Goal: Task Accomplishment & Management: Manage account settings

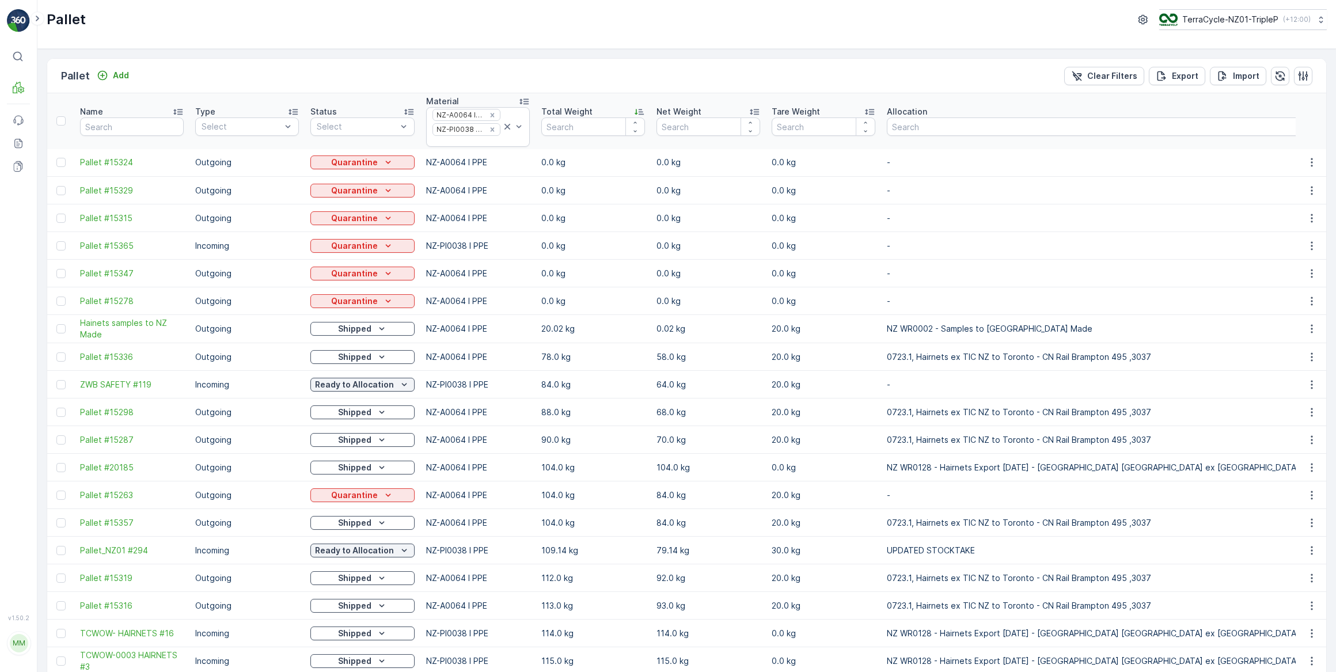
drag, startPoint x: 369, startPoint y: 159, endPoint x: 369, endPoint y: 169, distance: 9.8
click at [369, 159] on p "Quarantine" at bounding box center [354, 163] width 47 height 12
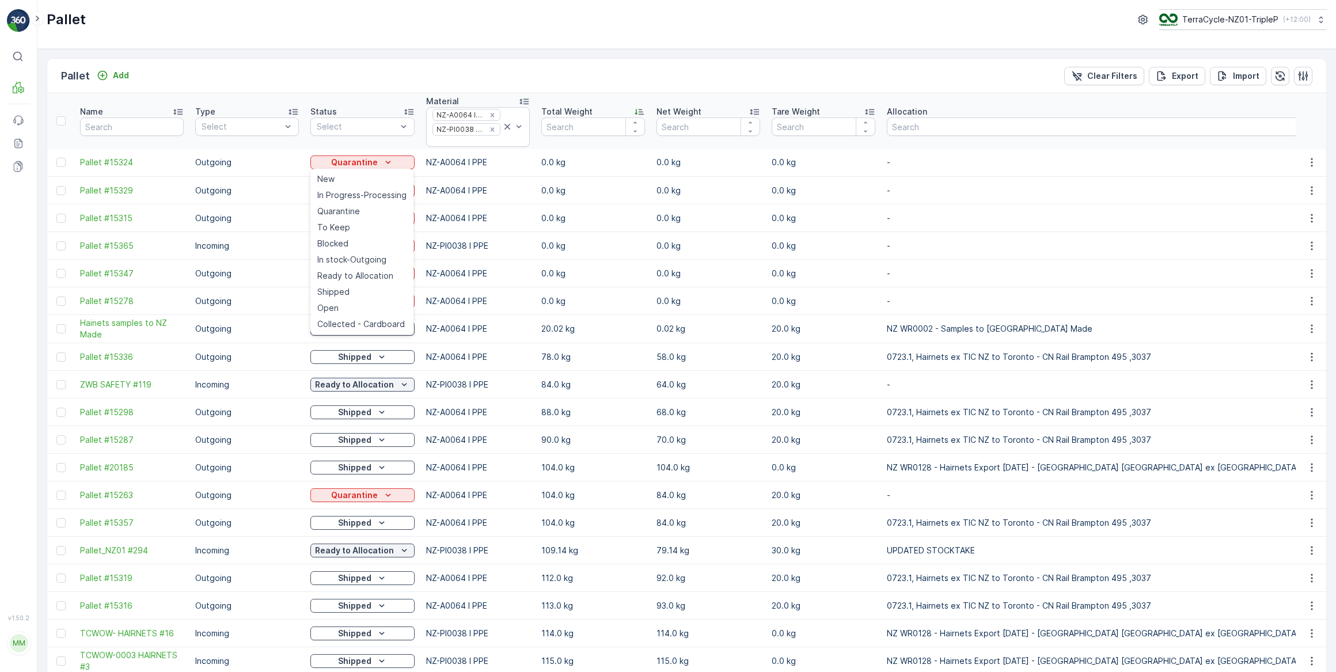
click at [405, 169] on ul "New In Progress-Processing Quarantine To Keep Blocked In stock-Outgoing Ready t…" at bounding box center [361, 252] width 103 height 166
click at [404, 162] on div "Quarantine" at bounding box center [362, 163] width 95 height 12
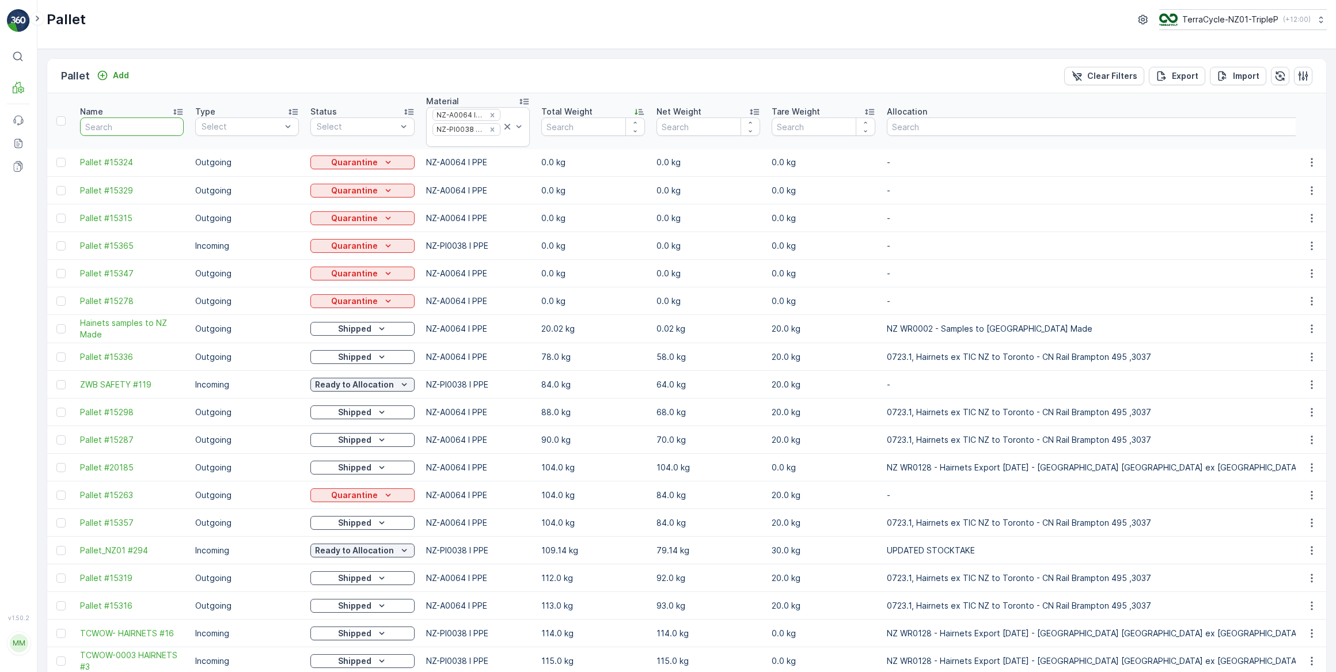
click at [142, 127] on input "text" at bounding box center [132, 126] width 104 height 18
type input "463"
click at [1101, 73] on p "Clear Filters" at bounding box center [1112, 76] width 50 height 12
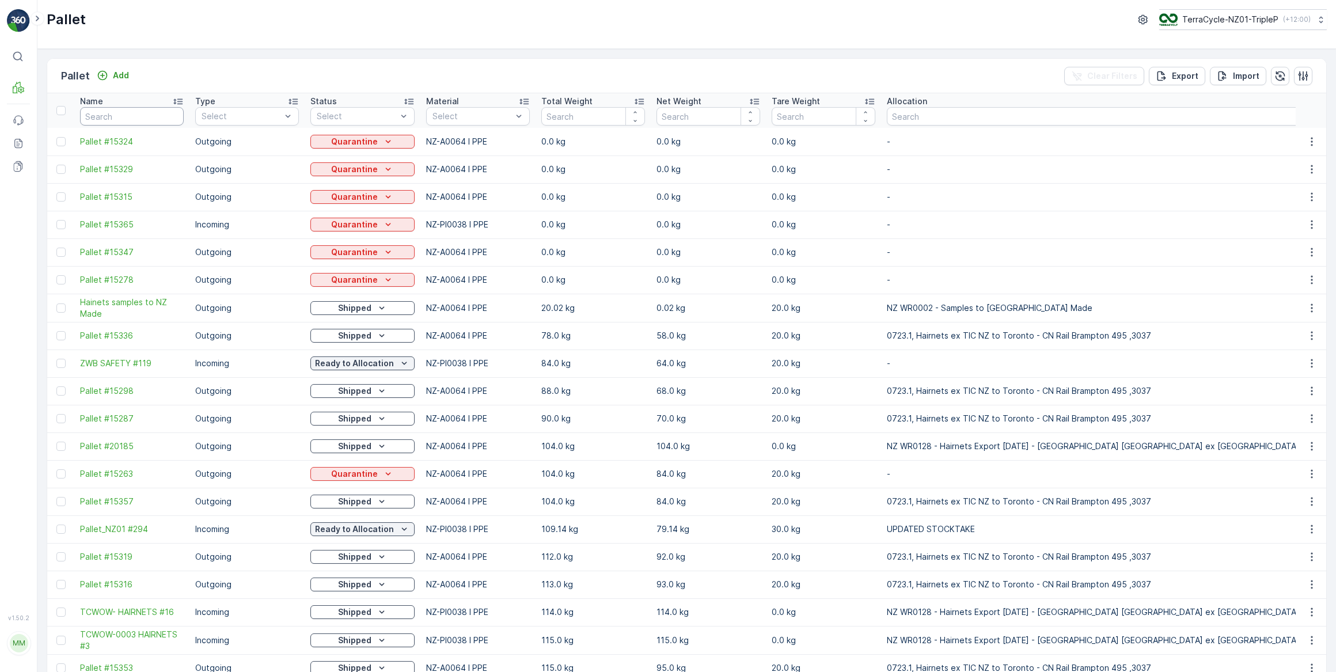
click at [96, 119] on input "text" at bounding box center [132, 116] width 104 height 18
type input "463"
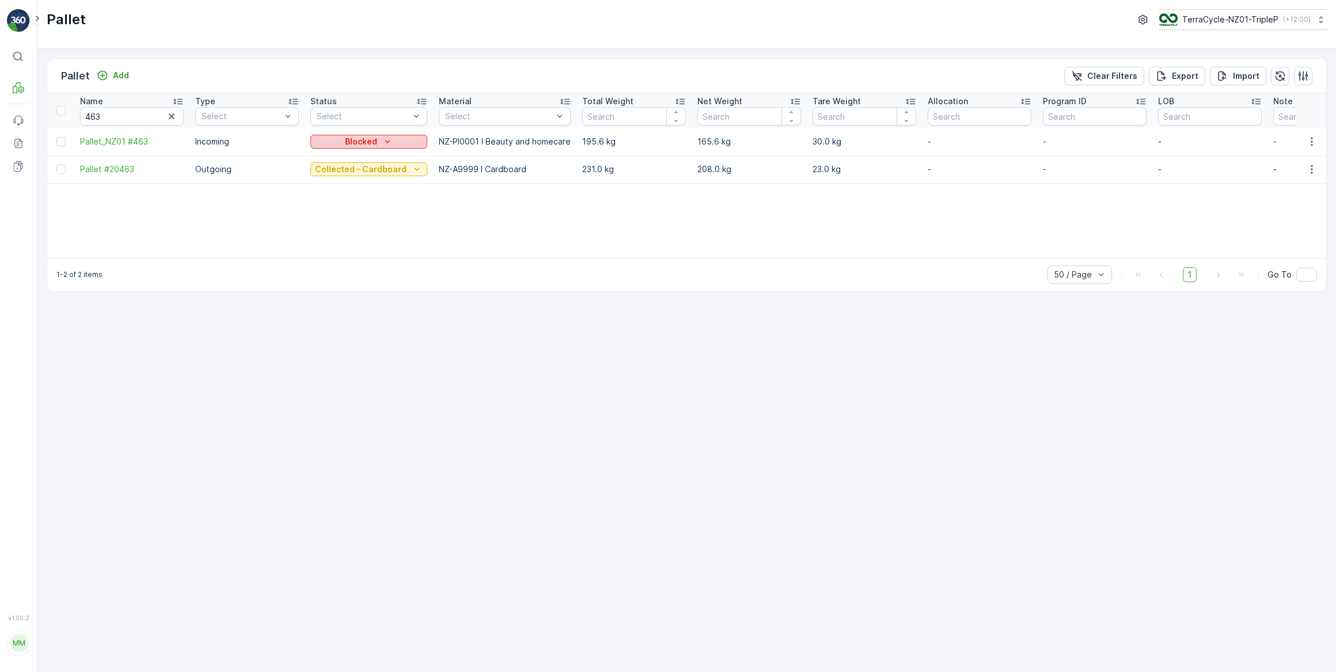
click at [351, 140] on p "Blocked" at bounding box center [361, 142] width 32 height 12
click at [333, 189] on span "In stock-Incoming" at bounding box center [350, 191] width 67 height 12
click at [356, 141] on p "Blocked" at bounding box center [361, 142] width 32 height 12
click at [358, 145] on p "In stock-Incoming" at bounding box center [361, 142] width 73 height 12
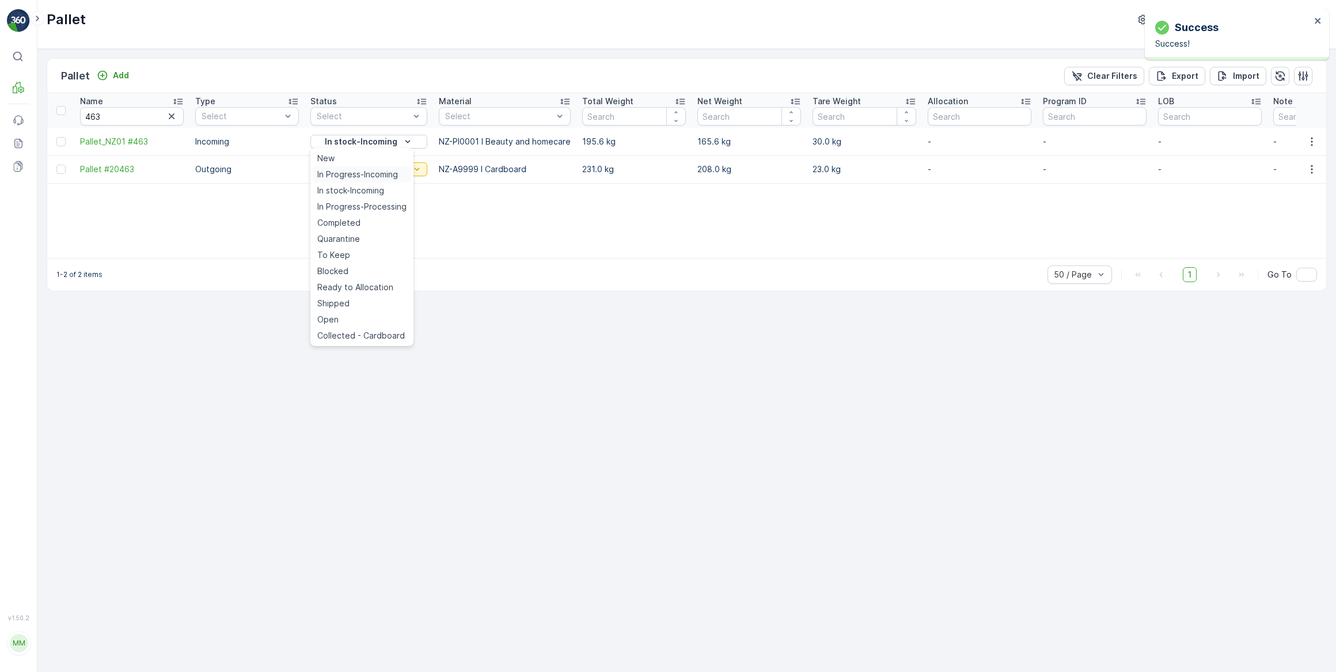
click at [345, 175] on span "In Progress-Incoming" at bounding box center [357, 175] width 81 height 12
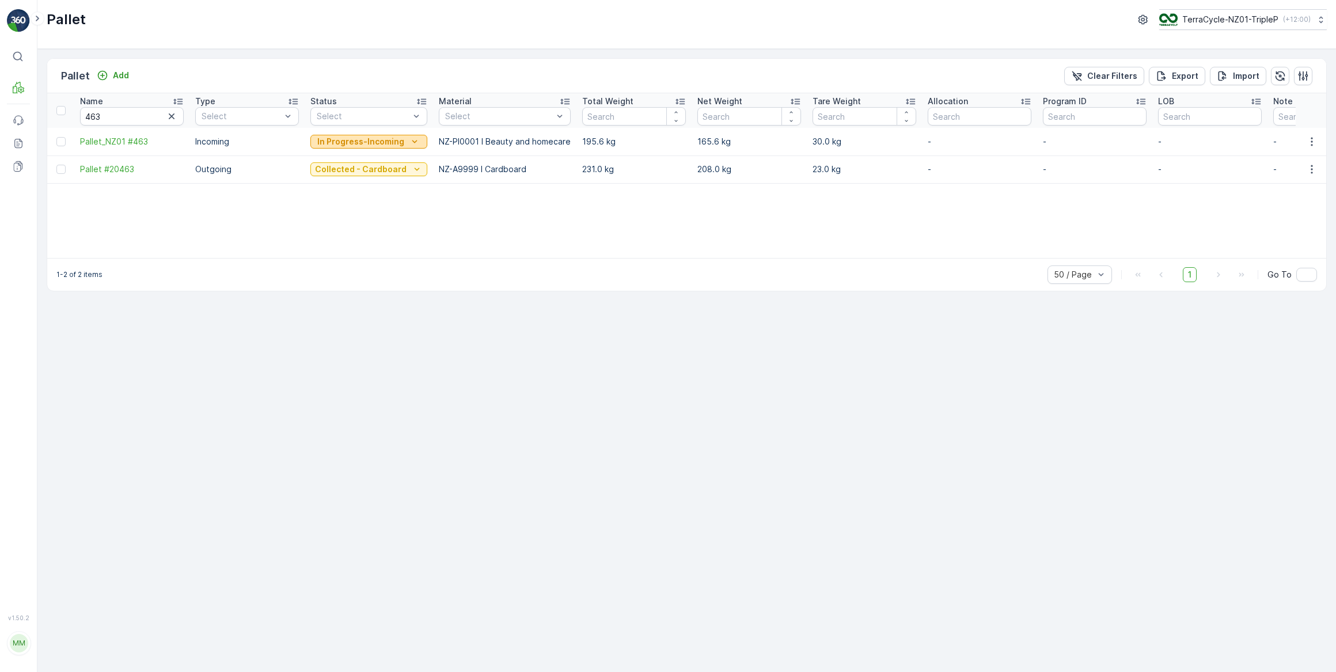
click at [386, 138] on p "In Progress-Incoming" at bounding box center [360, 142] width 87 height 12
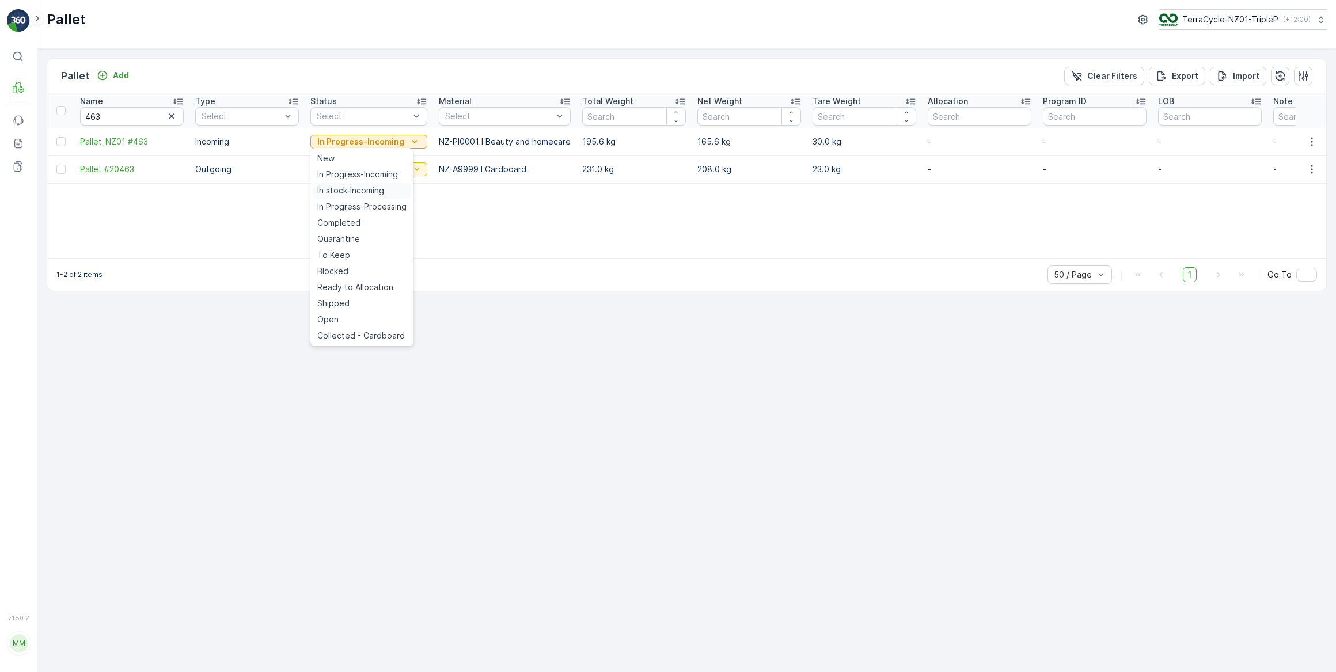
click at [368, 186] on span "In stock-Incoming" at bounding box center [350, 191] width 67 height 12
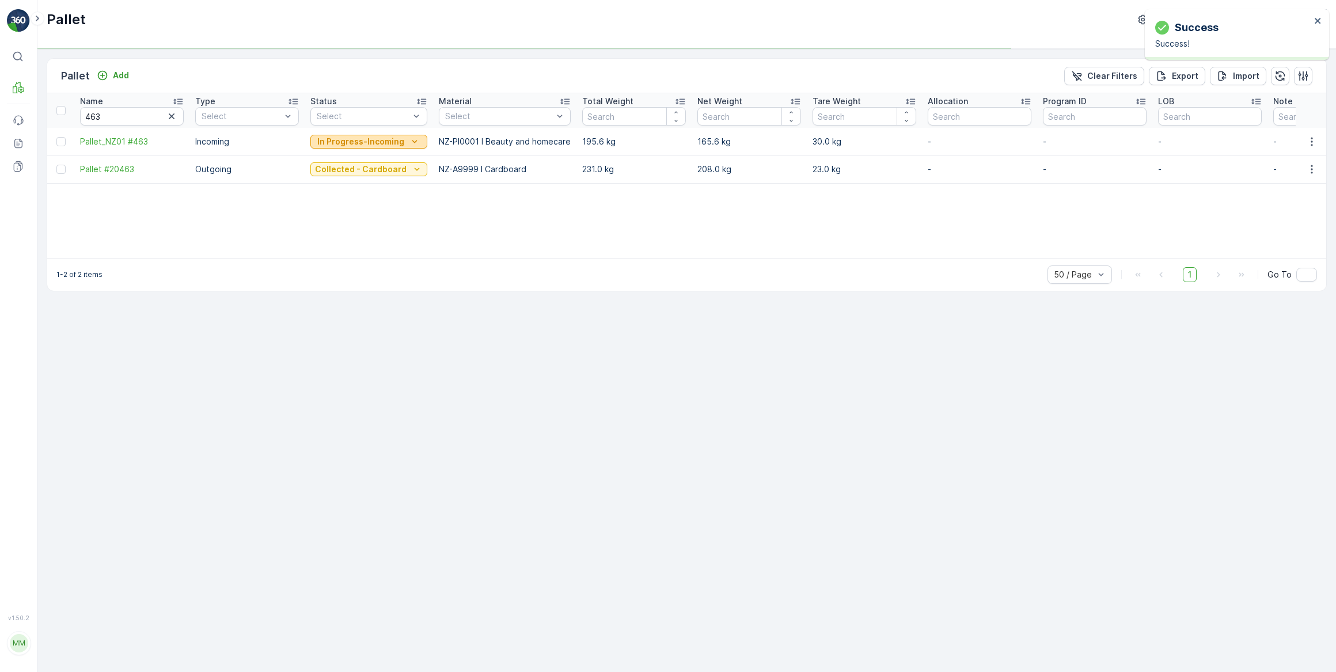
click at [379, 143] on p "In Progress-Incoming" at bounding box center [360, 142] width 87 height 12
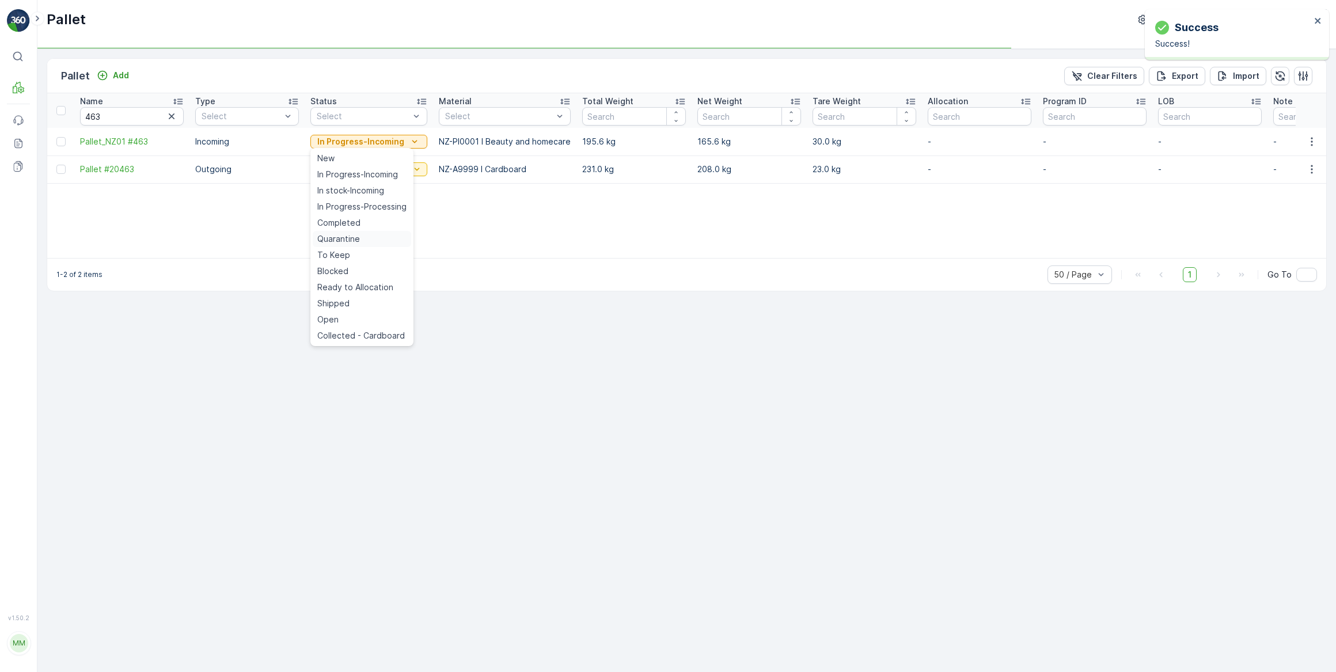
click at [357, 238] on span "Quarantine" at bounding box center [338, 239] width 43 height 12
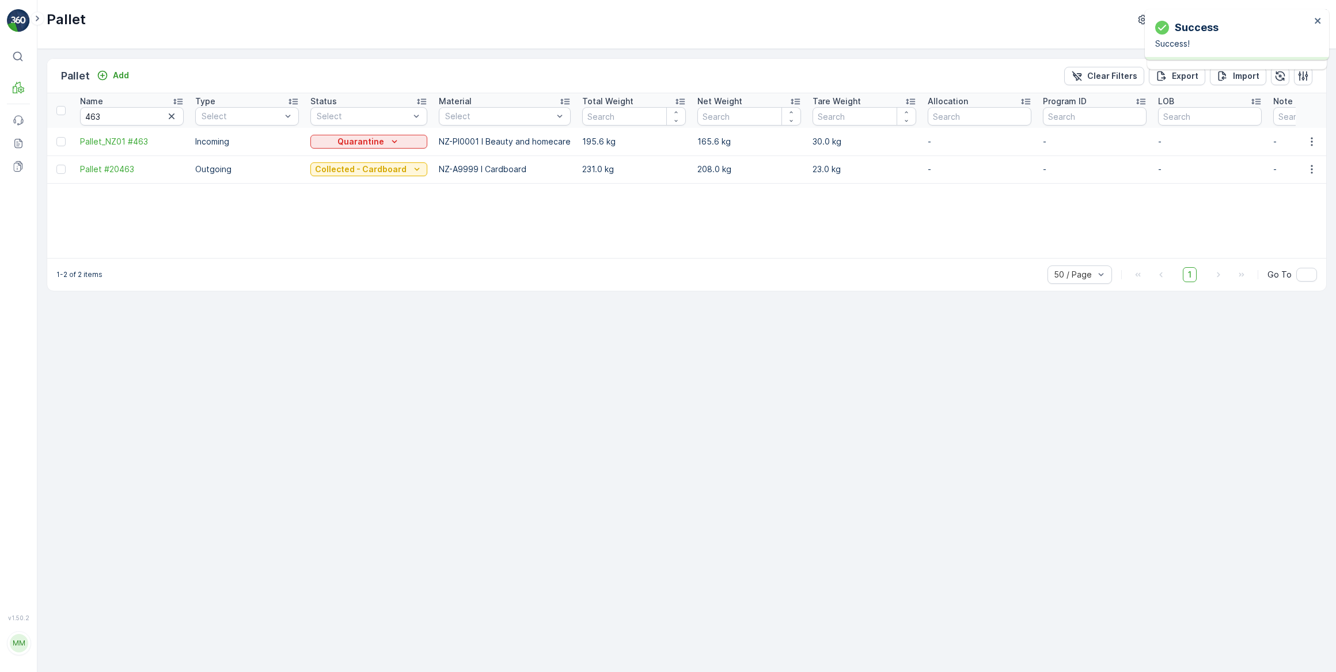
click at [374, 142] on p "Quarantine" at bounding box center [360, 142] width 47 height 12
click at [356, 282] on span "Ready to Allocation" at bounding box center [355, 288] width 76 height 12
click at [363, 139] on p "Ready to Allocation" at bounding box center [360, 142] width 79 height 12
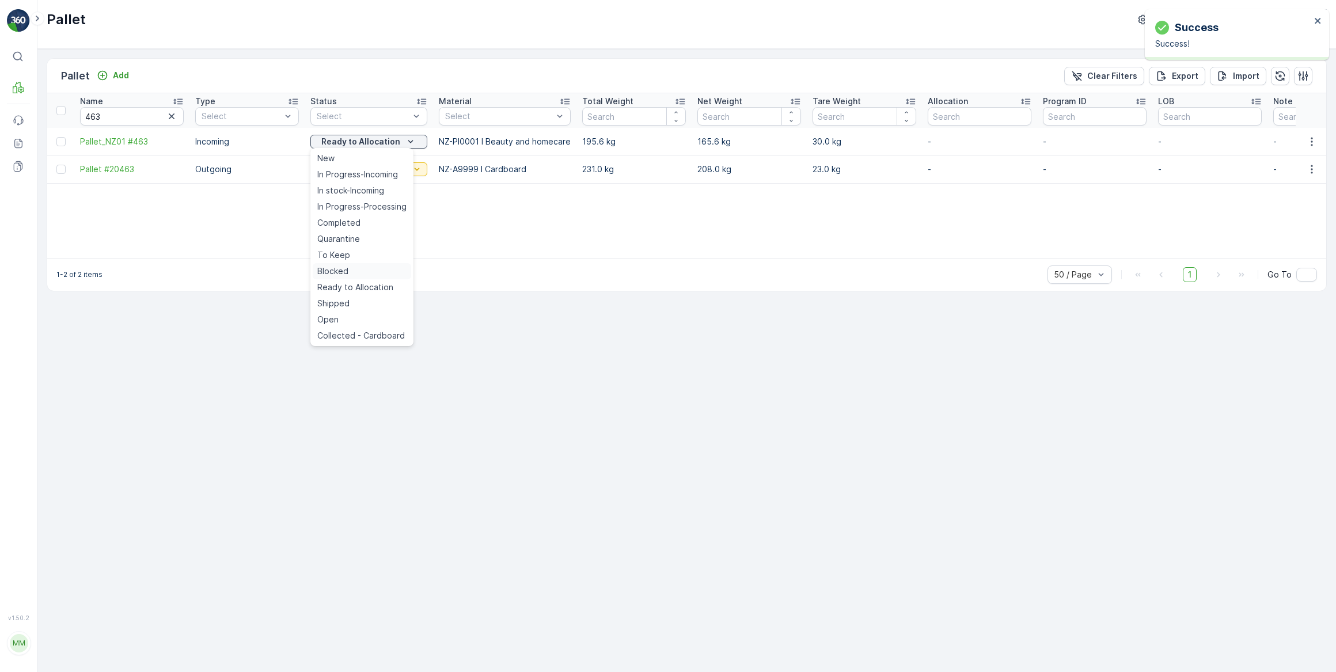
click at [345, 269] on span "Blocked" at bounding box center [332, 271] width 31 height 12
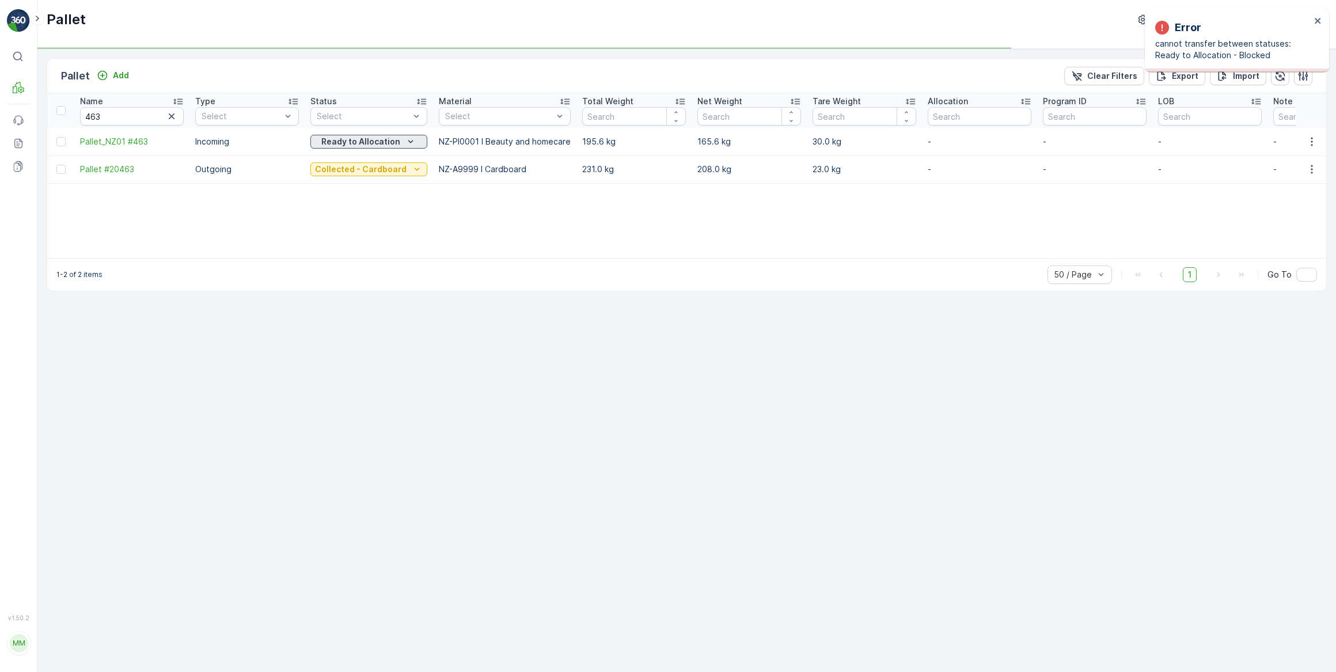
click at [391, 138] on p "Ready to Allocation" at bounding box center [360, 142] width 79 height 12
click at [345, 208] on span "In Progress-Processing" at bounding box center [361, 207] width 89 height 12
click at [367, 142] on p "Ready to Allocation" at bounding box center [360, 142] width 79 height 12
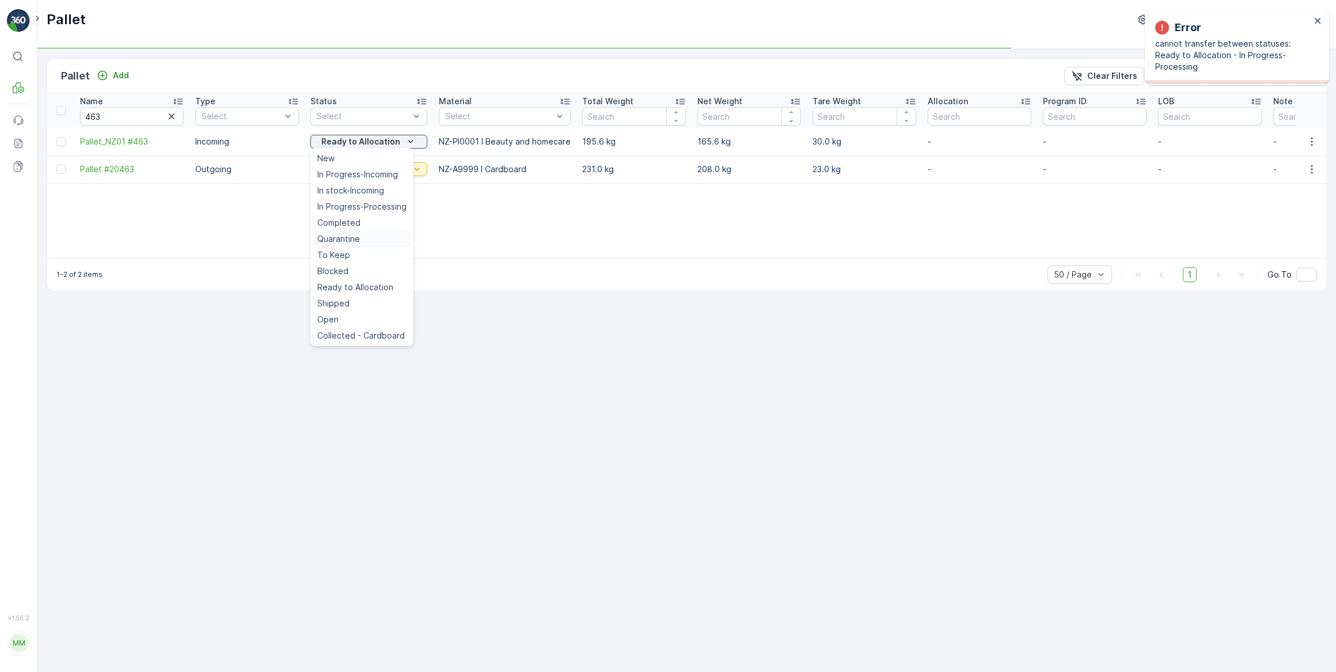
click at [355, 238] on span "Quarantine" at bounding box center [338, 239] width 43 height 12
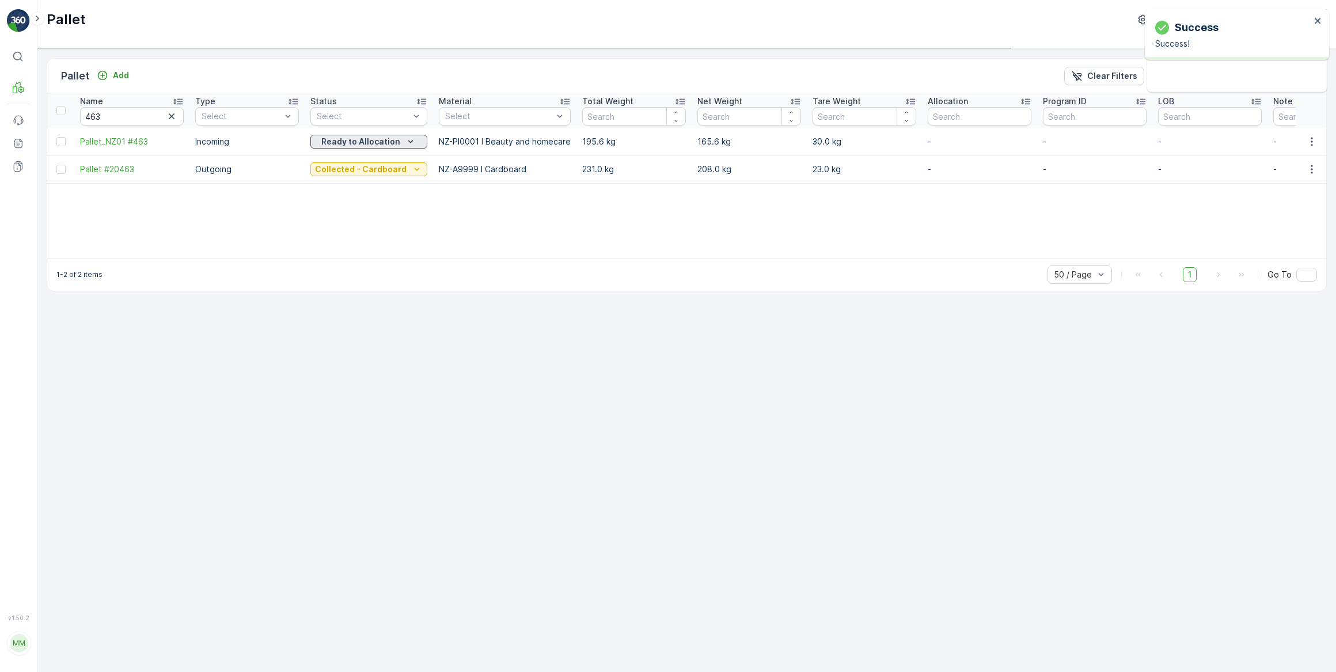
click at [371, 138] on p "Ready to Allocation" at bounding box center [360, 142] width 79 height 12
click at [362, 167] on p "Collected - Cardboard" at bounding box center [361, 170] width 92 height 12
click at [370, 140] on p "Quarantine" at bounding box center [360, 142] width 47 height 12
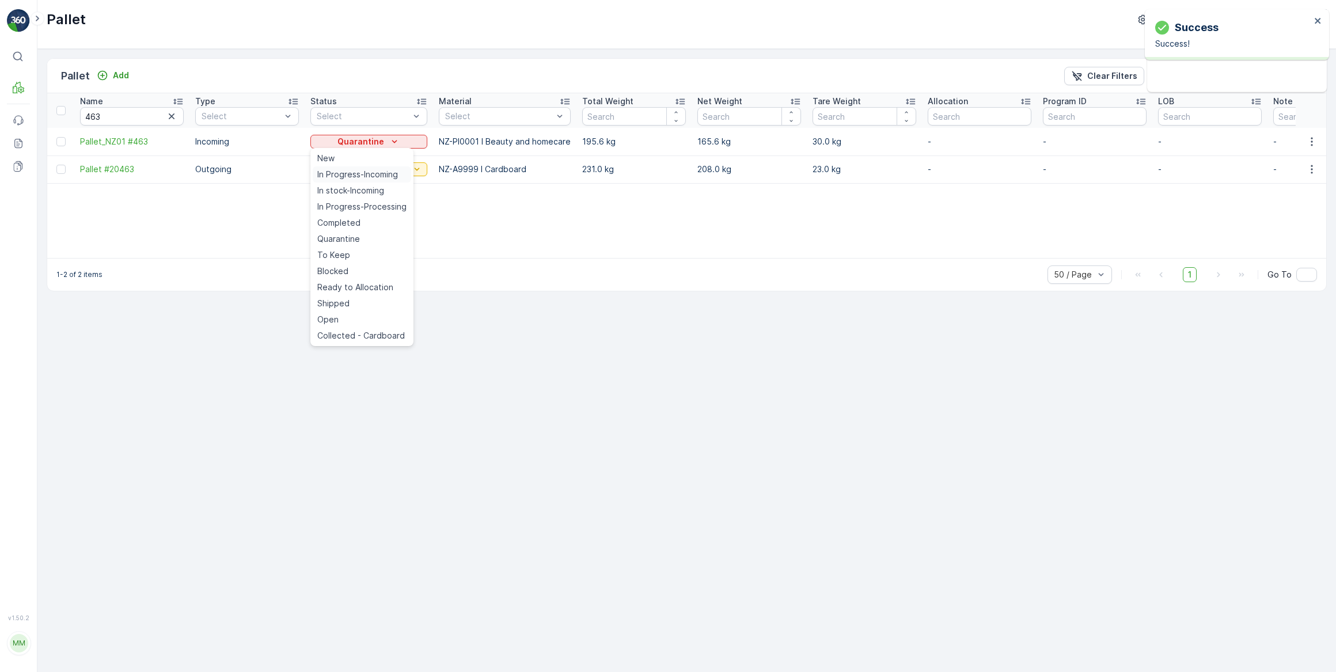
click at [361, 173] on span "In Progress-Incoming" at bounding box center [357, 175] width 81 height 12
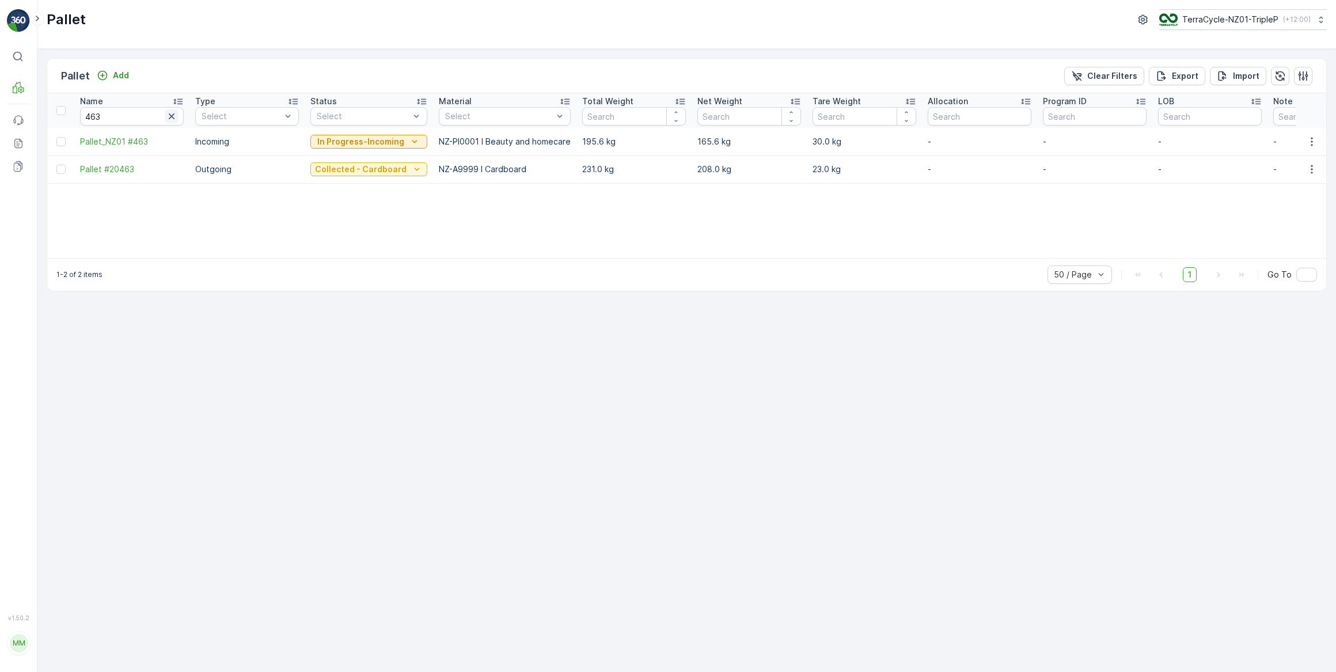
click at [172, 116] on icon "button" at bounding box center [172, 116] width 6 height 6
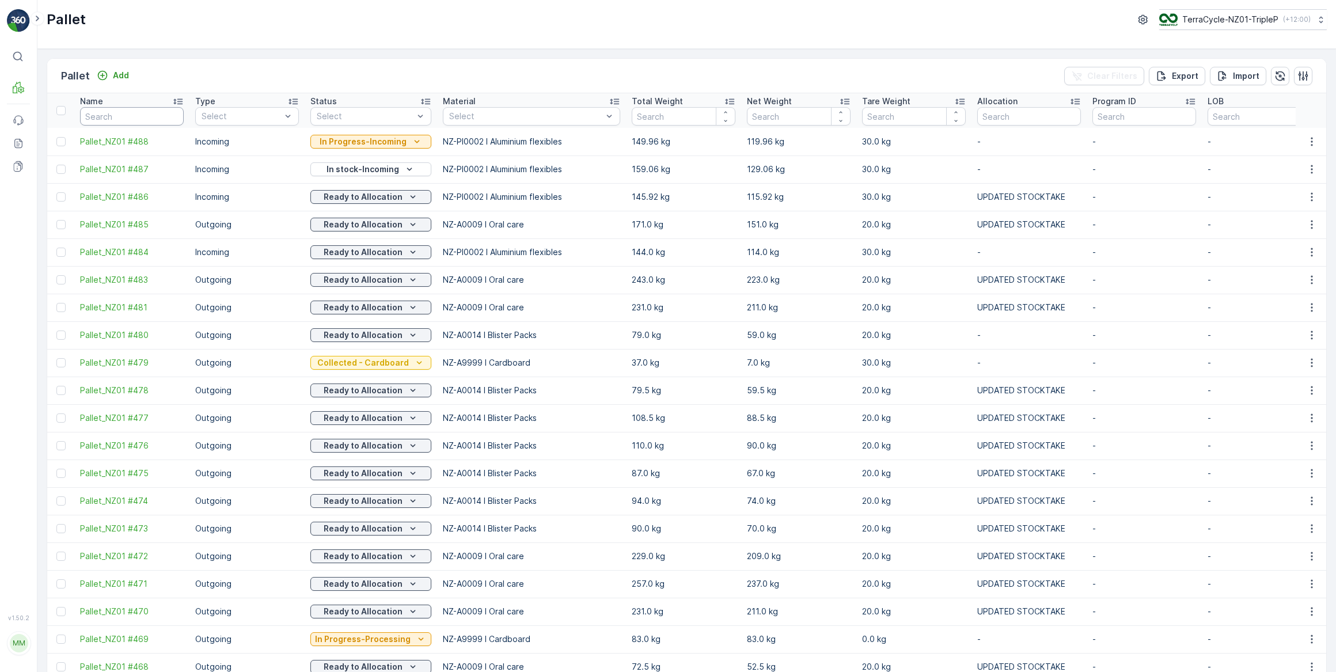
drag, startPoint x: 119, startPoint y: 117, endPoint x: 132, endPoint y: 102, distance: 19.2
click at [120, 117] on input "text" at bounding box center [132, 116] width 104 height 18
type input "410"
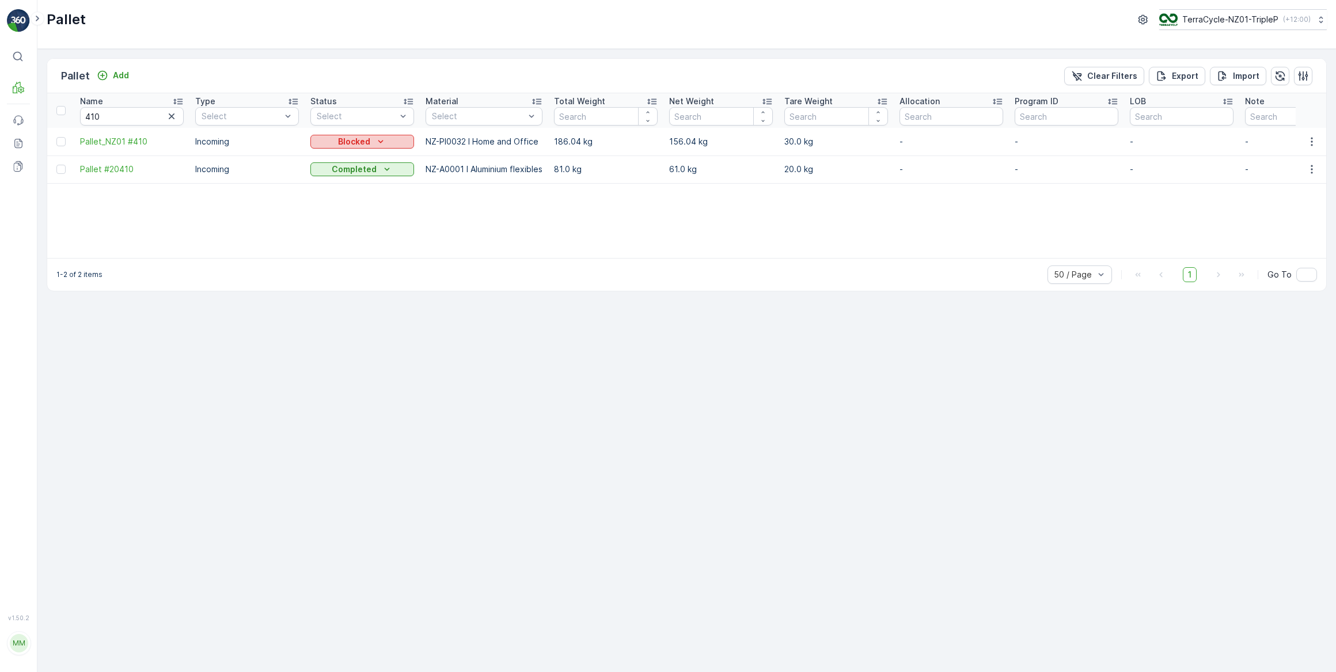
click at [334, 142] on div "Blocked" at bounding box center [362, 142] width 94 height 12
click at [359, 177] on span "In Progress-Incoming" at bounding box center [357, 175] width 81 height 12
click at [370, 141] on p "In Progress-Incoming" at bounding box center [358, 142] width 87 height 12
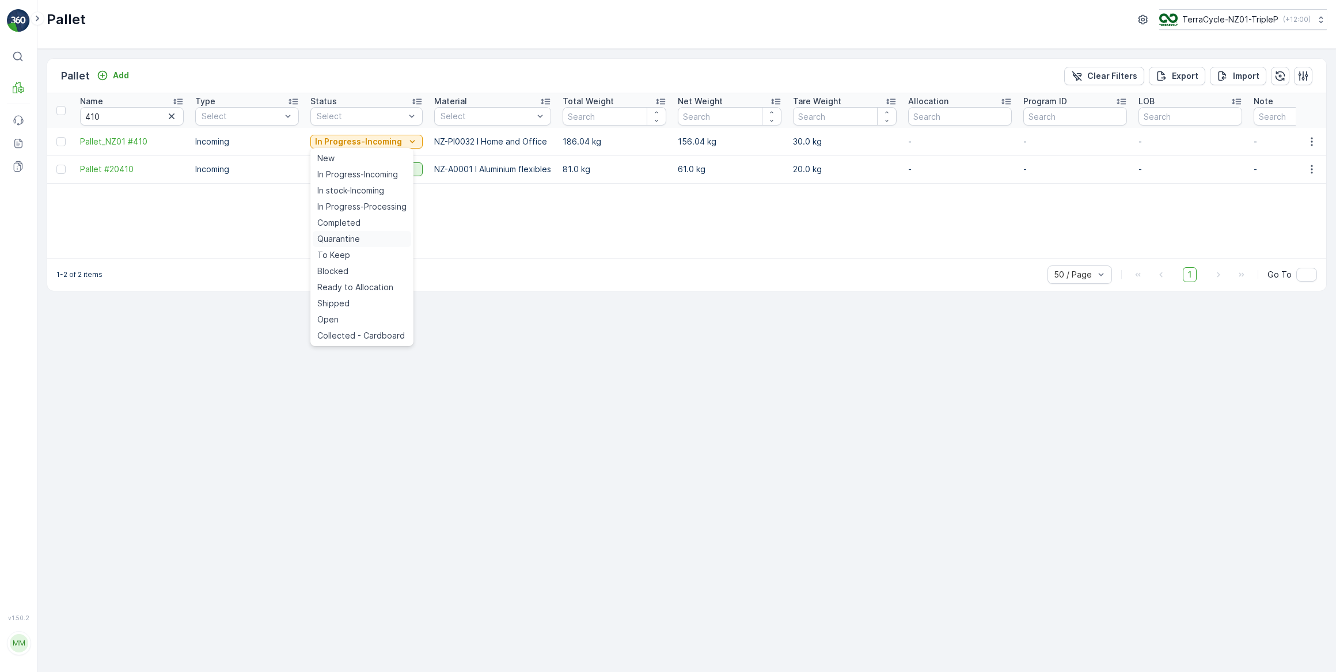
click at [343, 241] on span "Quarantine" at bounding box center [338, 239] width 43 height 12
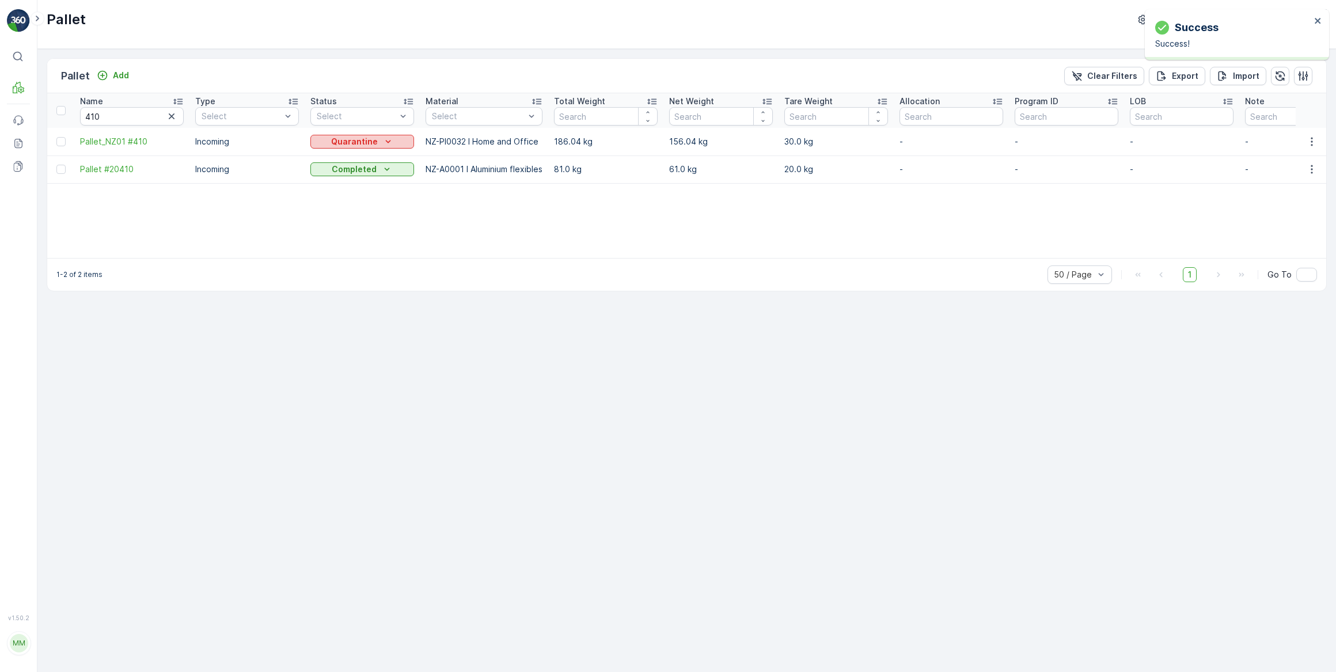
click at [370, 142] on p "Quarantine" at bounding box center [354, 142] width 47 height 12
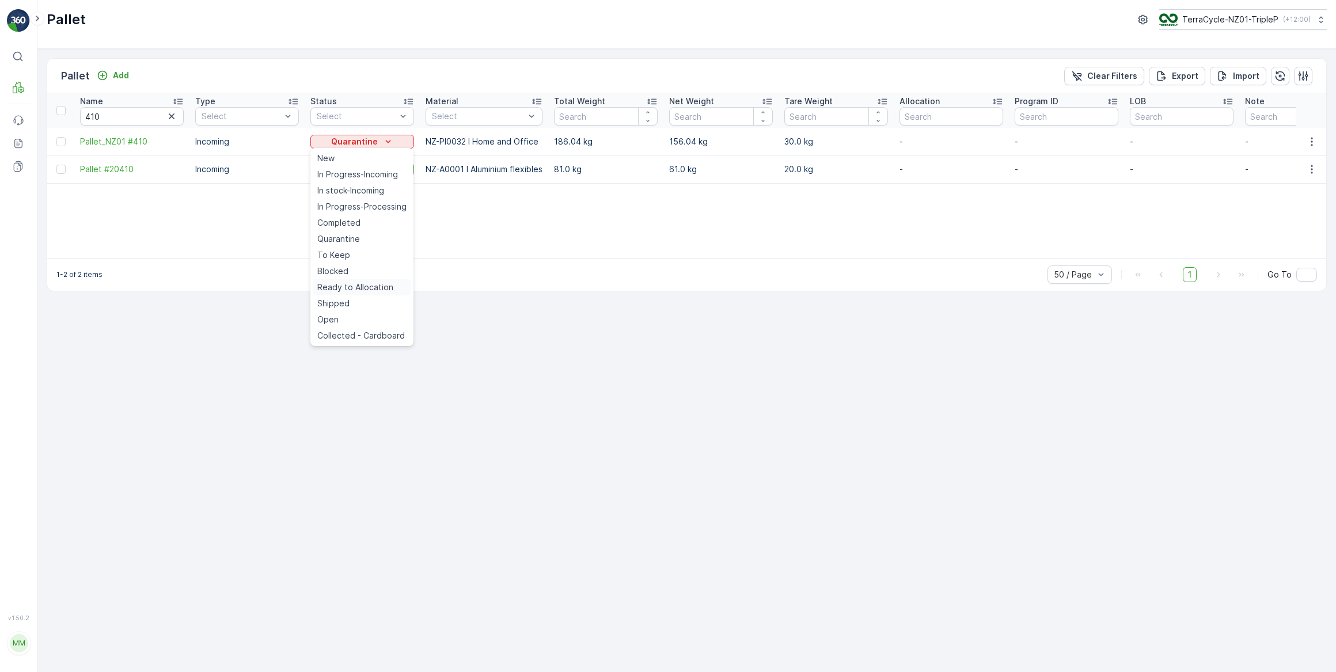
click at [353, 287] on span "Ready to Allocation" at bounding box center [355, 288] width 76 height 12
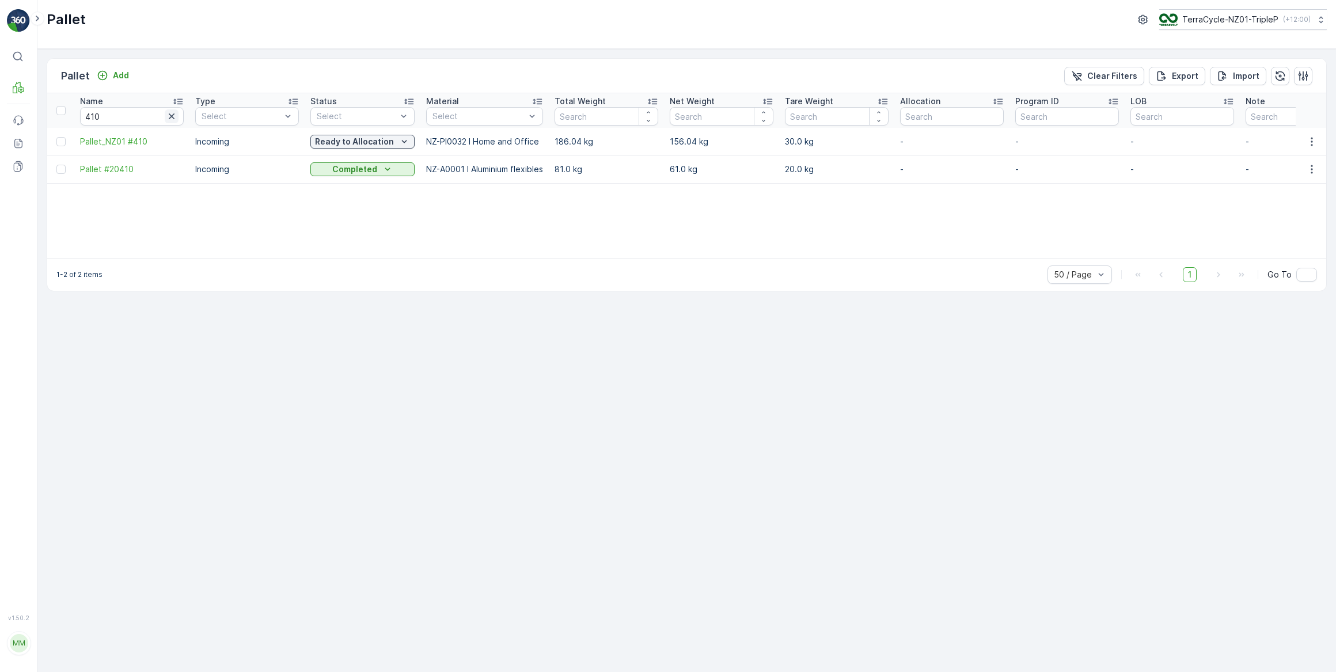
click at [172, 116] on icon "button" at bounding box center [172, 116] width 6 height 6
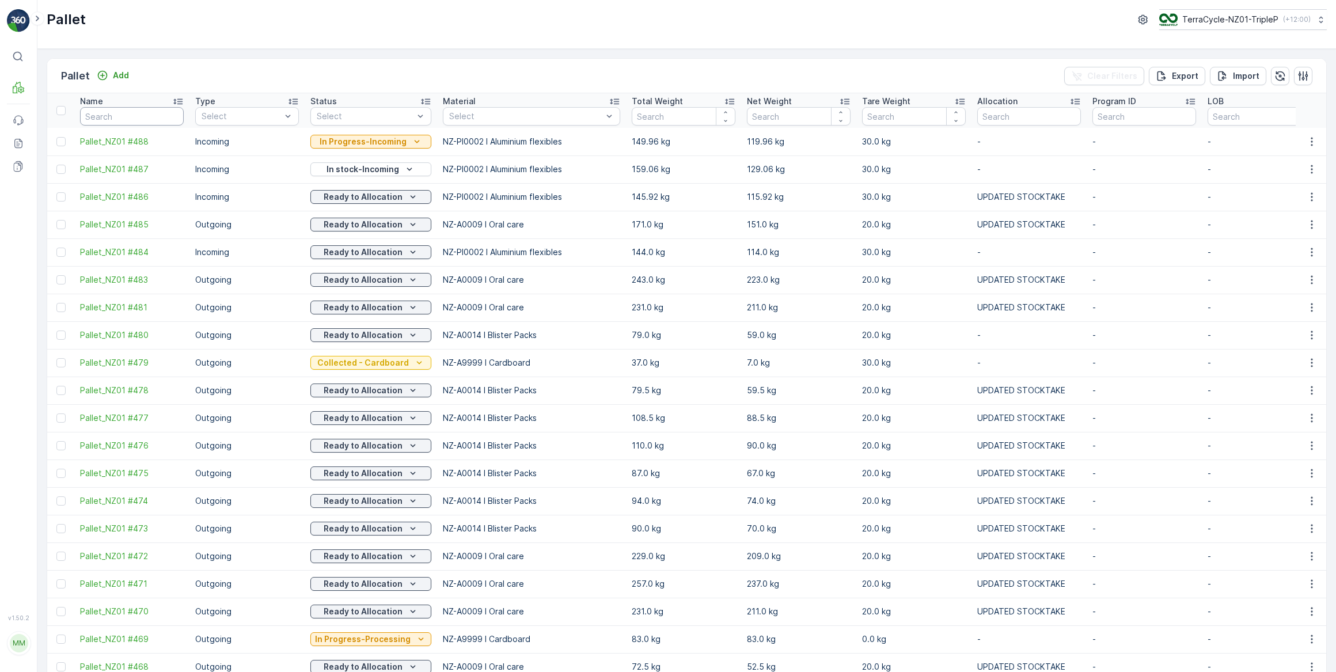
click at [110, 117] on input "text" at bounding box center [132, 116] width 104 height 18
type input "20728"
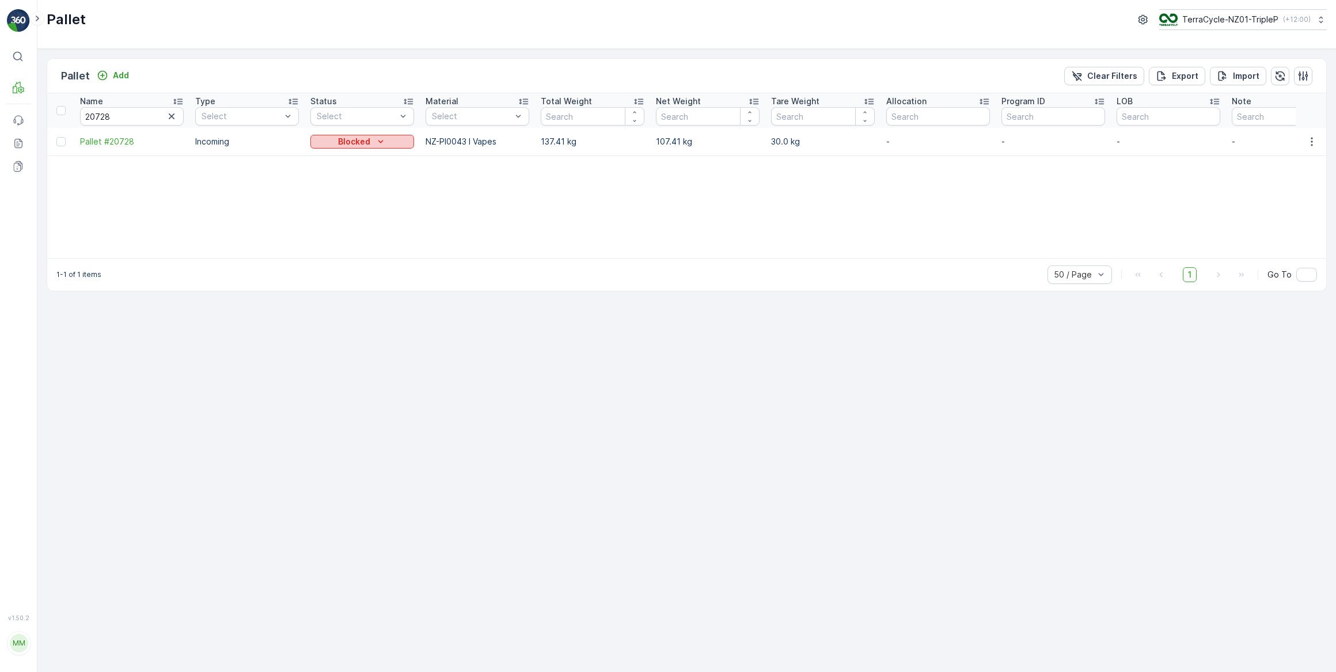
click at [353, 140] on p "Blocked" at bounding box center [354, 142] width 32 height 12
click at [355, 176] on span "In Progress-Incoming" at bounding box center [357, 175] width 81 height 12
click at [172, 113] on icon "button" at bounding box center [172, 117] width 12 height 12
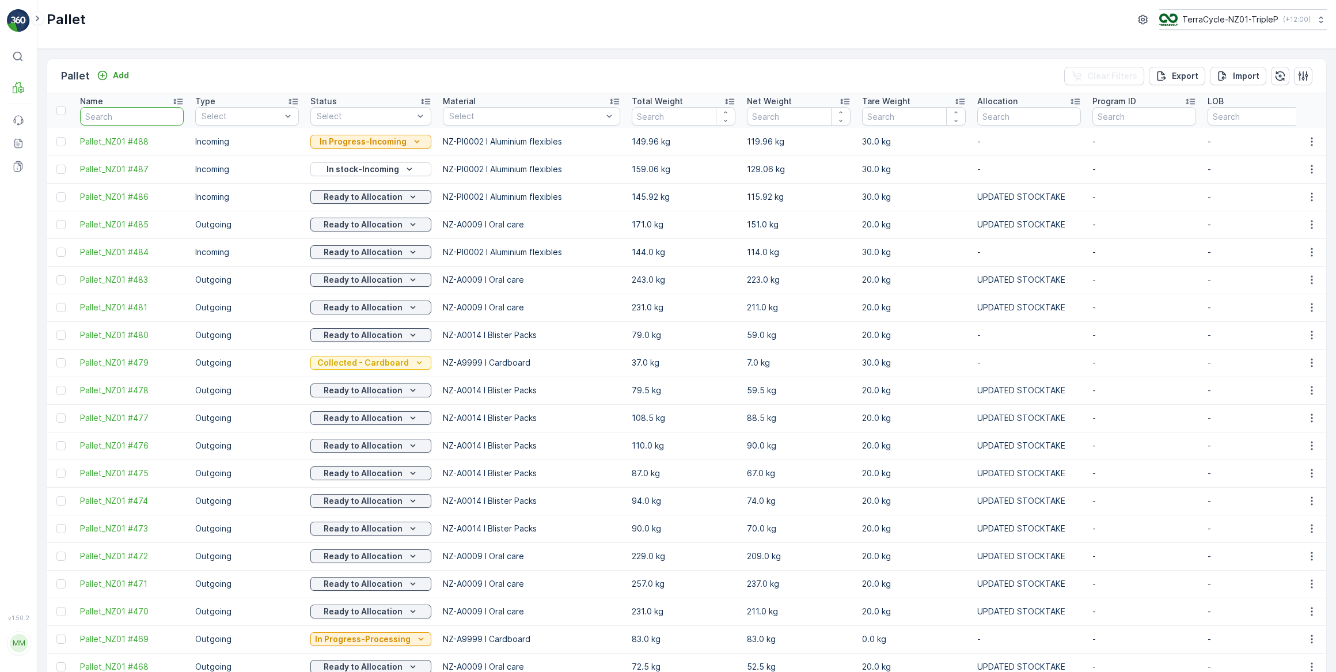
drag, startPoint x: 101, startPoint y: 113, endPoint x: 120, endPoint y: 92, distance: 28.5
click at [105, 109] on input "text" at bounding box center [132, 116] width 104 height 18
type input "437"
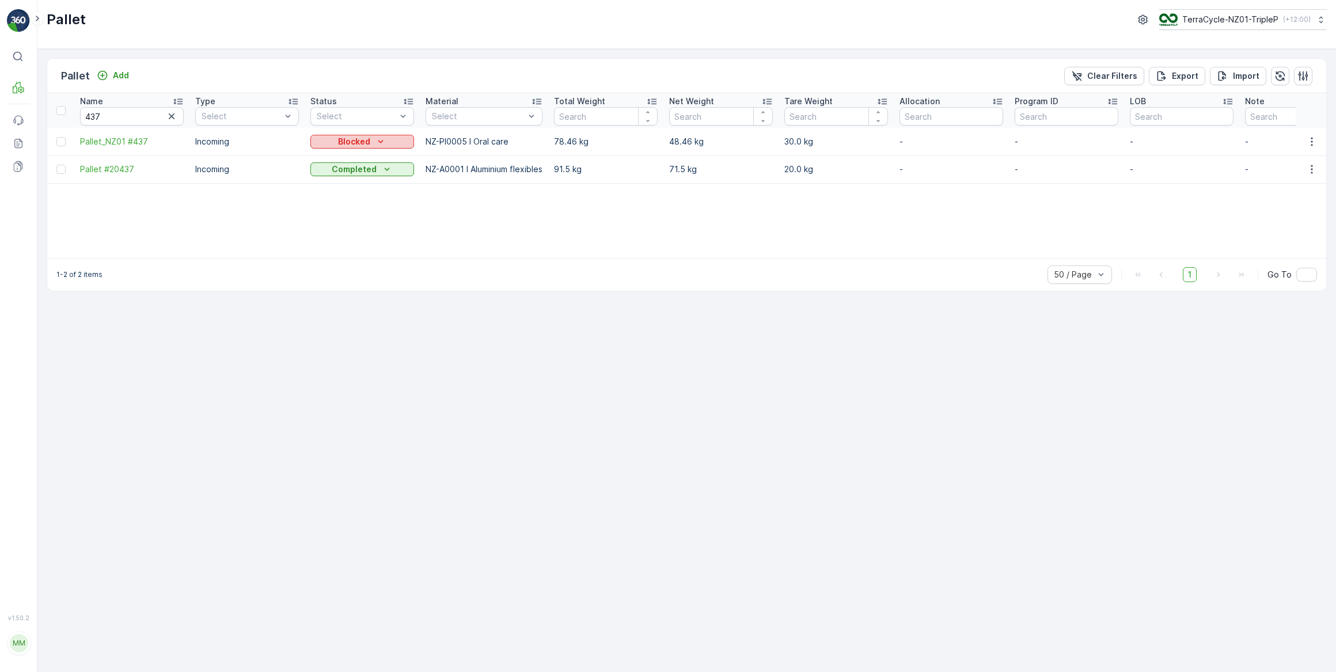
click at [356, 140] on p "Blocked" at bounding box center [354, 142] width 32 height 12
click at [358, 174] on span "In Progress-Incoming" at bounding box center [357, 175] width 81 height 12
click at [170, 116] on icon "button" at bounding box center [172, 117] width 12 height 12
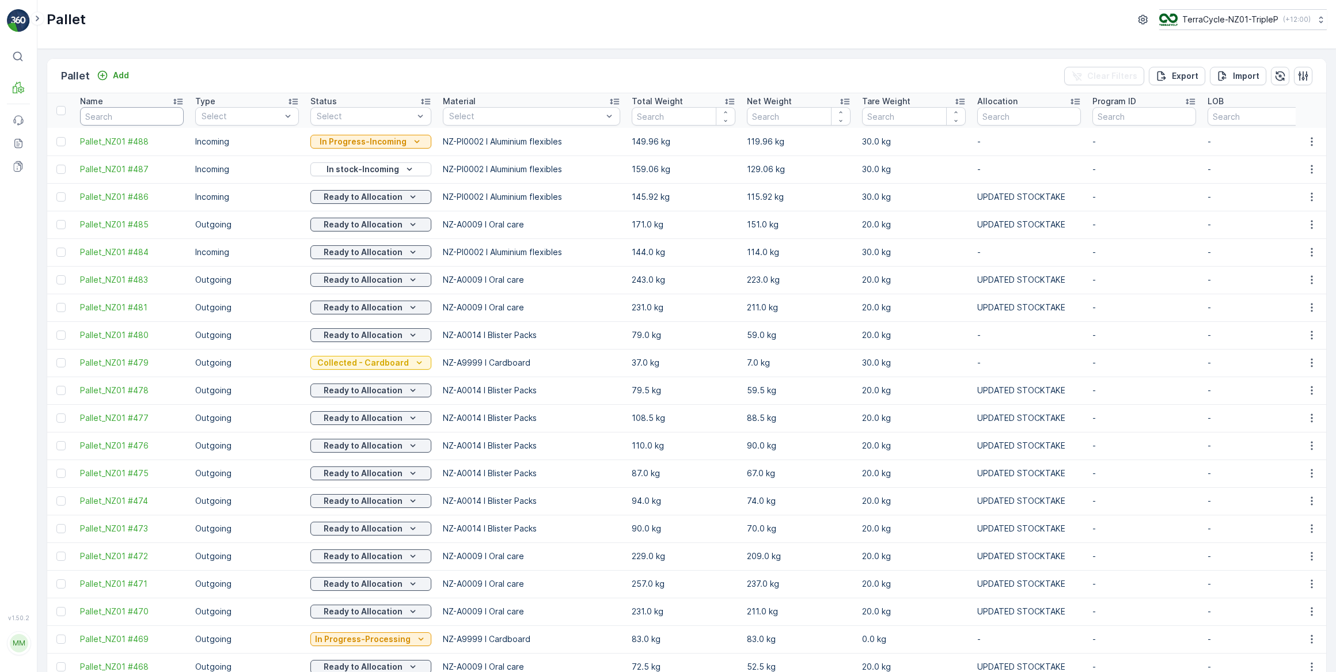
drag, startPoint x: 117, startPoint y: 112, endPoint x: 123, endPoint y: 104, distance: 10.3
click at [117, 109] on input "text" at bounding box center [132, 116] width 104 height 18
type input "419"
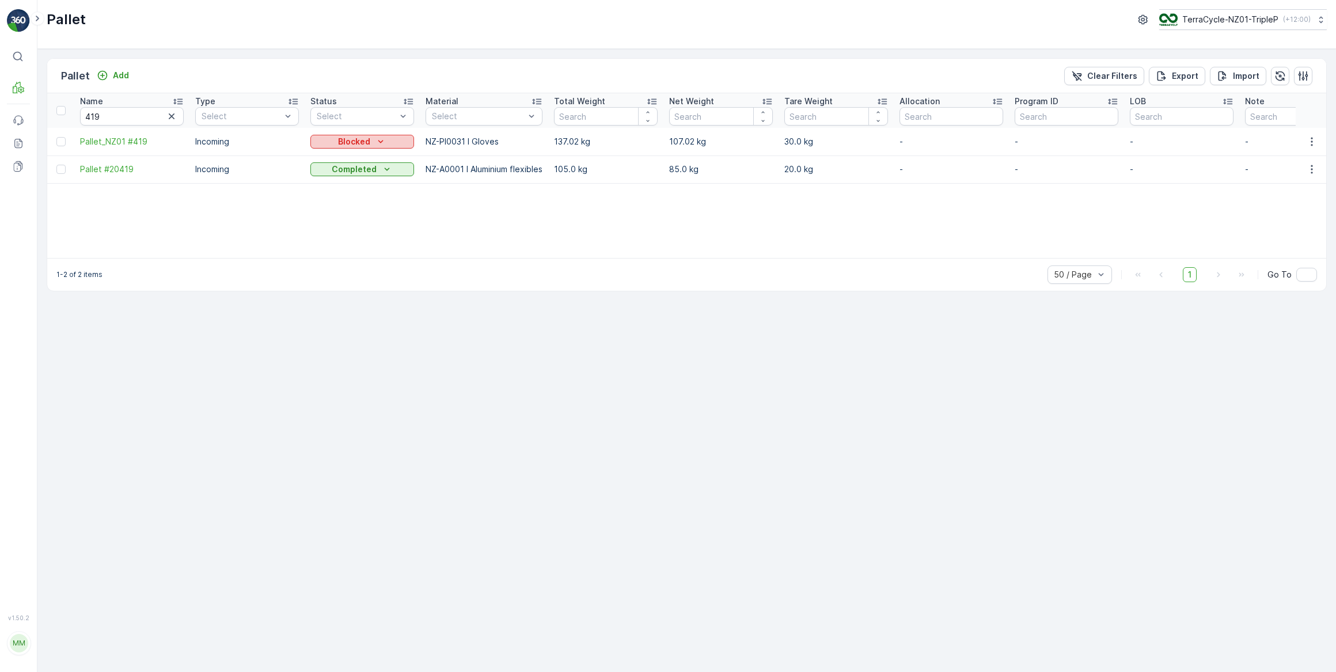
click at [383, 141] on icon "Blocked" at bounding box center [381, 142] width 12 height 12
click at [369, 176] on span "In Progress-Incoming" at bounding box center [357, 175] width 81 height 12
click at [172, 116] on icon "button" at bounding box center [172, 116] width 6 height 6
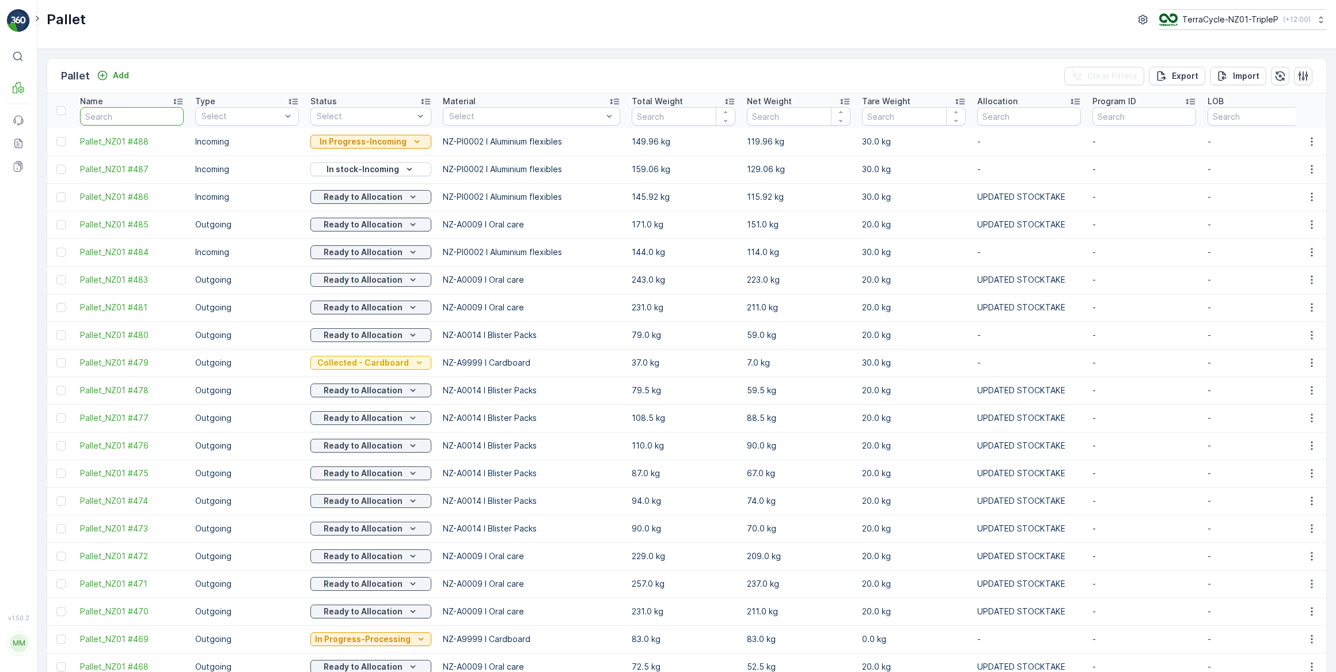
drag, startPoint x: 130, startPoint y: 110, endPoint x: 150, endPoint y: 82, distance: 34.2
click at [131, 110] on input "text" at bounding box center [132, 116] width 104 height 18
type input "355"
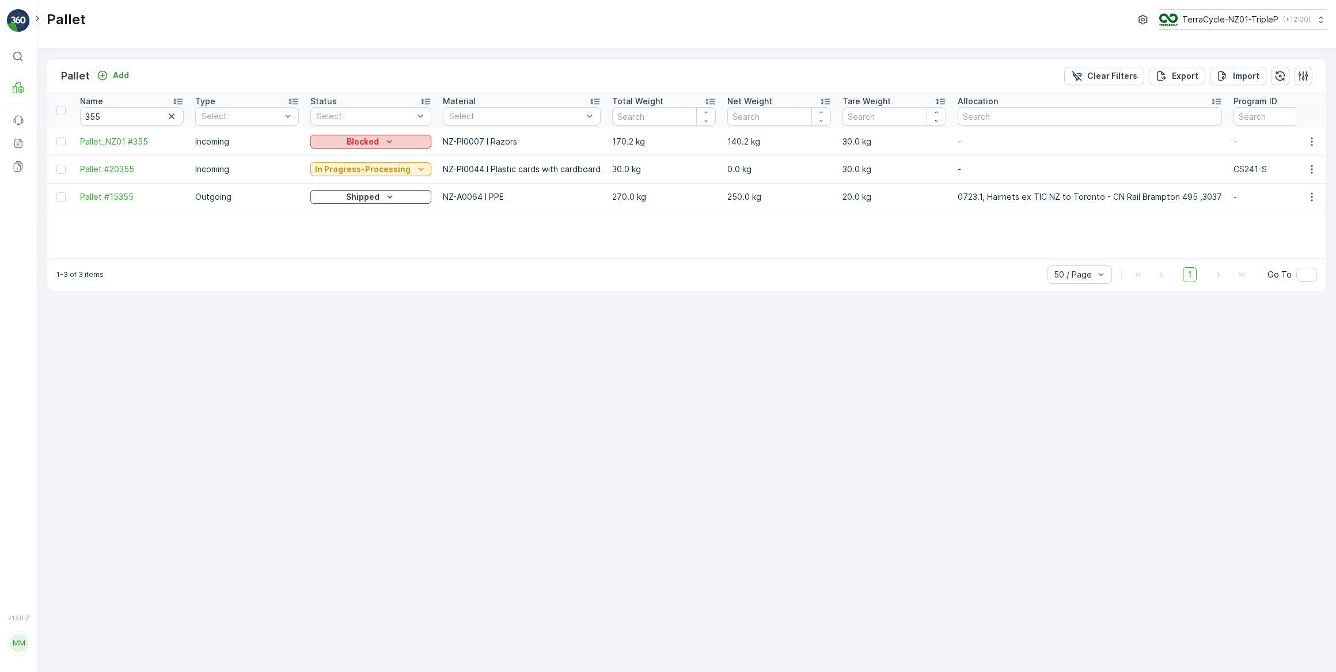
click at [360, 142] on p "Blocked" at bounding box center [363, 142] width 32 height 12
click at [362, 173] on span "In Progress-Incoming" at bounding box center [357, 175] width 81 height 12
click at [171, 116] on icon "button" at bounding box center [172, 116] width 6 height 6
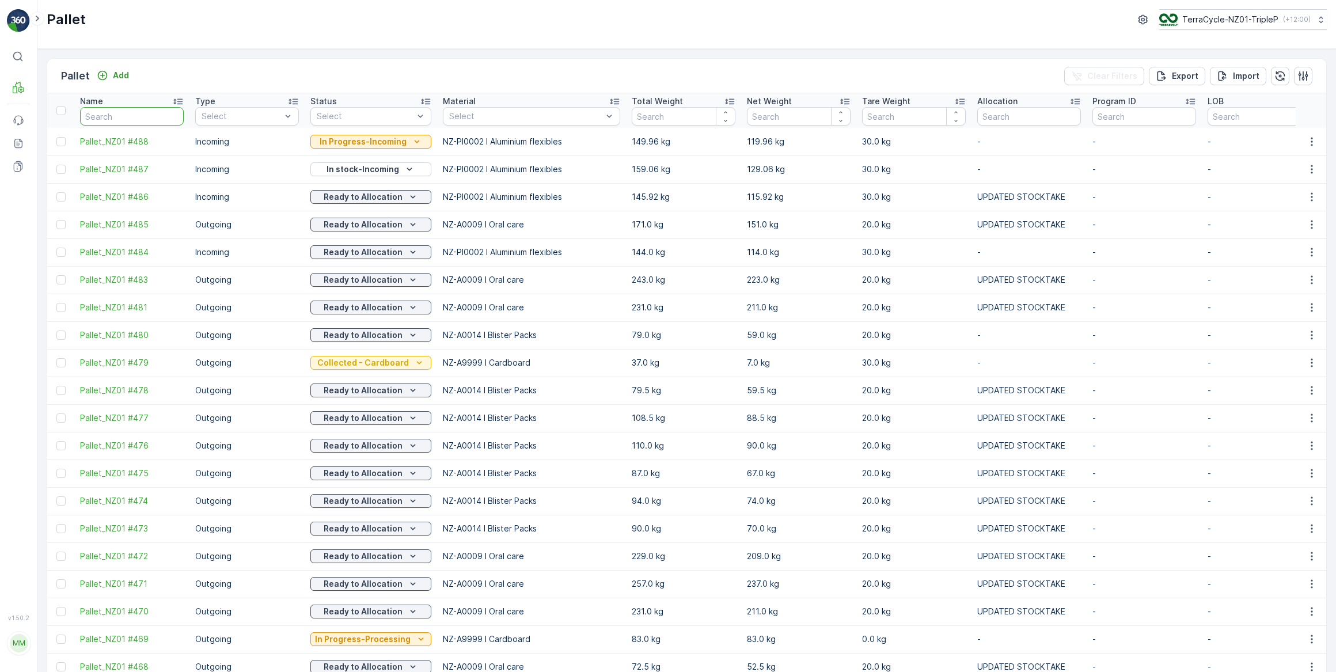
drag, startPoint x: 137, startPoint y: 117, endPoint x: 176, endPoint y: 36, distance: 89.6
click at [142, 112] on input "text" at bounding box center [132, 116] width 104 height 18
type input "467"
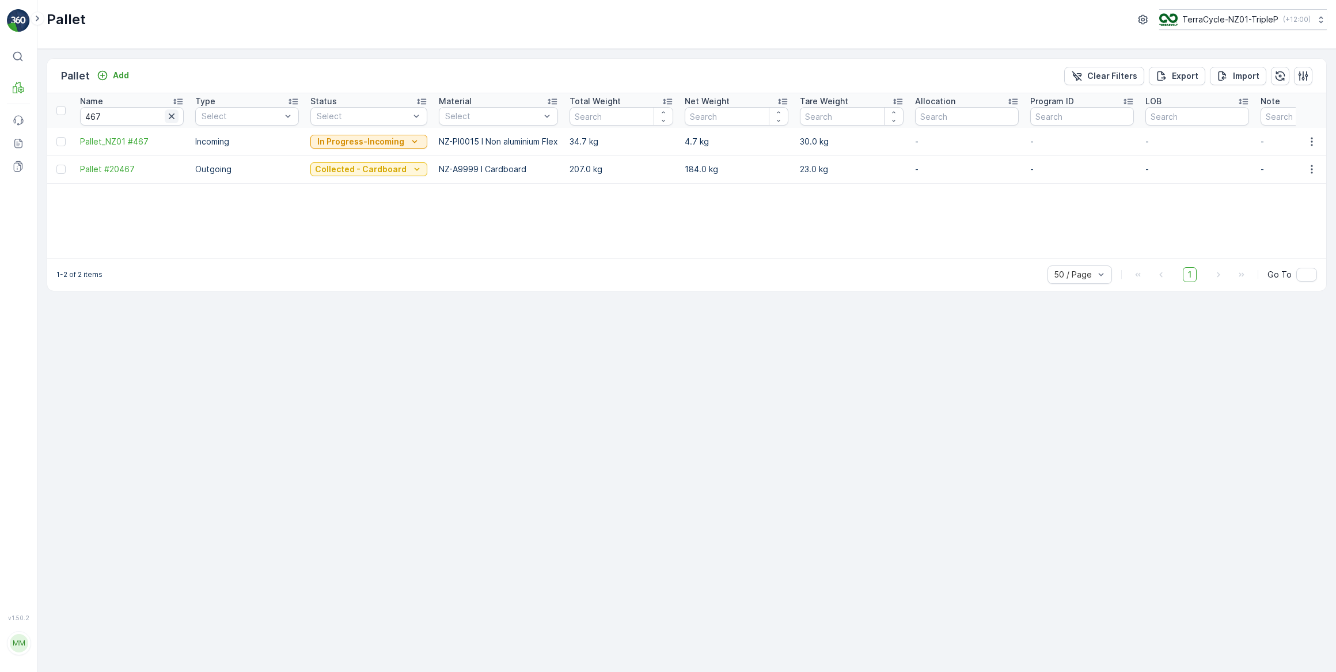
click at [170, 117] on icon "button" at bounding box center [172, 116] width 6 height 6
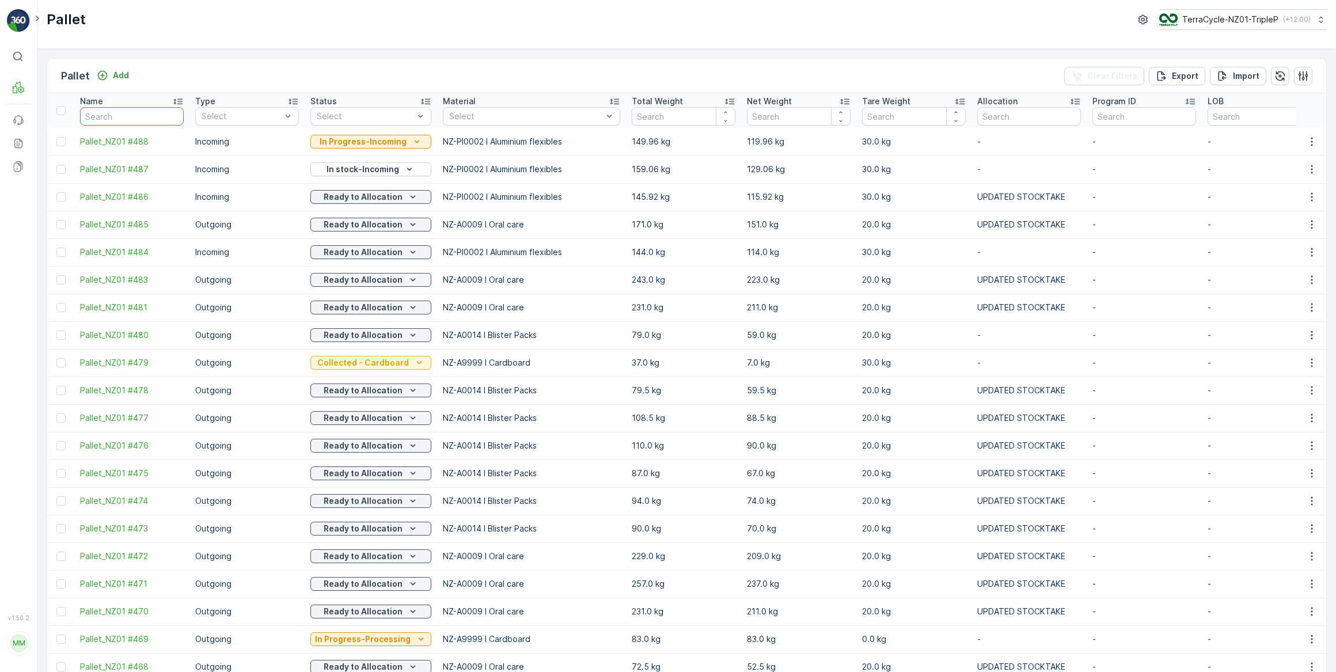
click at [103, 117] on input "text" at bounding box center [132, 116] width 104 height 18
type input "490"
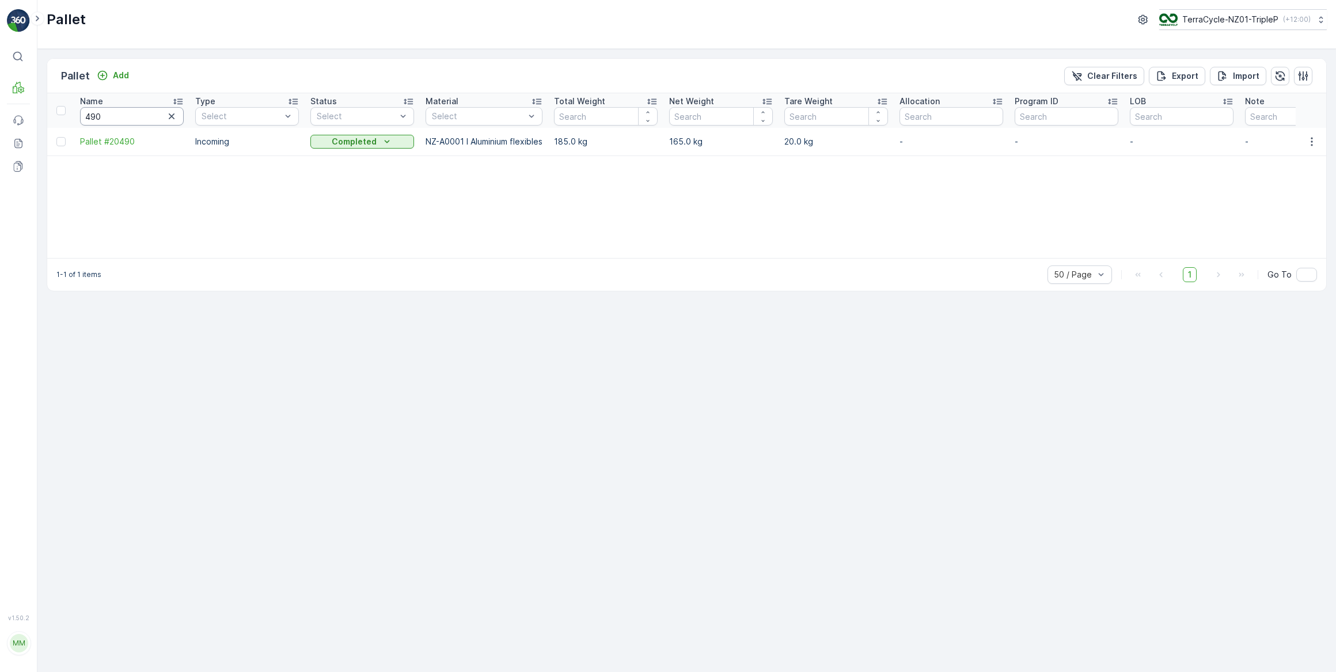
click at [109, 117] on input "490" at bounding box center [132, 116] width 104 height 18
type input "4"
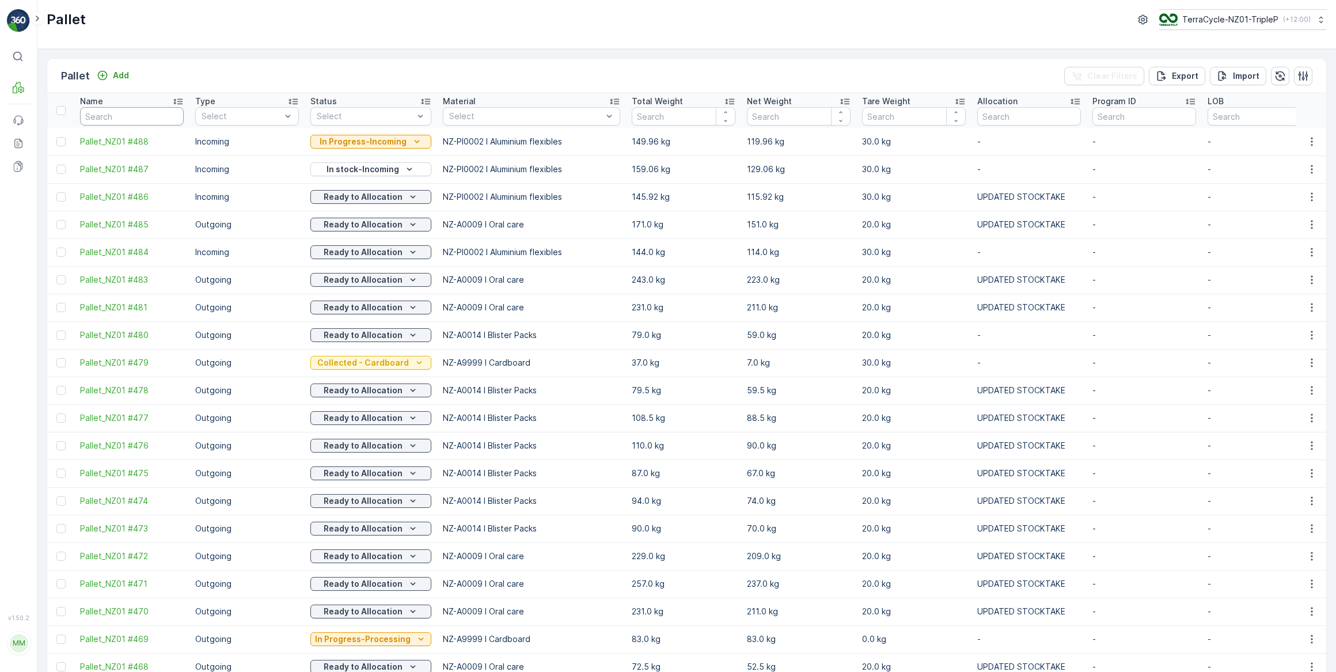
drag, startPoint x: 103, startPoint y: 120, endPoint x: 116, endPoint y: 105, distance: 20.0
click at [104, 119] on input "text" at bounding box center [132, 116] width 104 height 18
type input "#"
click at [119, 121] on input "#" at bounding box center [132, 116] width 104 height 18
type input "#490"
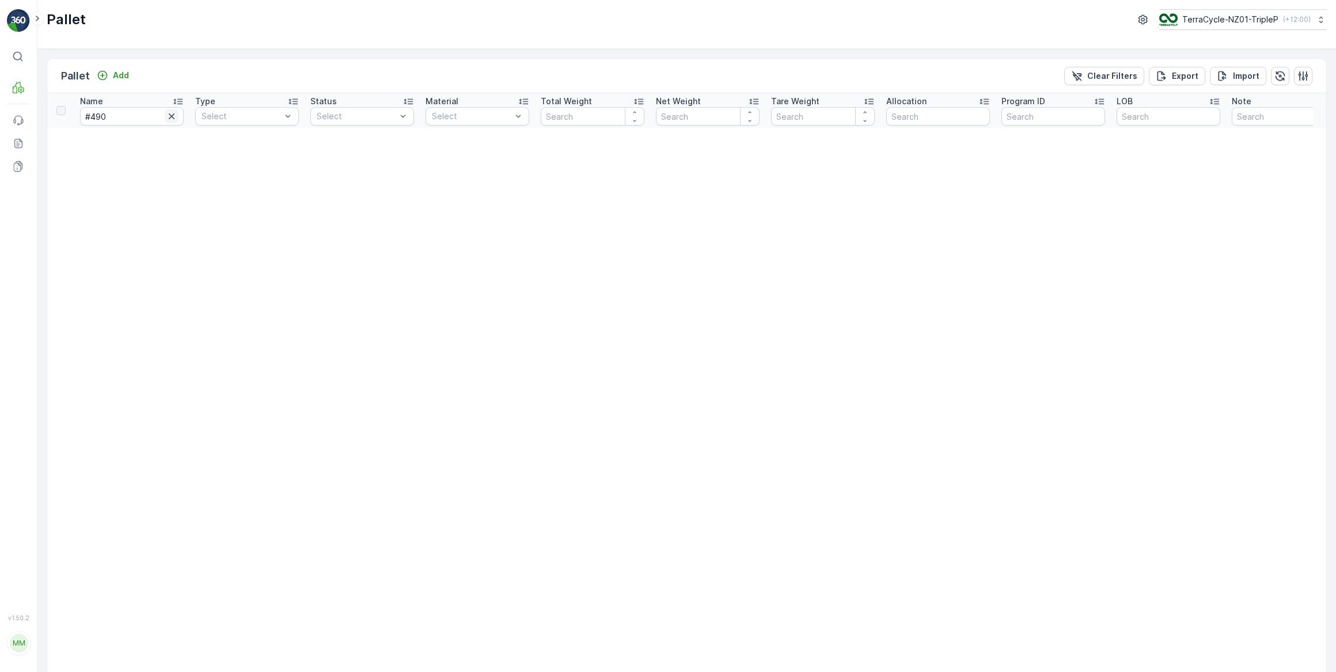
click at [172, 115] on icon "button" at bounding box center [172, 116] width 6 height 6
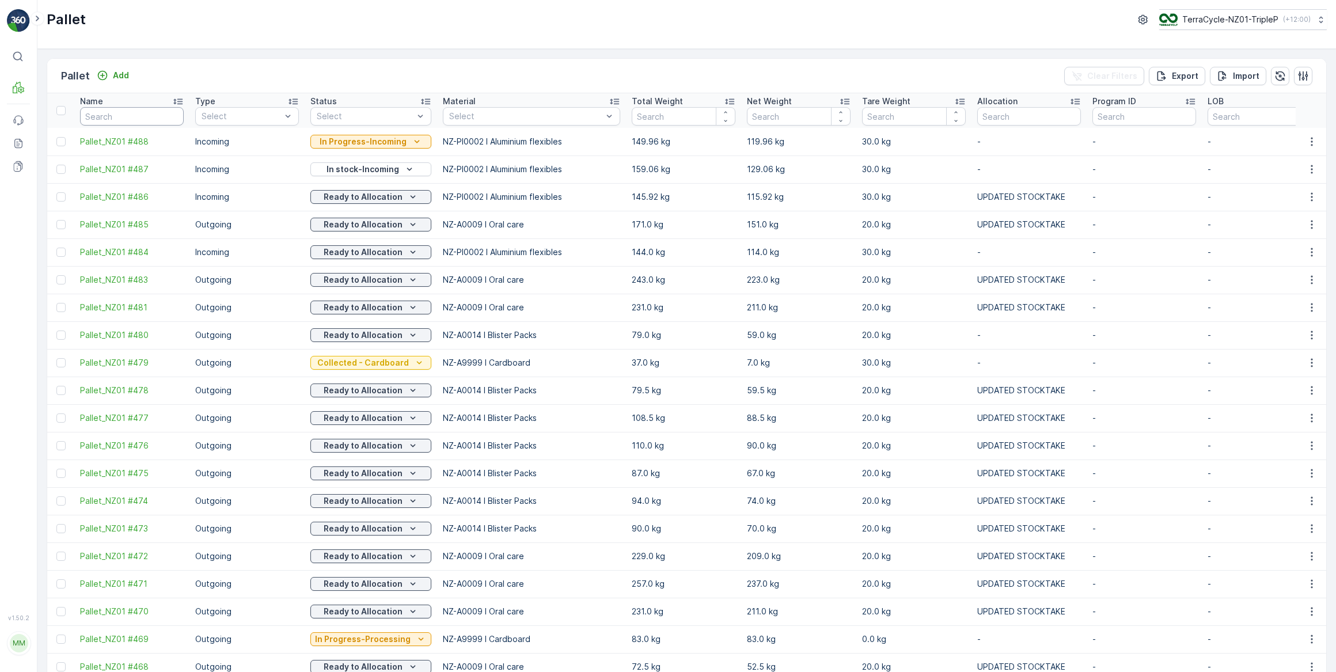
drag, startPoint x: 125, startPoint y: 112, endPoint x: 141, endPoint y: 82, distance: 34.0
click at [126, 110] on input "text" at bounding box center [132, 116] width 104 height 18
type input "460"
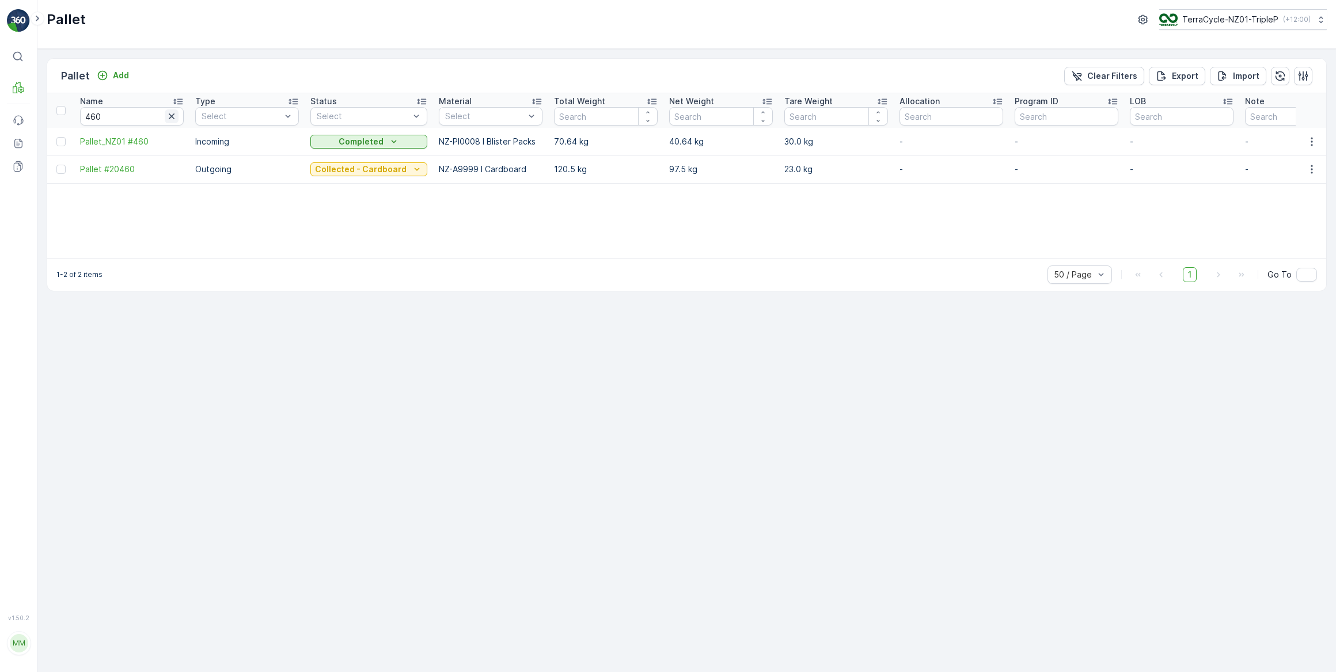
click at [171, 117] on icon "button" at bounding box center [172, 117] width 12 height 12
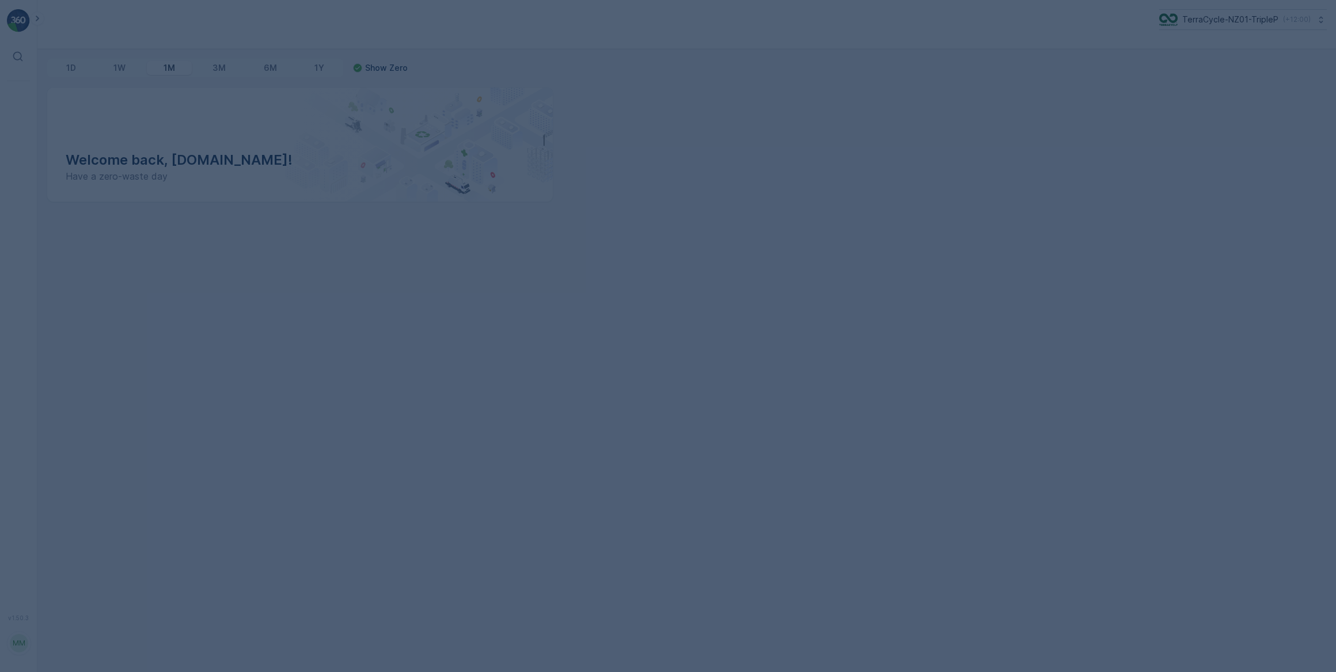
click at [1078, 595] on div at bounding box center [668, 336] width 1336 height 672
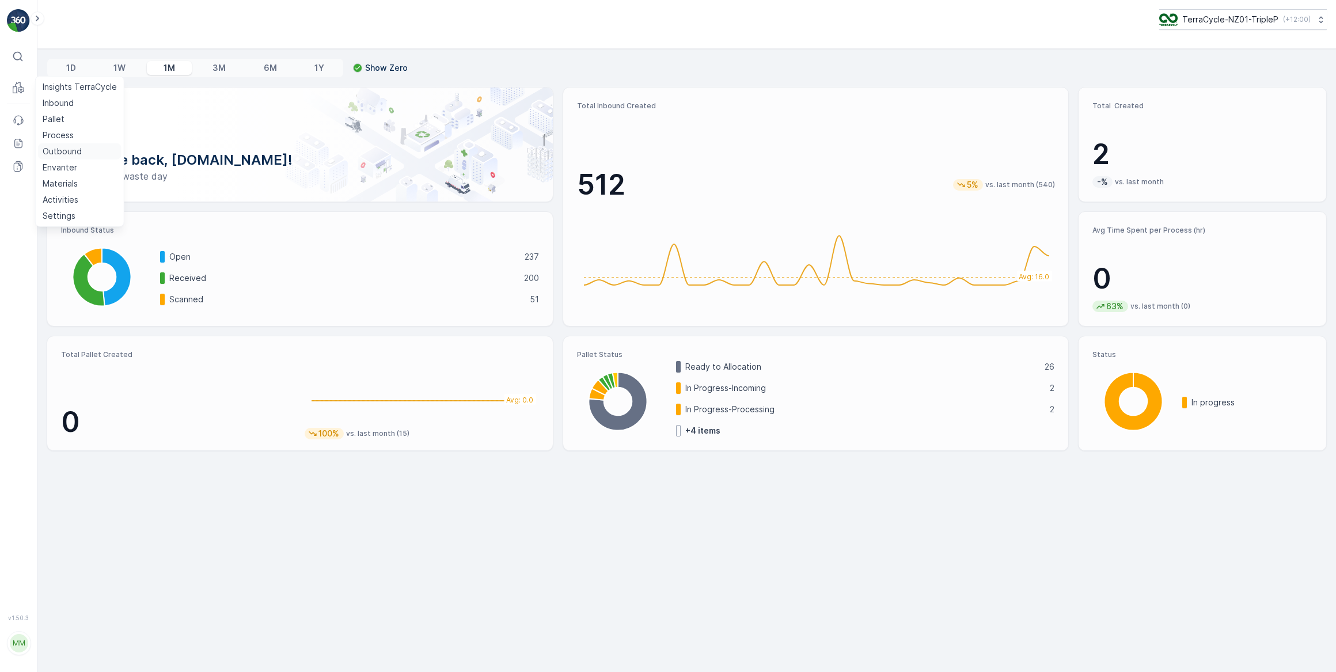
click at [73, 153] on p "Outbound" at bounding box center [62, 152] width 39 height 12
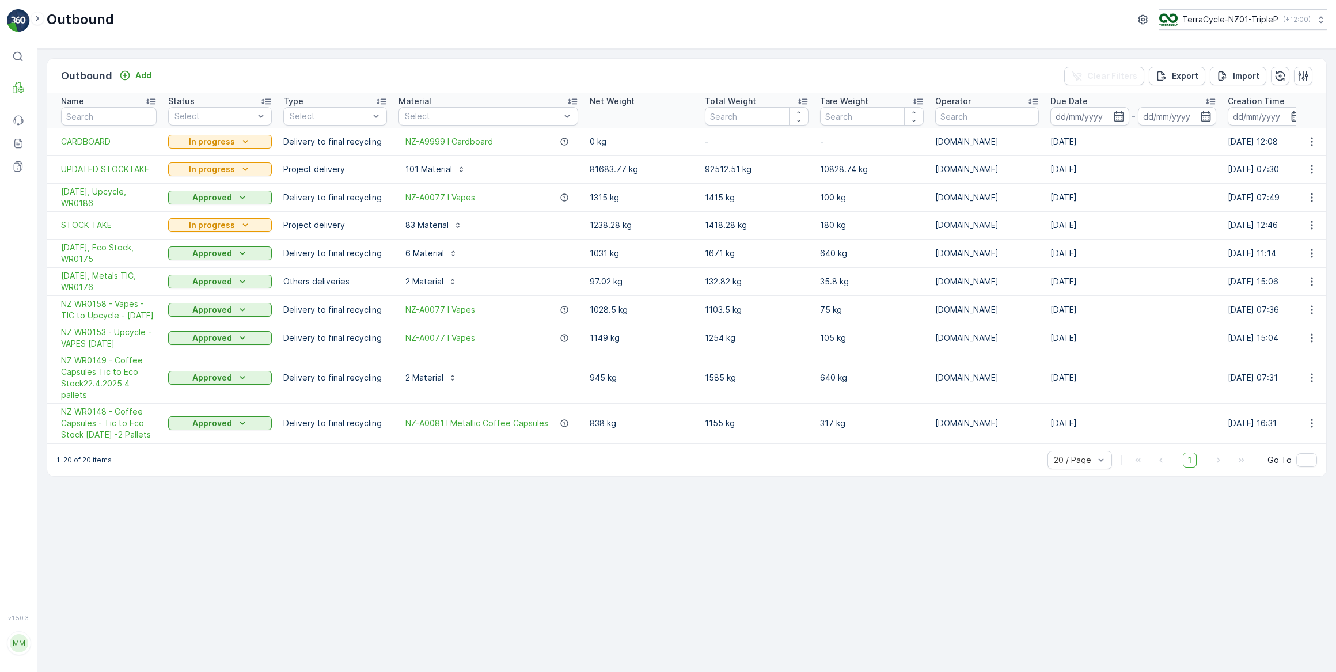
click at [131, 166] on span "UPDATED STOCKTAKE" at bounding box center [109, 170] width 96 height 12
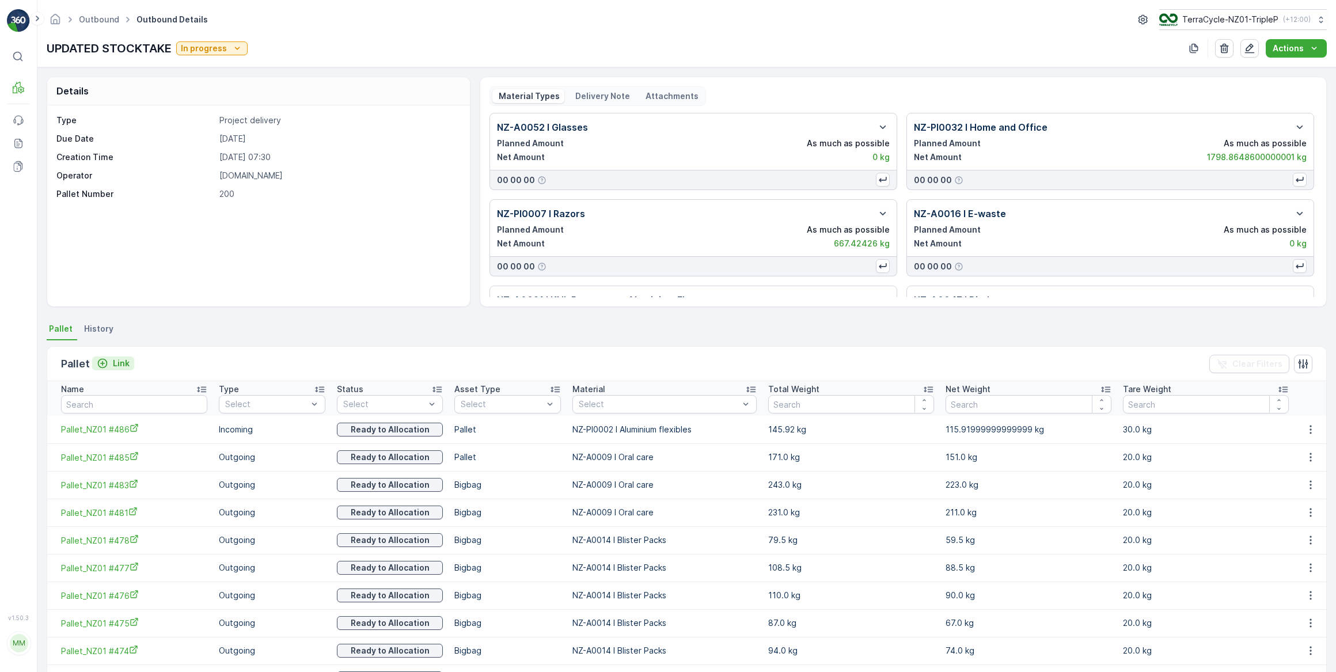
click at [109, 358] on div "Link" at bounding box center [113, 364] width 33 height 12
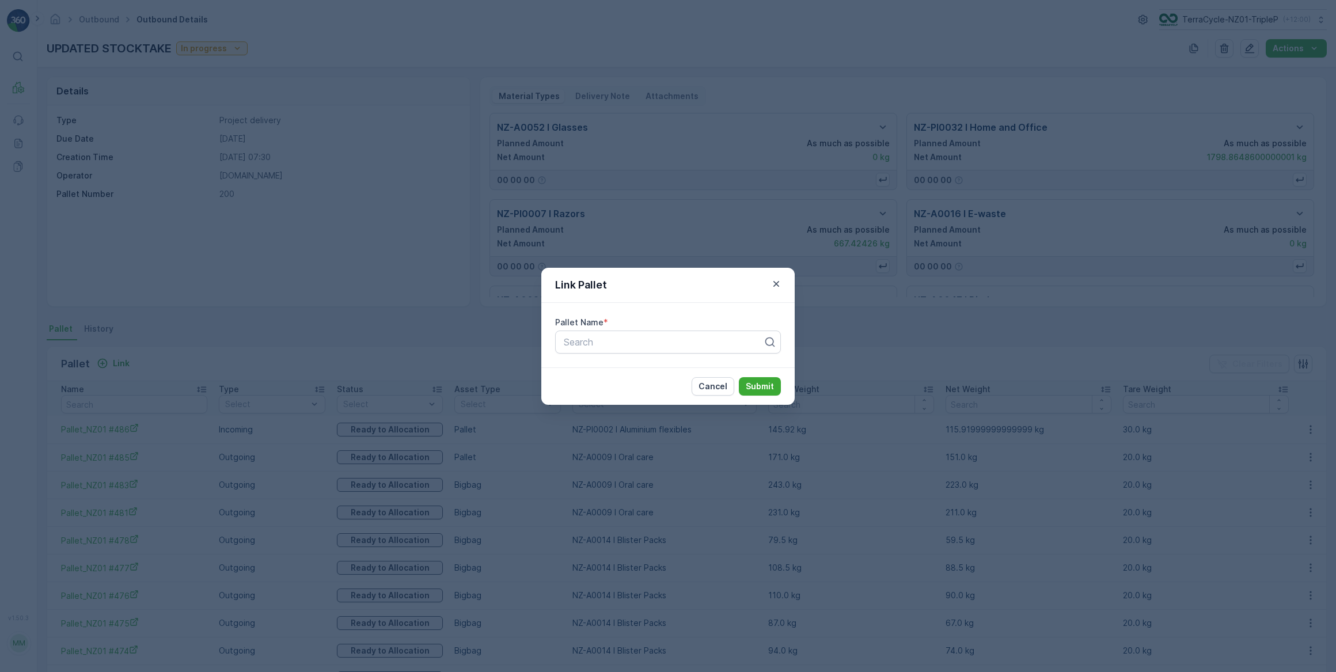
drag, startPoint x: 391, startPoint y: 367, endPoint x: 0, endPoint y: 431, distance: 396.6
click at [390, 367] on div "Link Pallet Pallet Name * Search Cancel Submit" at bounding box center [668, 336] width 1336 height 672
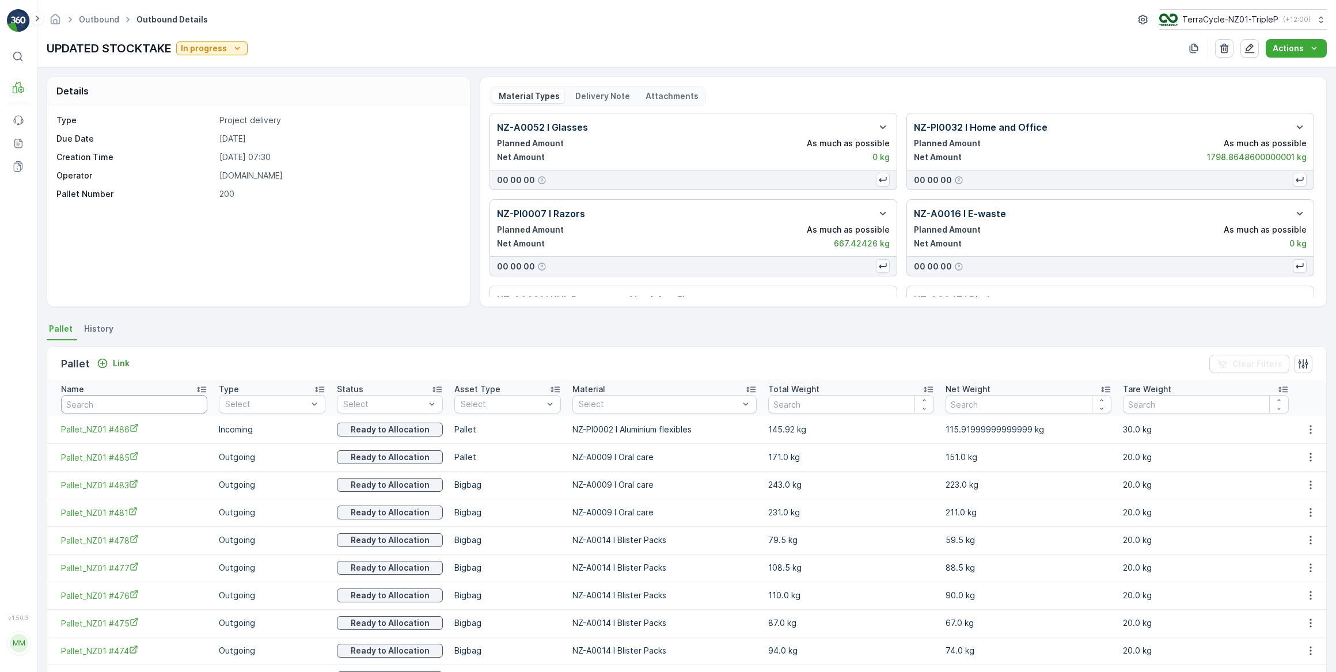
click at [159, 408] on input "text" at bounding box center [134, 404] width 146 height 18
type input "463"
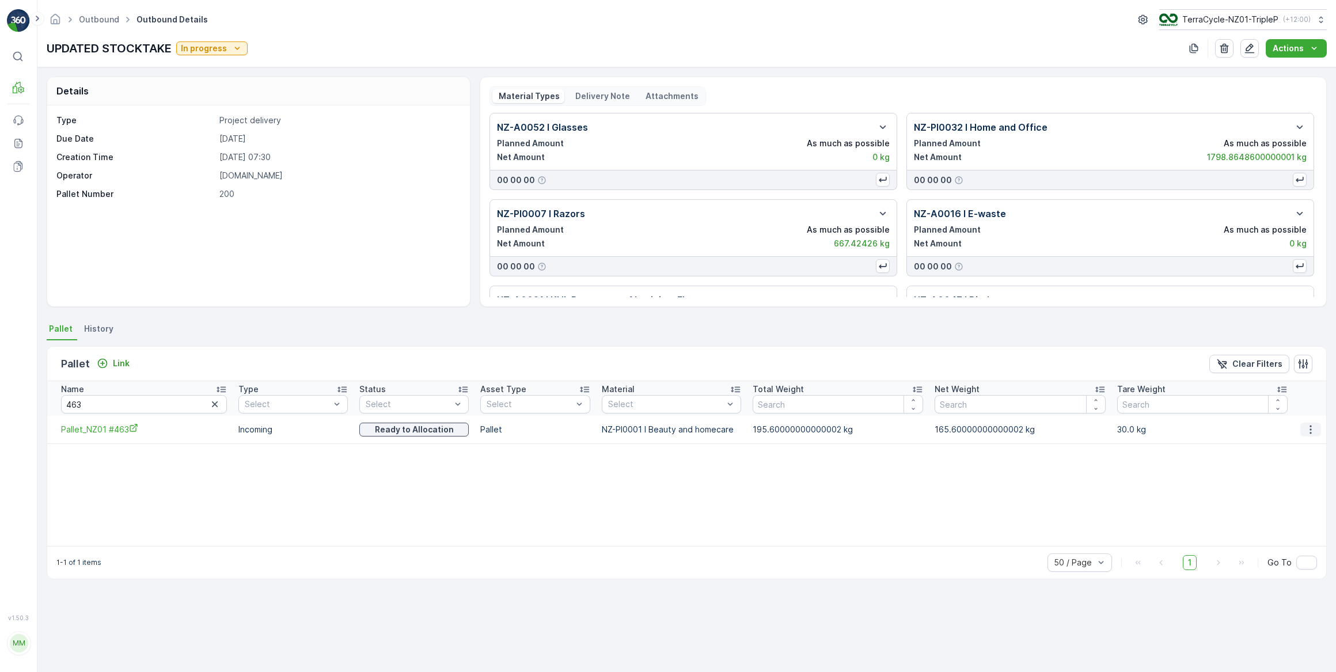
click at [1315, 426] on button "button" at bounding box center [1310, 430] width 21 height 14
click at [1306, 464] on span "Unlink Pallet" at bounding box center [1287, 468] width 47 height 12
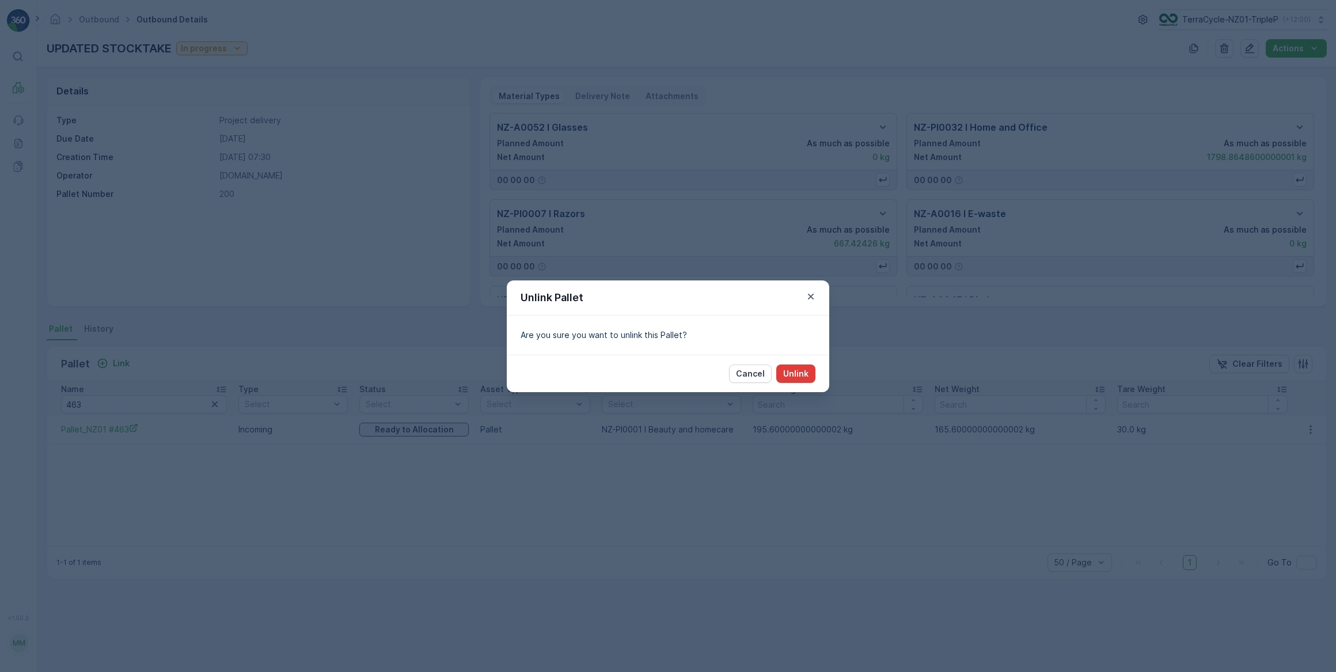
click at [801, 374] on p "Unlink" at bounding box center [795, 374] width 25 height 12
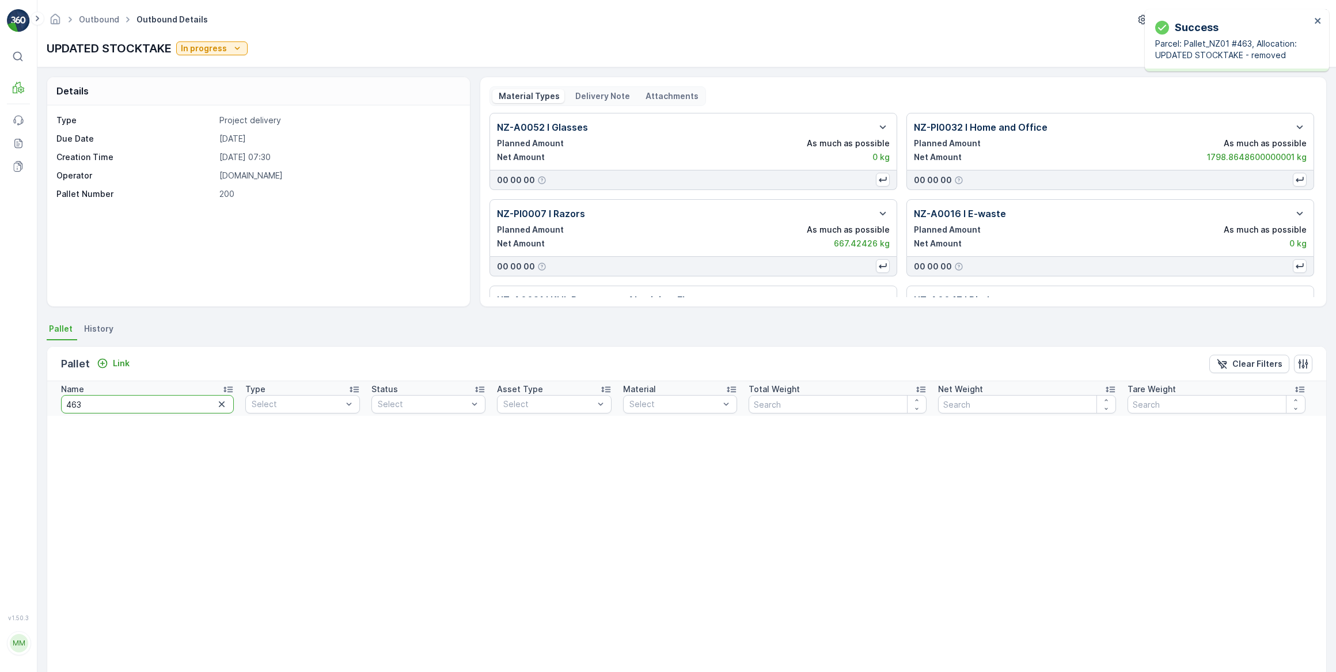
drag, startPoint x: 157, startPoint y: 408, endPoint x: 169, endPoint y: 386, distance: 24.7
click at [158, 405] on input "463" at bounding box center [147, 404] width 173 height 18
type input "4"
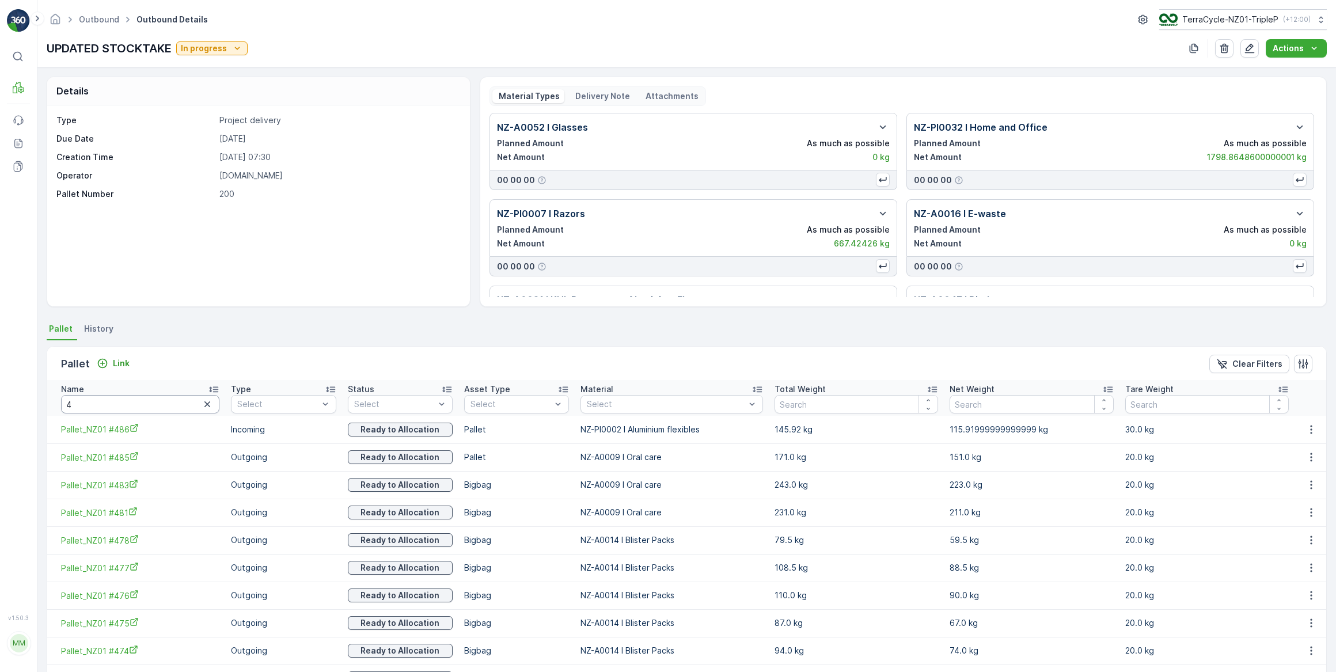
drag, startPoint x: 73, startPoint y: 409, endPoint x: 82, endPoint y: 391, distance: 19.8
click at [76, 406] on input "4" at bounding box center [140, 404] width 158 height 18
type input "410"
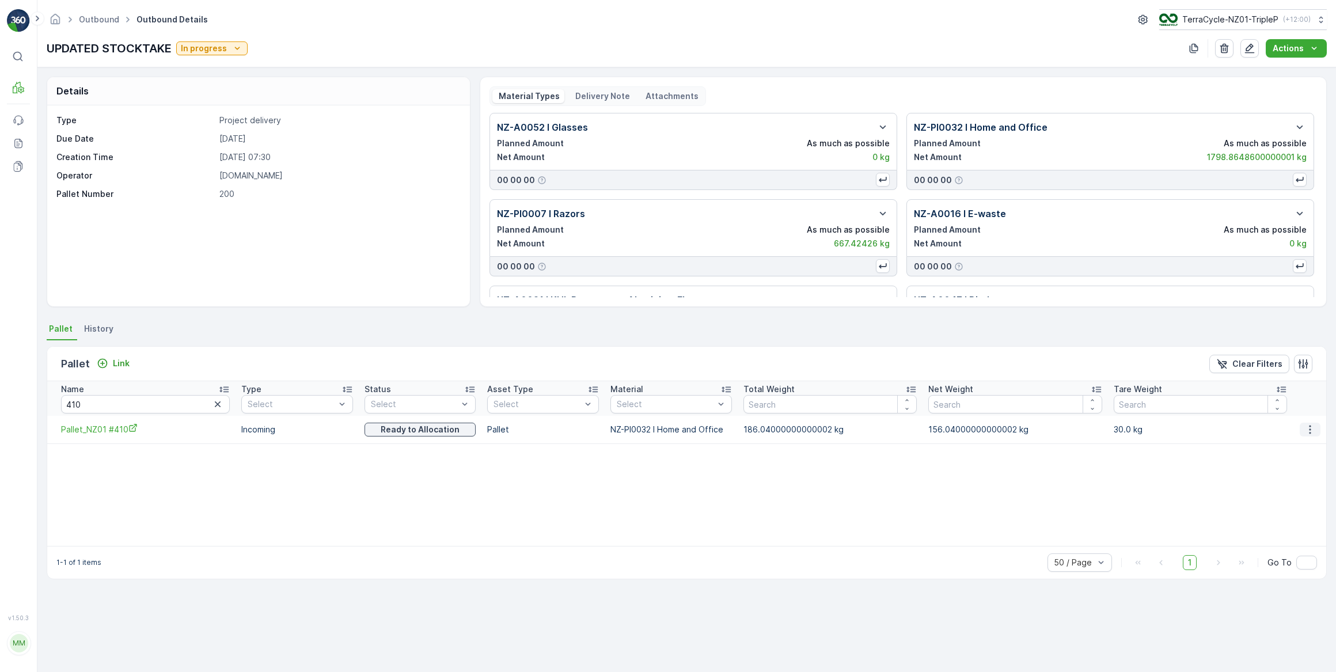
click at [1309, 431] on icon "button" at bounding box center [1310, 430] width 12 height 12
click at [1290, 469] on span "Unlink Pallet" at bounding box center [1287, 468] width 47 height 12
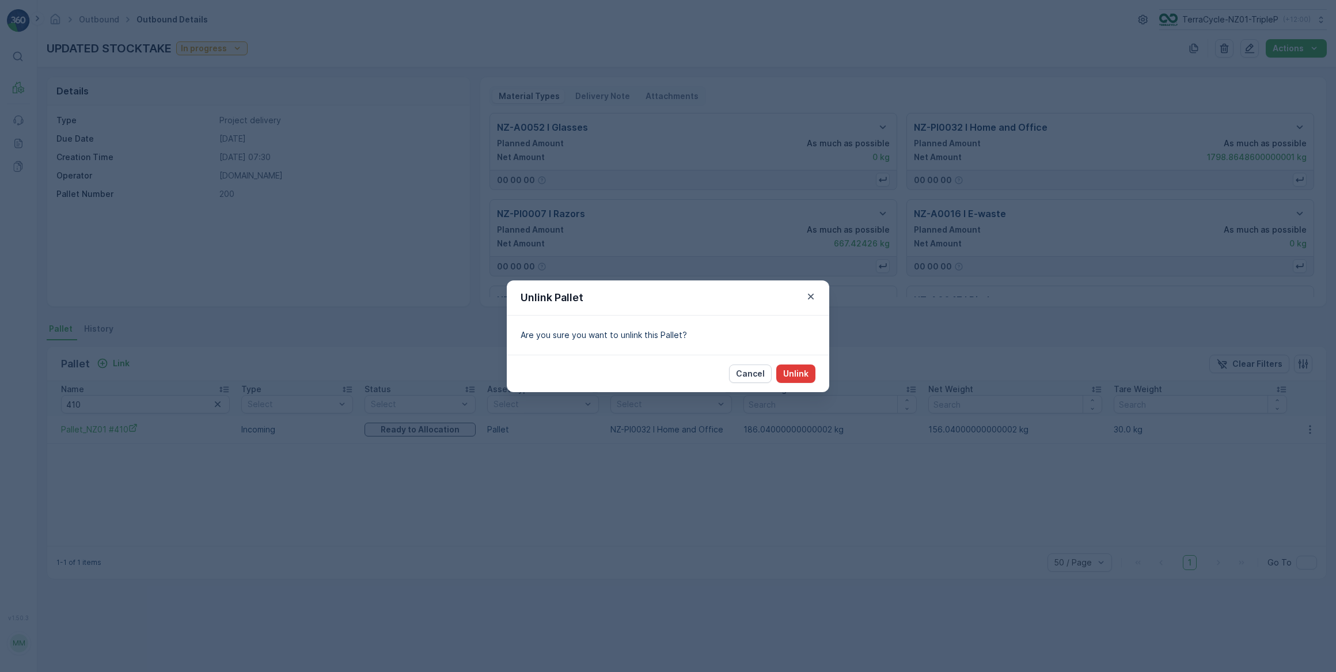
click at [798, 375] on p "Unlink" at bounding box center [795, 374] width 25 height 12
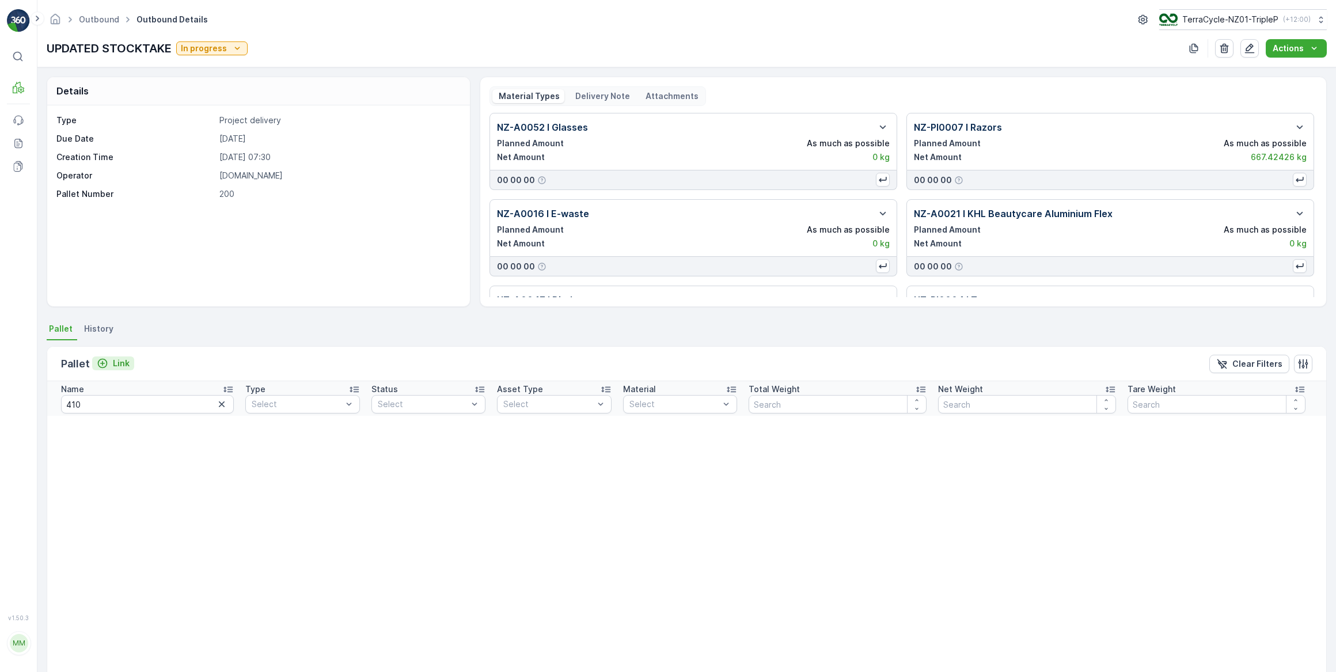
click at [119, 360] on p "Link" at bounding box center [121, 364] width 17 height 12
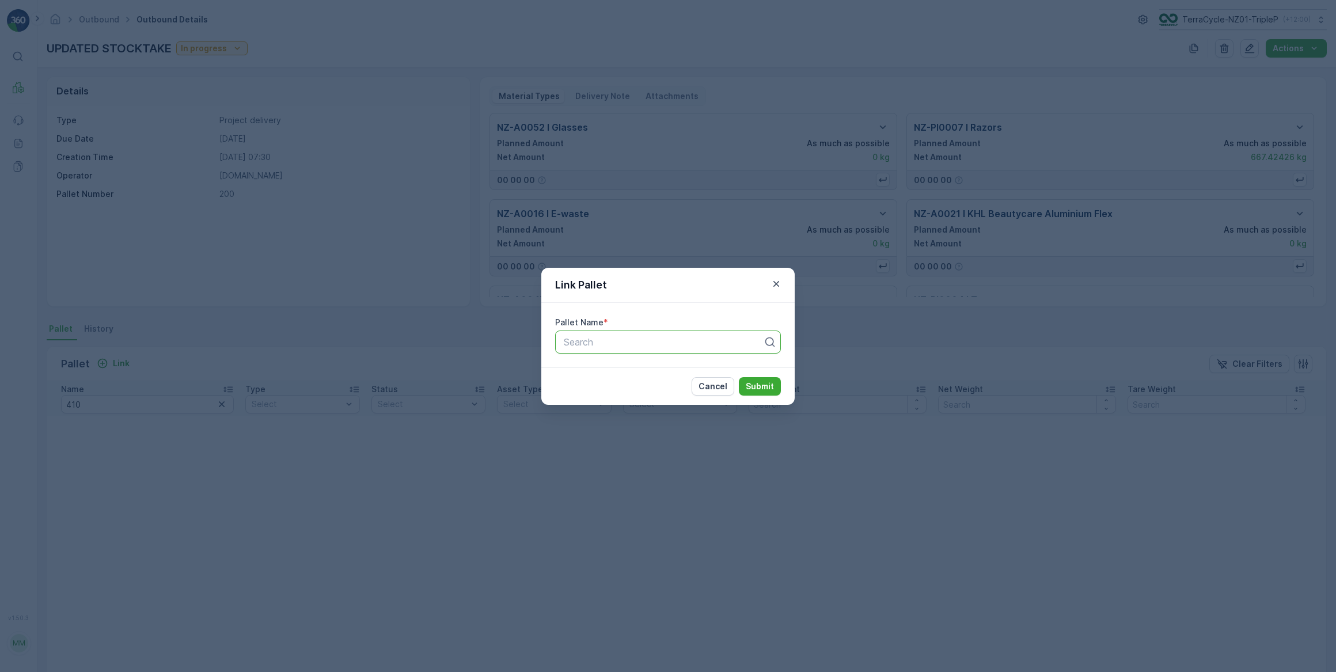
click at [614, 339] on div at bounding box center [663, 342] width 202 height 10
type input "410"
click at [720, 390] on p "Cancel" at bounding box center [712, 387] width 29 height 12
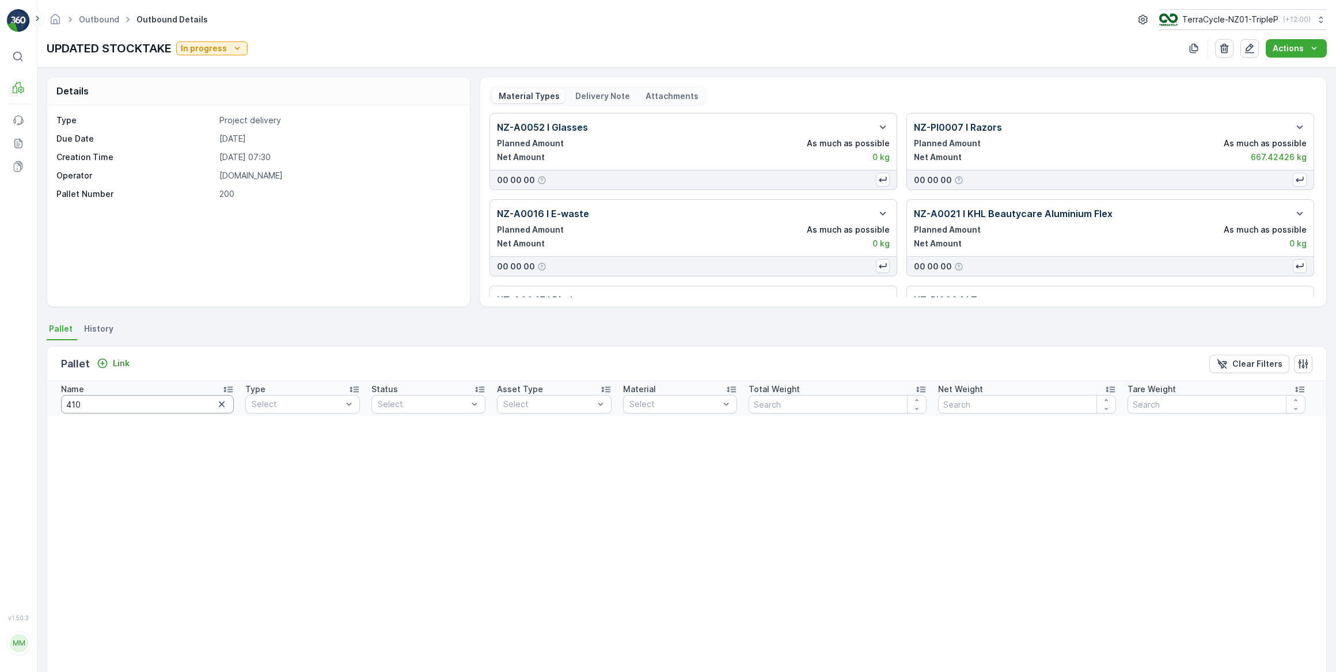
click at [91, 405] on input "410" at bounding box center [147, 404] width 173 height 18
type input "41"
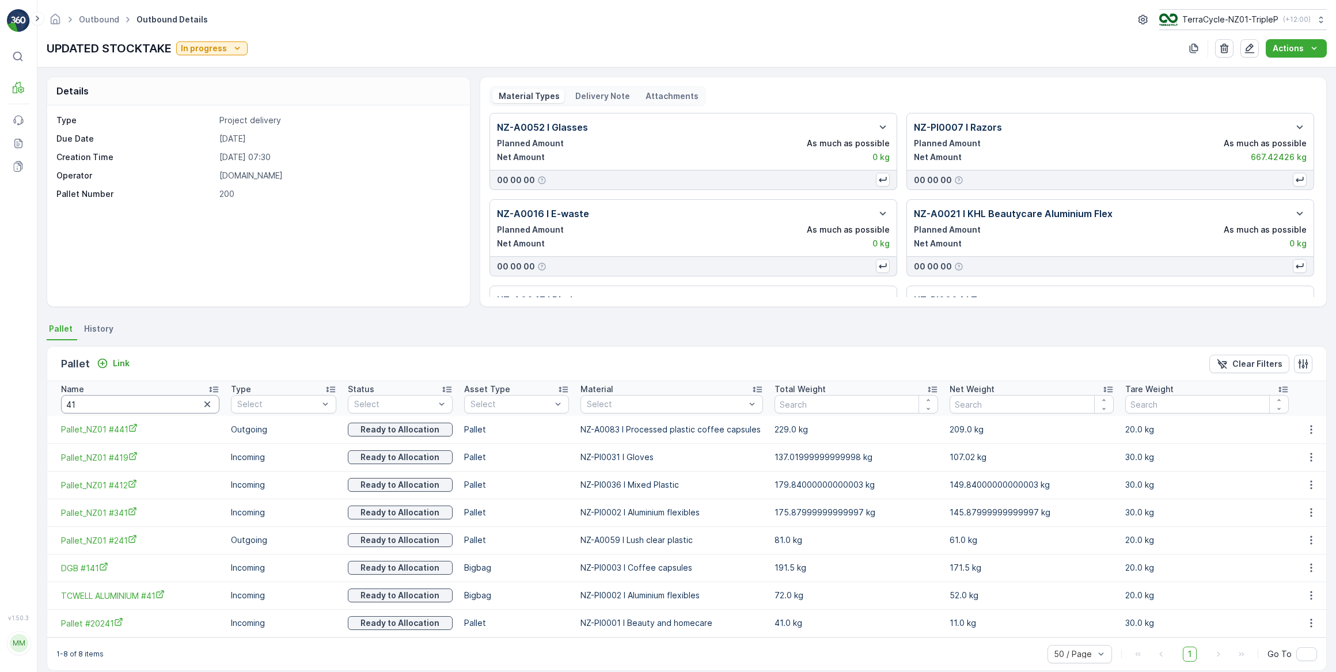
click at [90, 404] on input "41" at bounding box center [140, 404] width 158 height 18
type input "4"
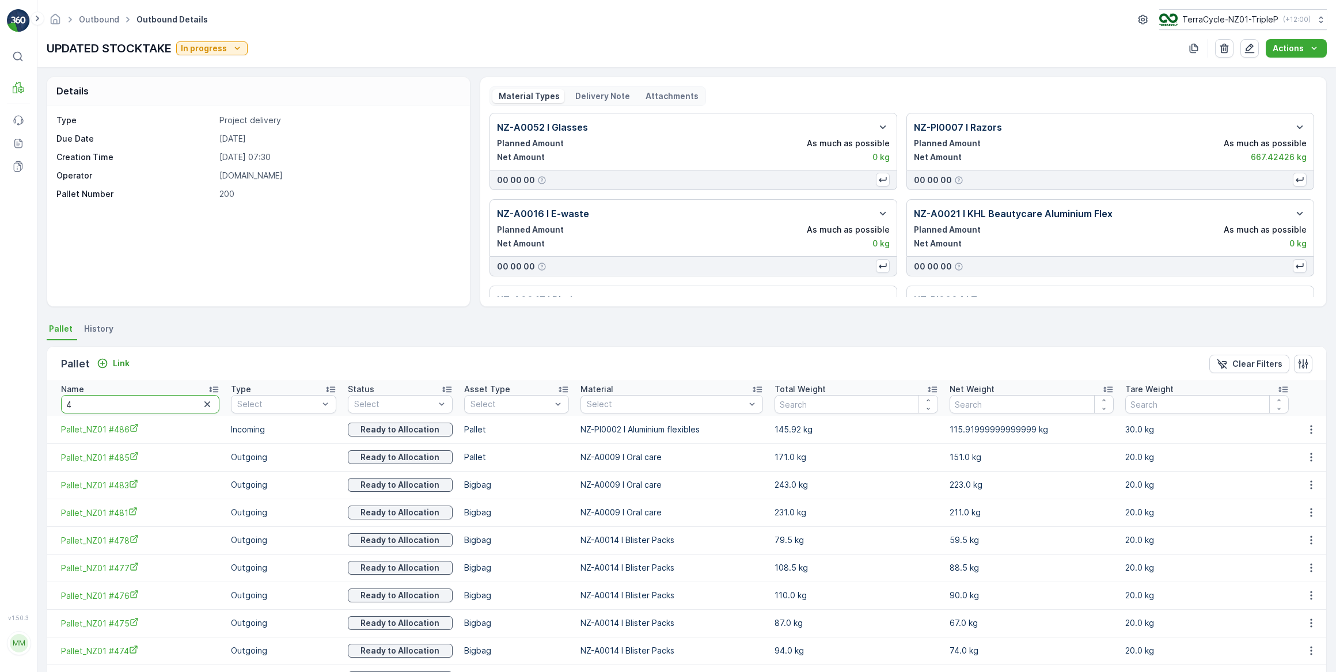
drag, startPoint x: 88, startPoint y: 405, endPoint x: 117, endPoint y: 396, distance: 30.8
click at [95, 403] on input "4" at bounding box center [140, 404] width 158 height 18
type input "467"
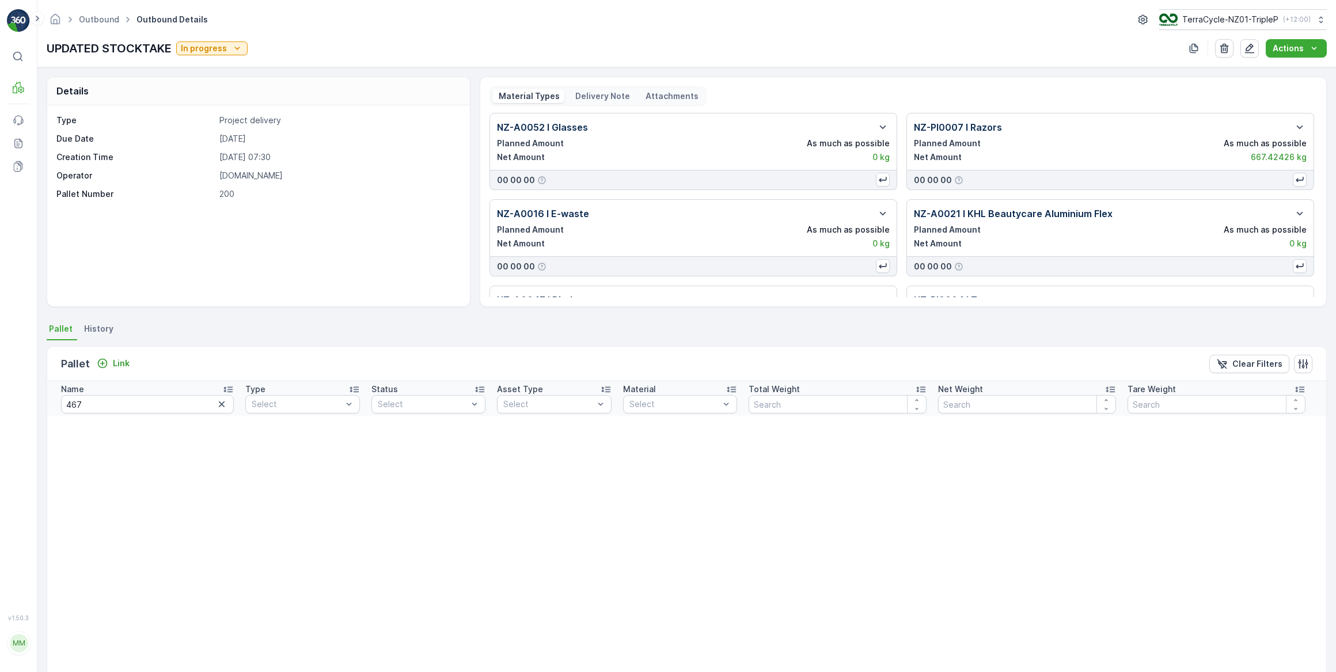
click at [1311, 403] on th at bounding box center [1318, 398] width 15 height 35
click at [219, 404] on icon "button" at bounding box center [222, 404] width 6 height 6
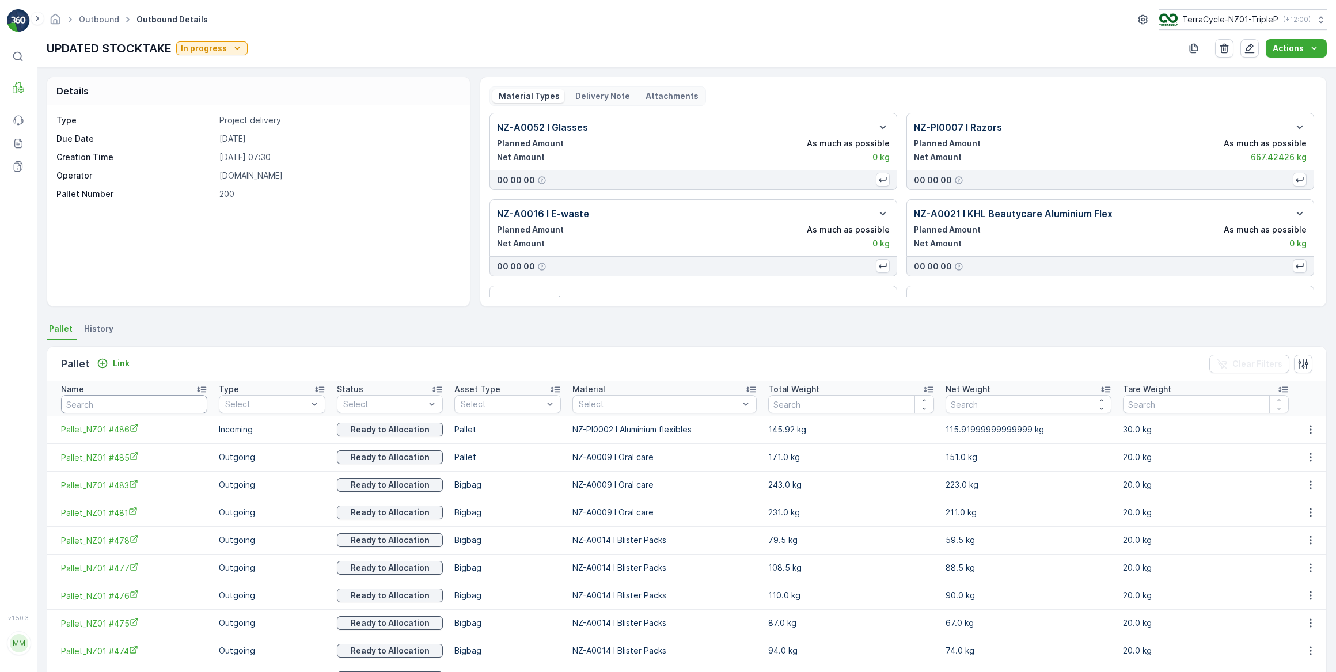
drag, startPoint x: 88, startPoint y: 408, endPoint x: 97, endPoint y: 400, distance: 11.8
click at [91, 406] on input "text" at bounding box center [134, 404] width 146 height 18
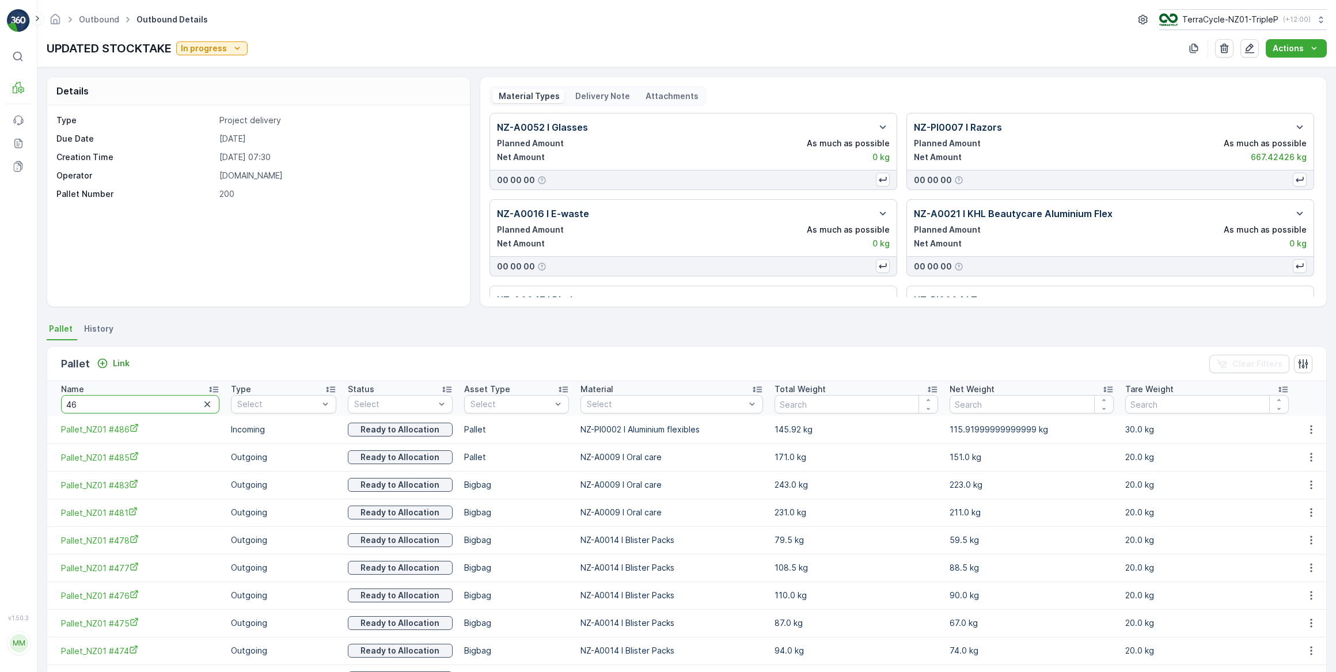
type input "467"
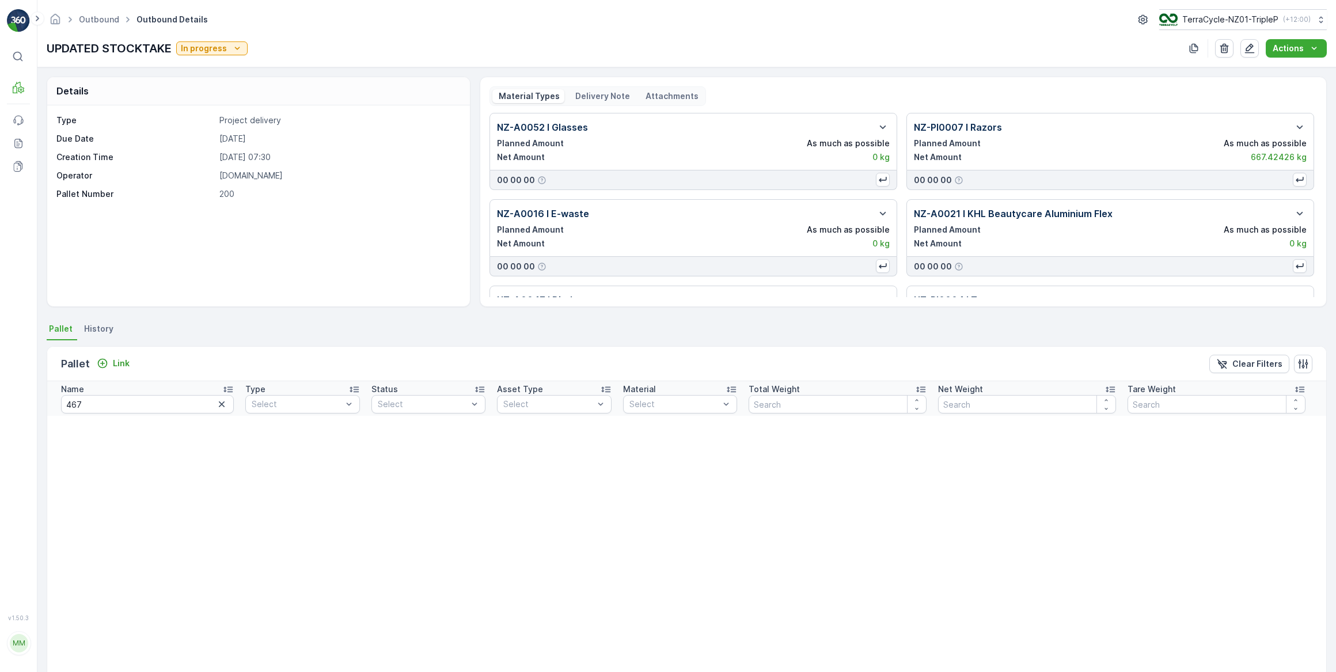
click at [1302, 402] on th "Tare Weight" at bounding box center [1215, 398] width 189 height 35
click at [1311, 402] on th at bounding box center [1318, 398] width 15 height 35
click at [1311, 403] on th at bounding box center [1318, 398] width 15 height 35
click at [1299, 389] on icon at bounding box center [1299, 390] width 9 height 6
click at [1311, 400] on th at bounding box center [1318, 398] width 15 height 35
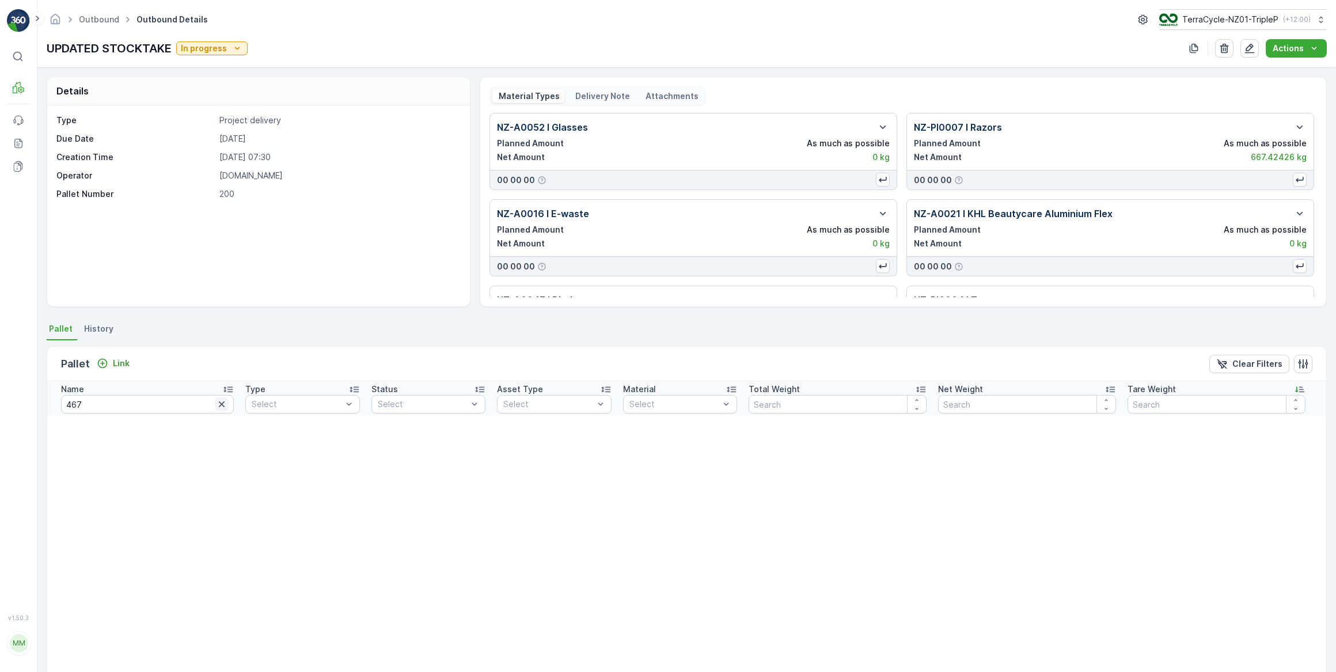
click at [219, 404] on icon "button" at bounding box center [222, 404] width 6 height 6
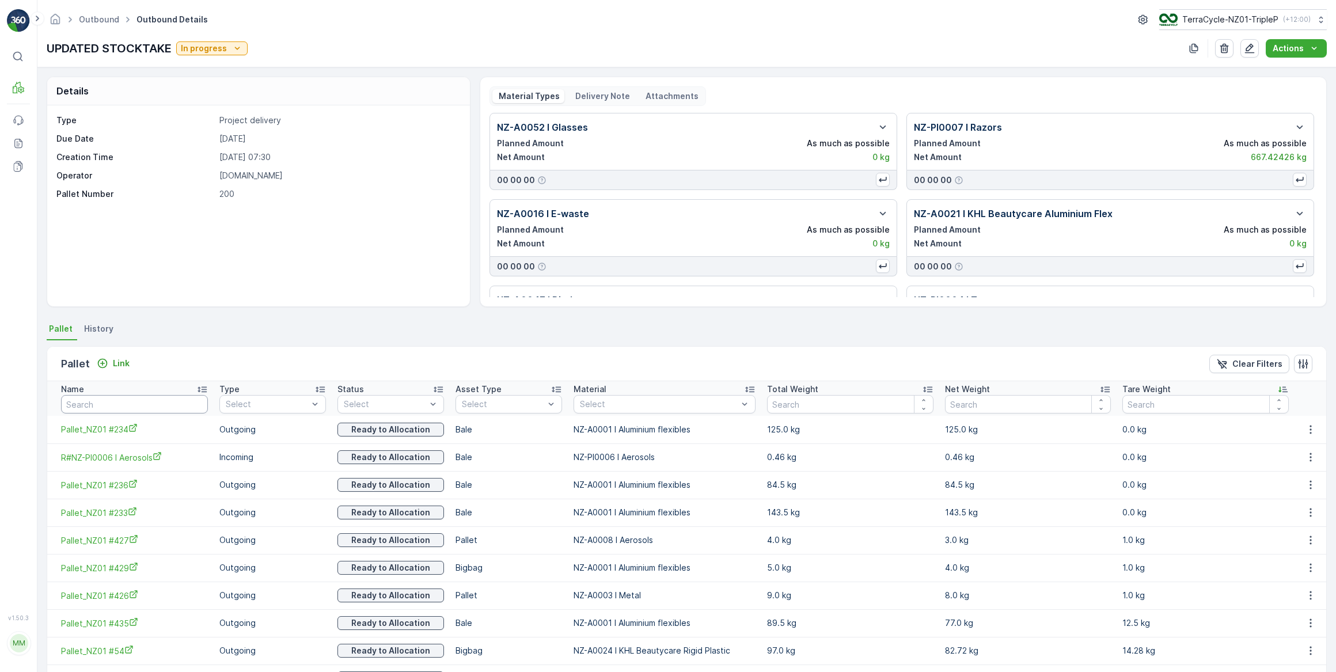
click at [67, 404] on input "text" at bounding box center [134, 404] width 147 height 18
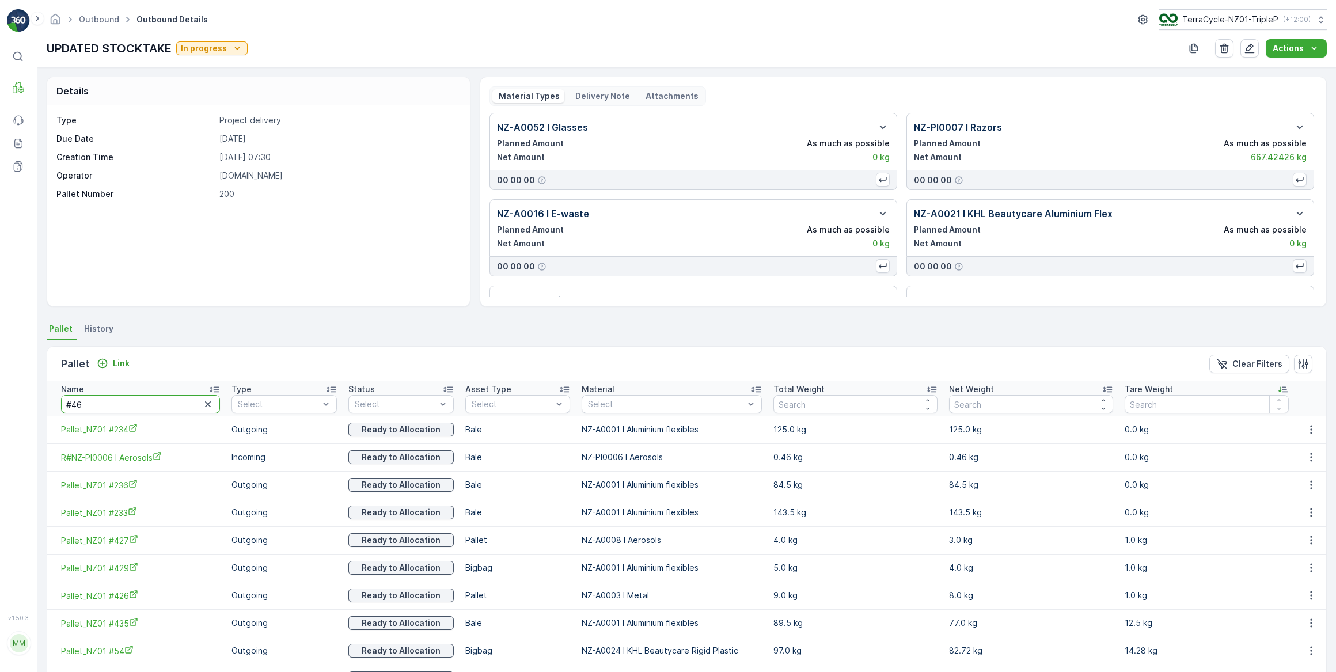
type input "#467"
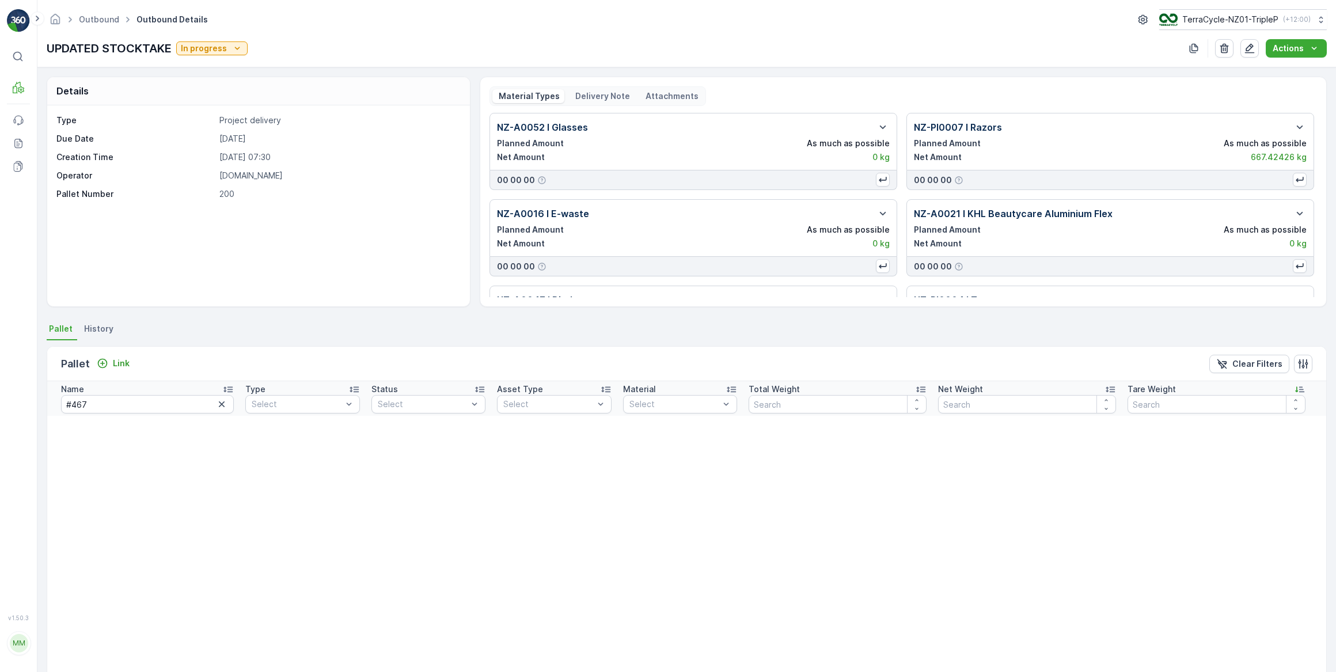
click at [1305, 402] on th "Tare Weight" at bounding box center [1215, 398] width 189 height 35
click at [1303, 403] on th "Tare Weight" at bounding box center [1215, 398] width 189 height 35
click at [1321, 409] on th at bounding box center [1318, 398] width 15 height 35
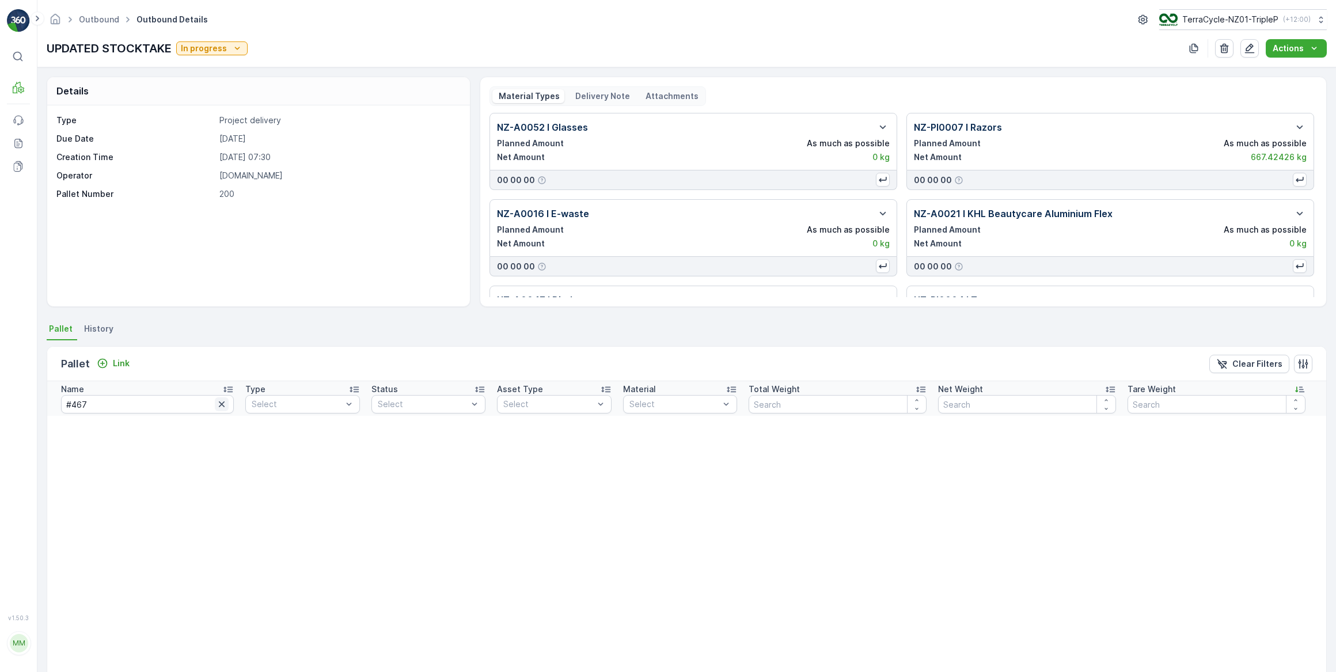
click at [219, 404] on icon "button" at bounding box center [222, 404] width 6 height 6
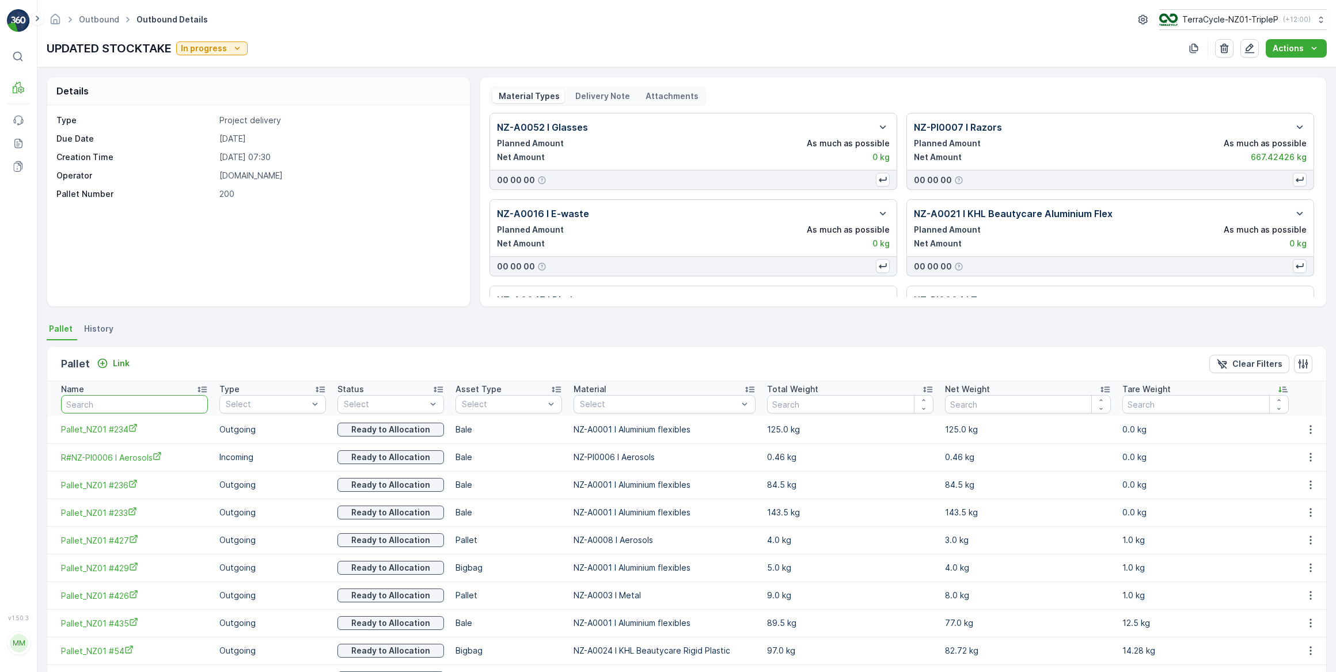
drag, startPoint x: 119, startPoint y: 404, endPoint x: 155, endPoint y: 370, distance: 49.7
click at [119, 403] on input "text" at bounding box center [134, 404] width 147 height 18
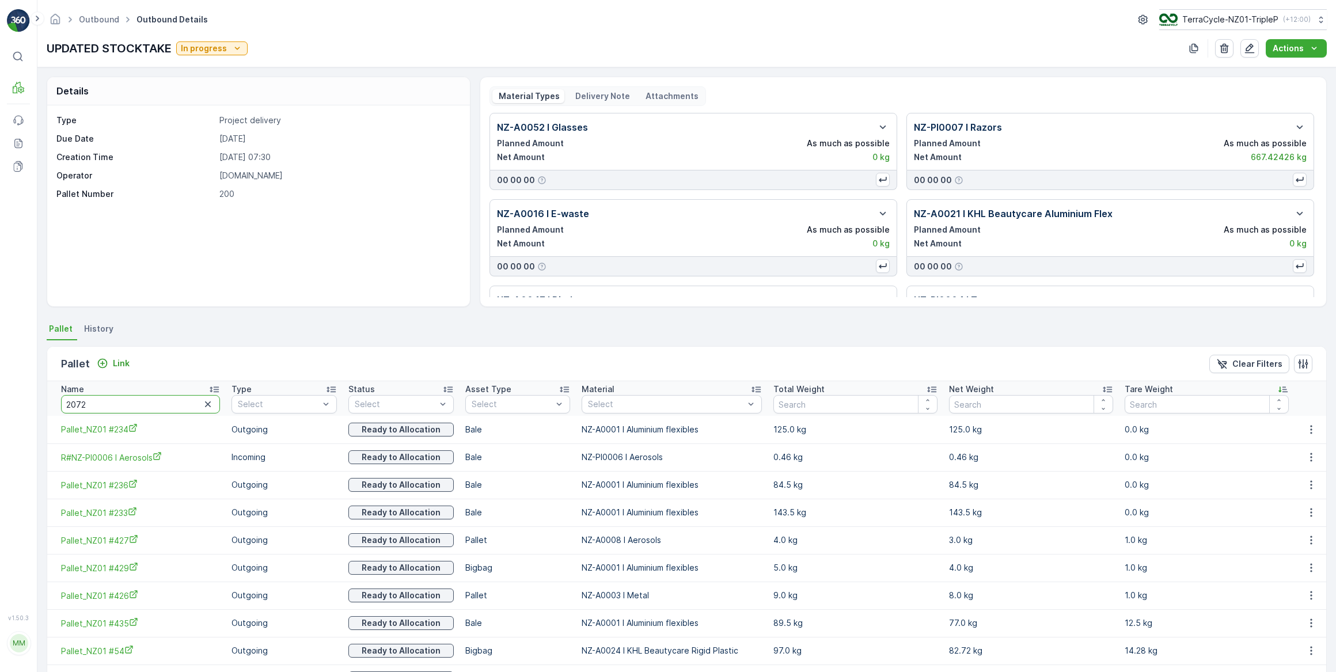
type input "20728"
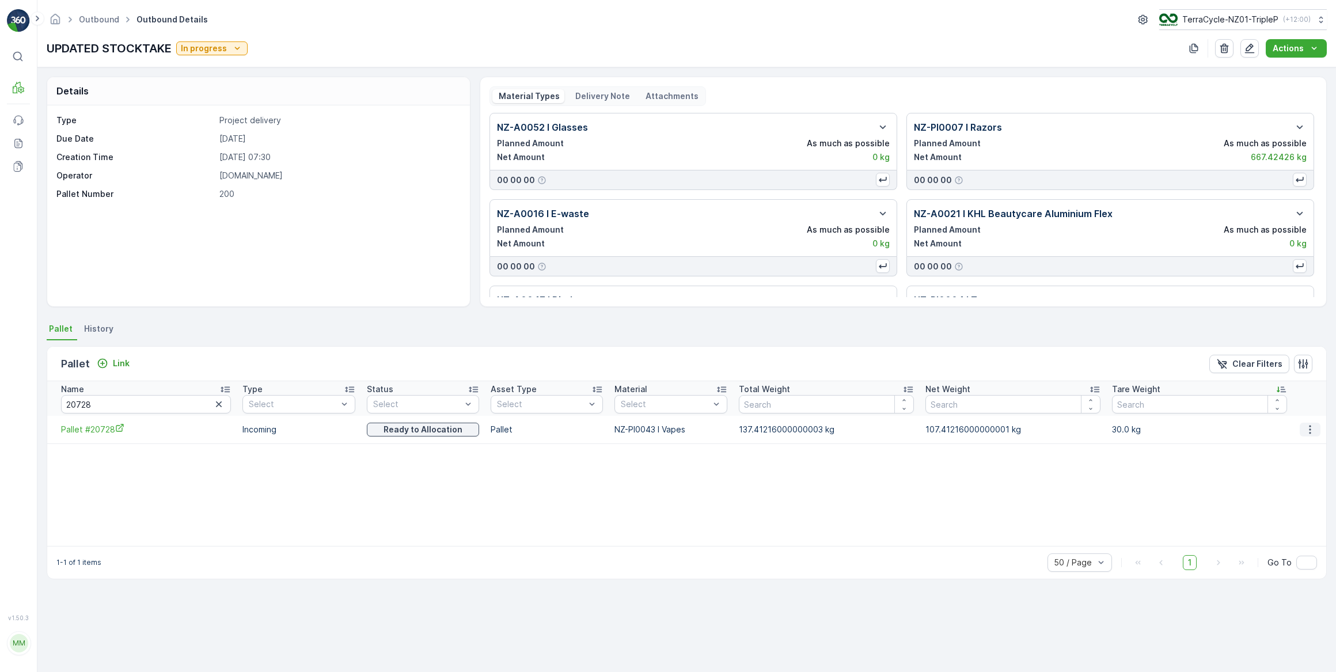
click at [1307, 429] on icon "button" at bounding box center [1310, 430] width 12 height 12
click at [1284, 467] on span "Unlink Pallet" at bounding box center [1287, 468] width 47 height 12
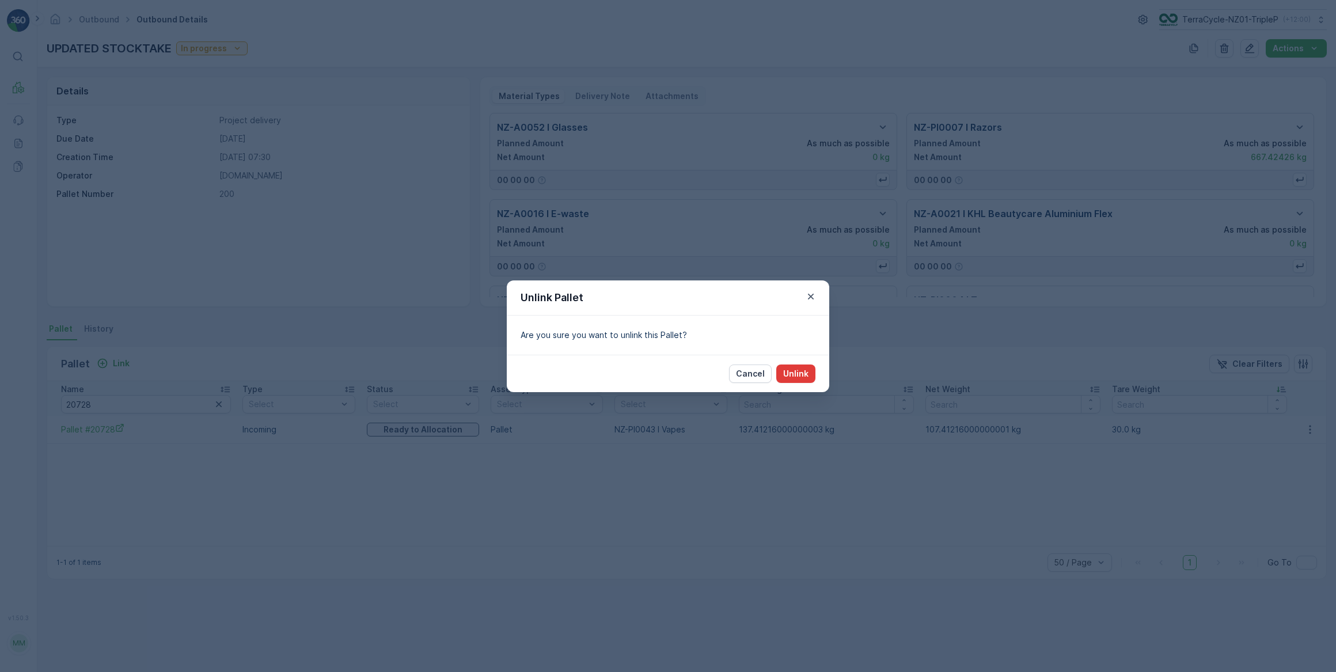
click at [800, 375] on p "Unlink" at bounding box center [795, 374] width 25 height 12
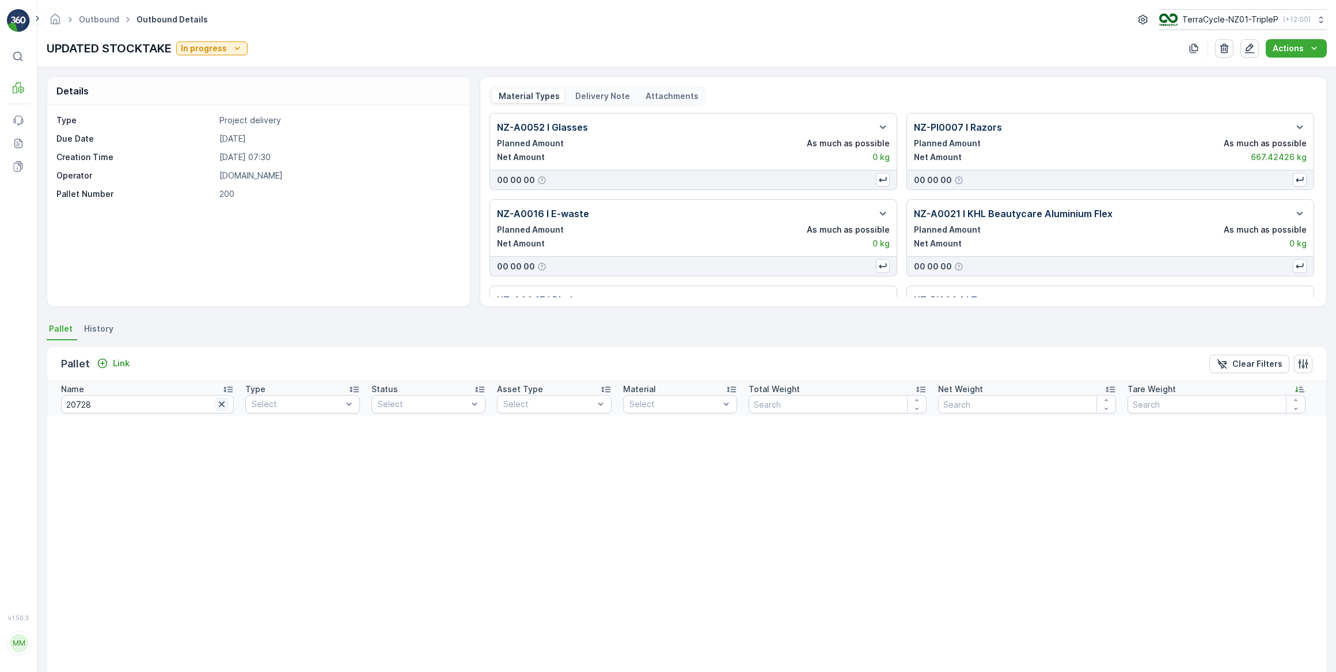
click at [219, 405] on icon "button" at bounding box center [222, 404] width 6 height 6
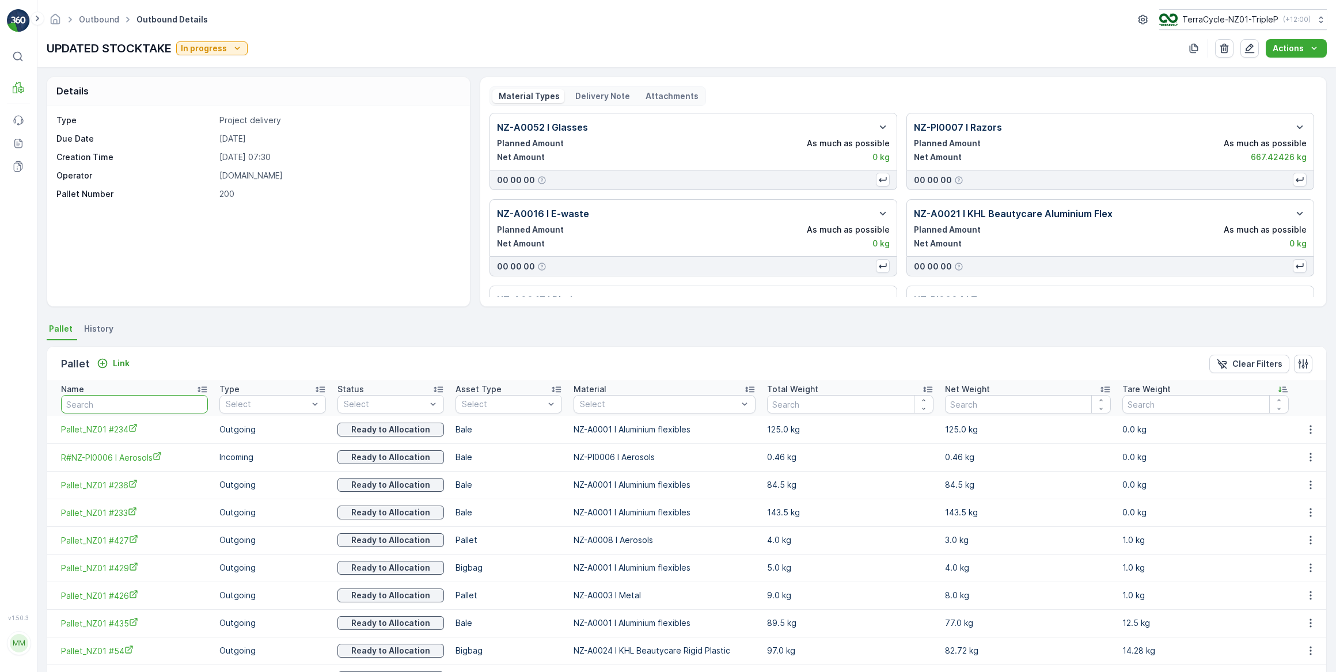
click at [115, 402] on input "text" at bounding box center [134, 404] width 147 height 18
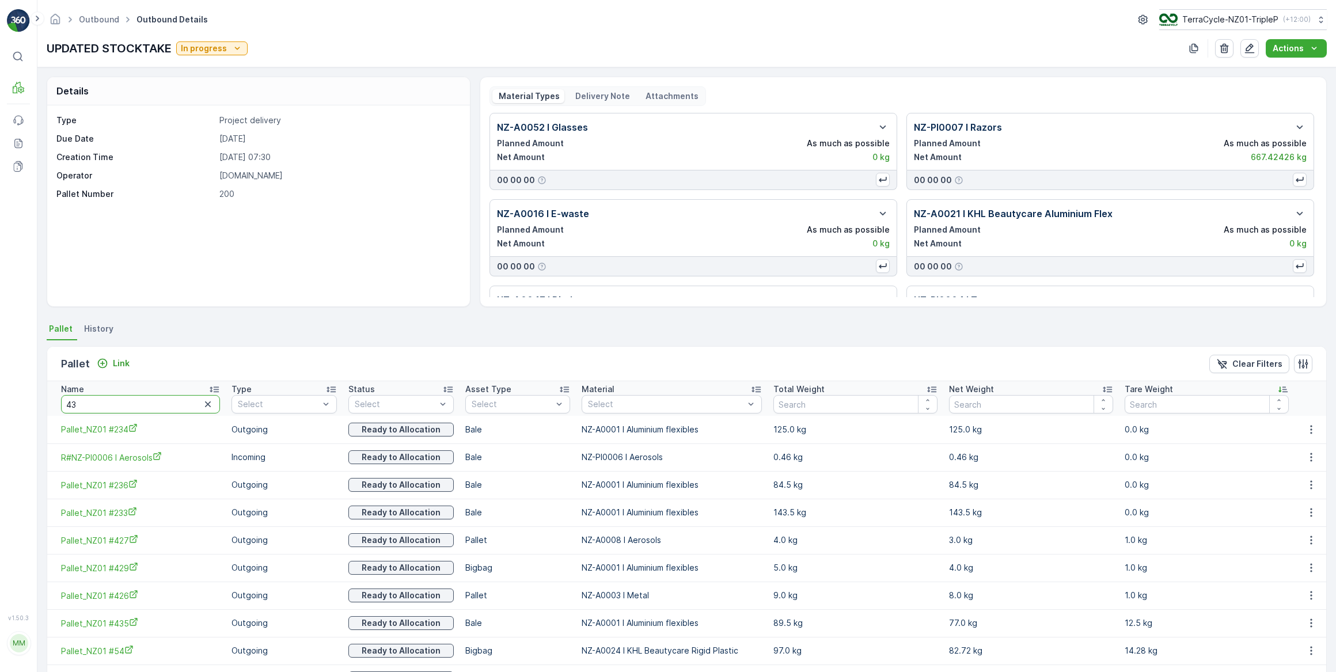
type input "437"
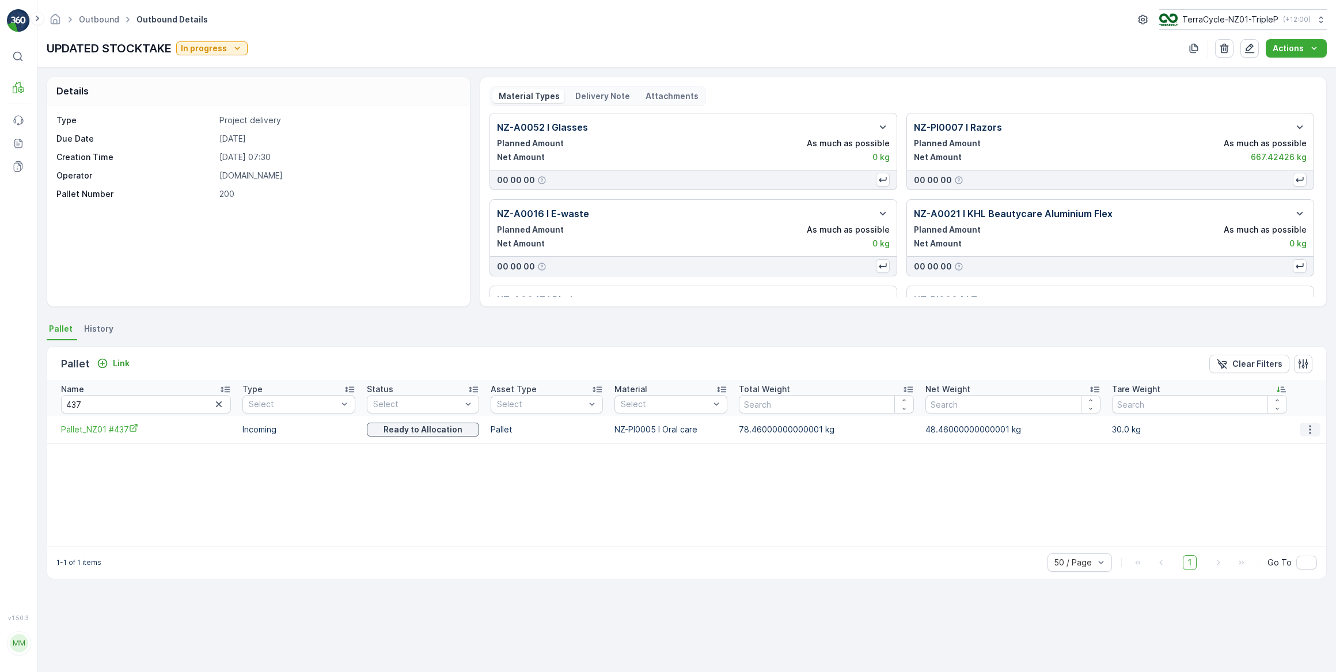
click at [1310, 429] on icon "button" at bounding box center [1310, 430] width 12 height 12
click at [1295, 466] on span "Unlink Pallet" at bounding box center [1287, 468] width 47 height 12
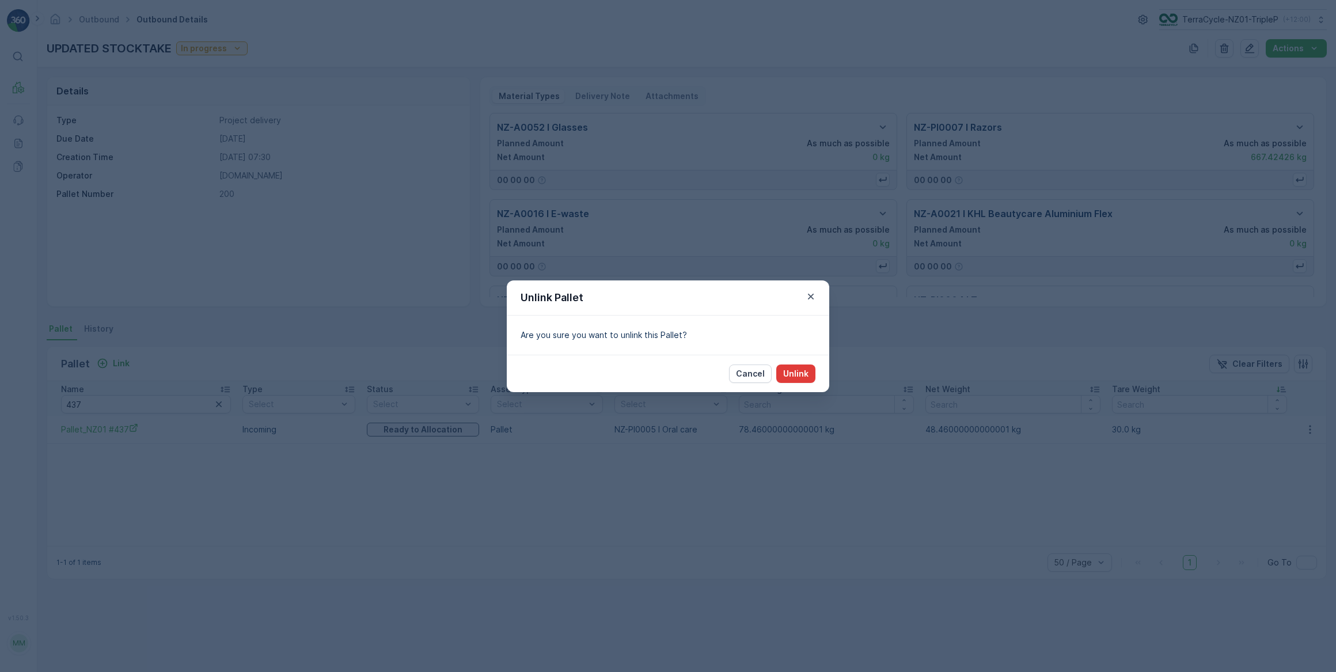
click at [801, 377] on p "Unlink" at bounding box center [795, 374] width 25 height 12
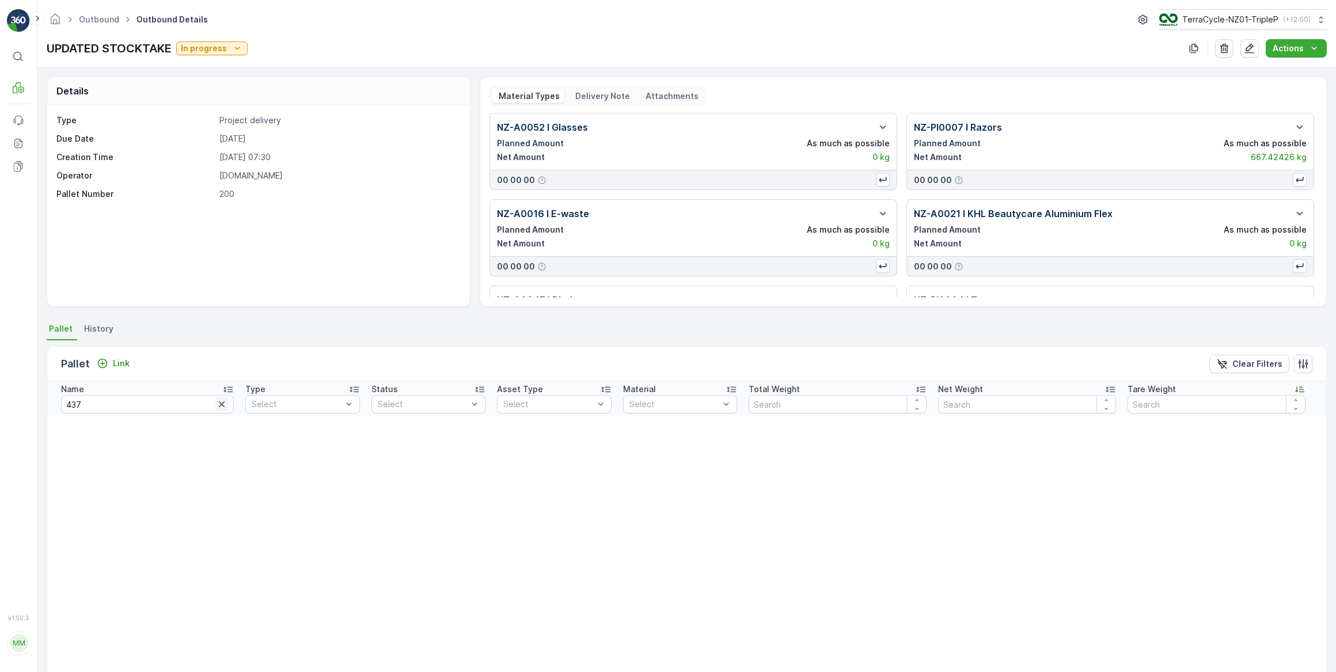
click at [219, 403] on icon "button" at bounding box center [222, 404] width 6 height 6
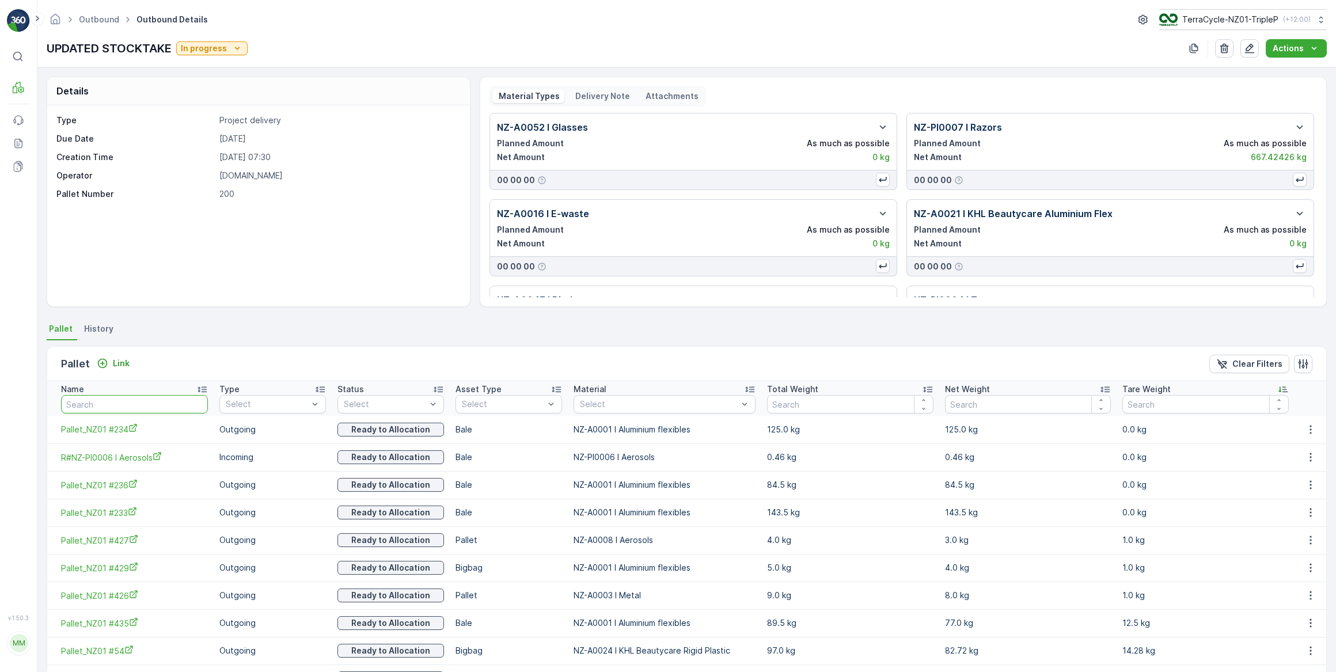
click at [91, 402] on input "text" at bounding box center [134, 404] width 147 height 18
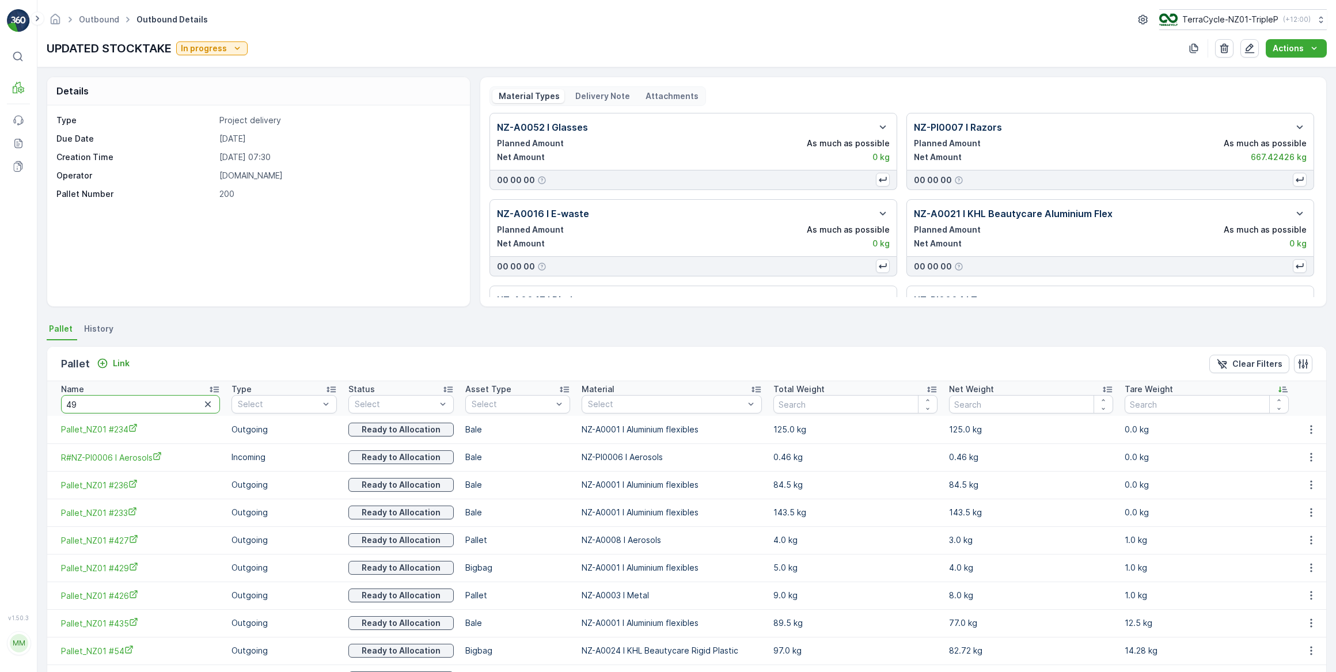
type input "490"
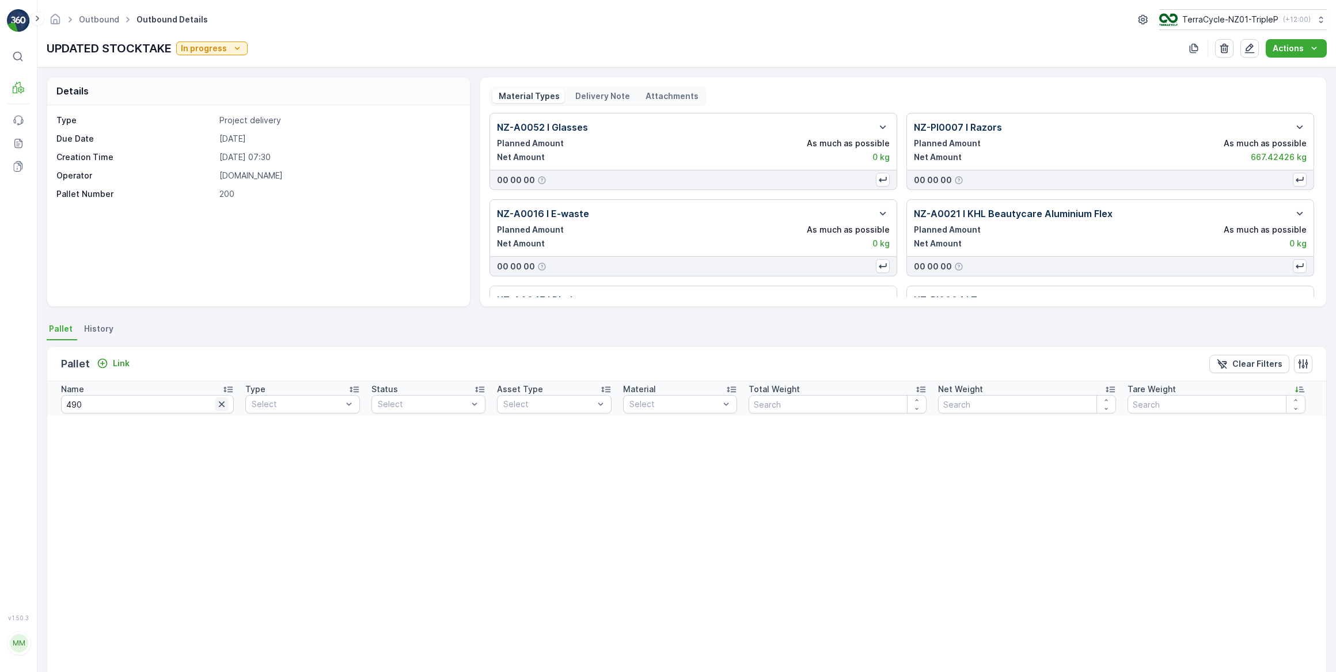
click at [219, 403] on icon "button" at bounding box center [222, 404] width 6 height 6
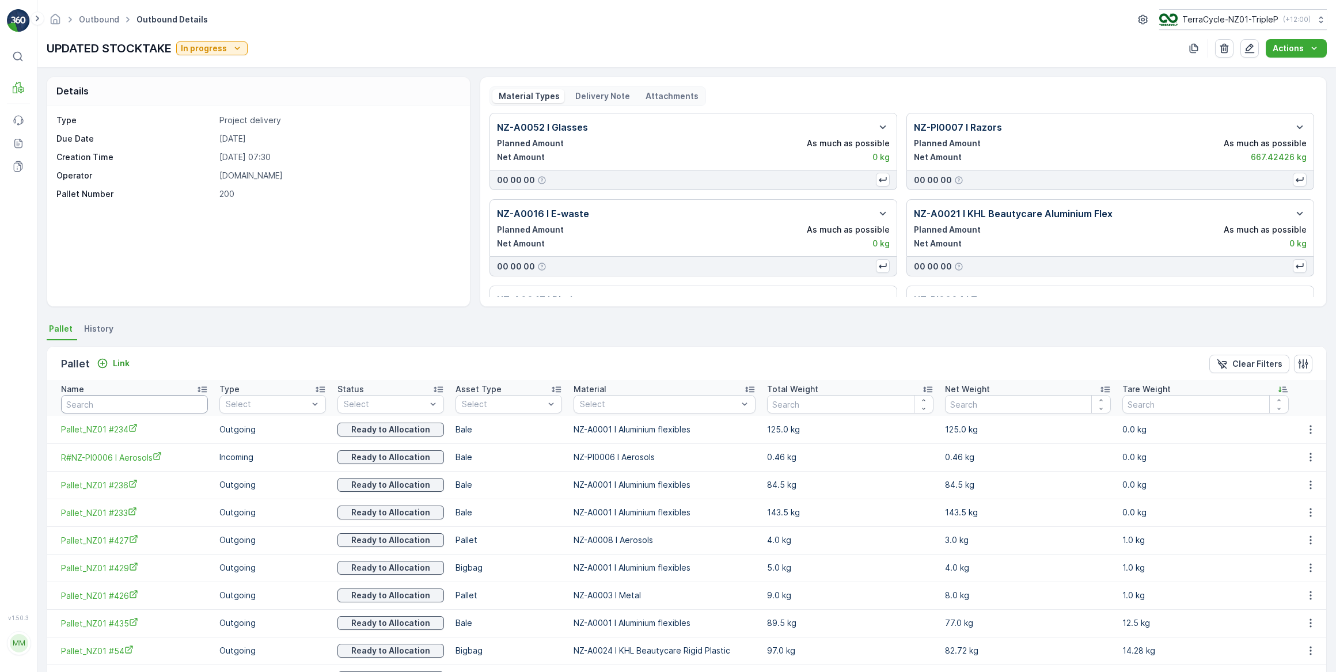
drag, startPoint x: 132, startPoint y: 406, endPoint x: 144, endPoint y: 389, distance: 20.8
click at [134, 404] on input "text" at bounding box center [134, 404] width 147 height 18
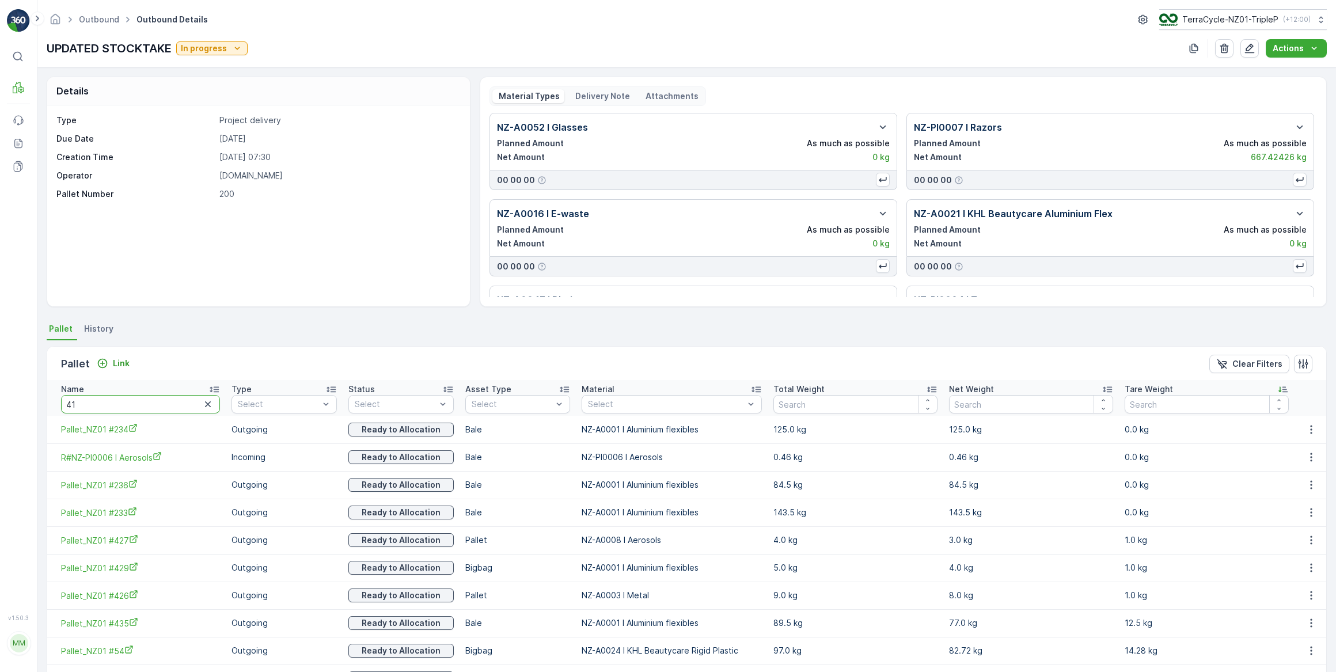
type input "419"
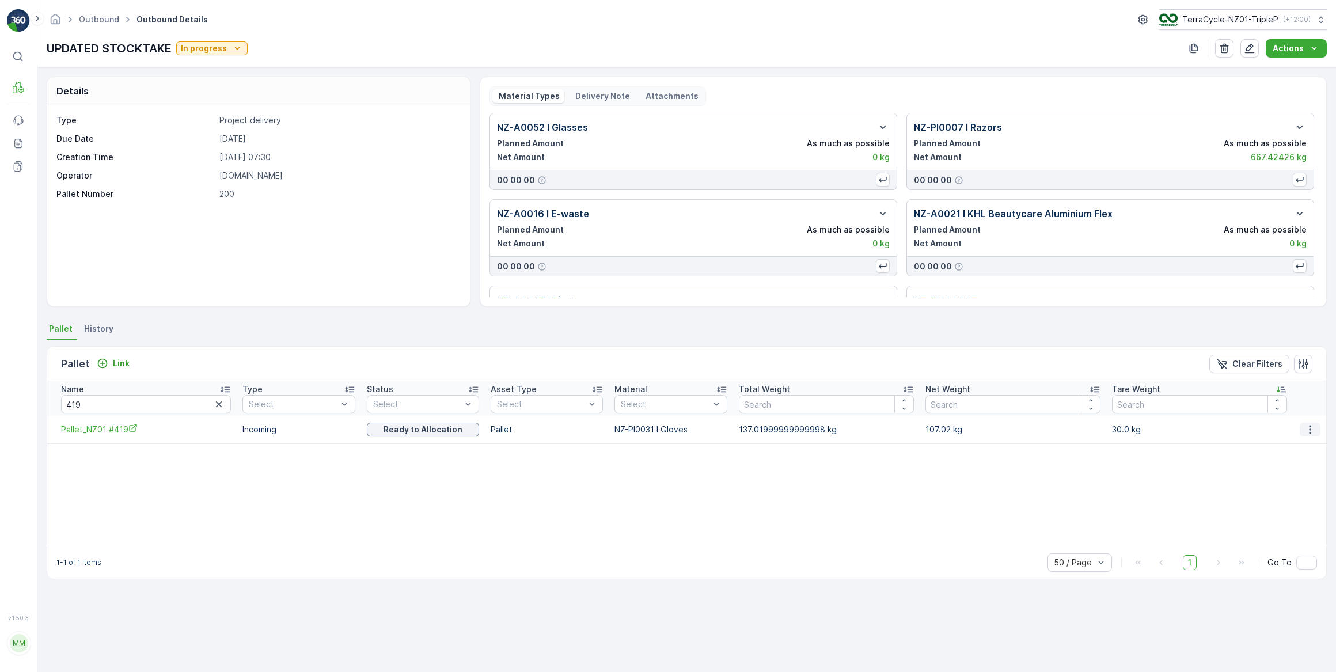
click at [1307, 428] on icon "button" at bounding box center [1310, 430] width 12 height 12
click at [1306, 468] on span "Unlink Pallet" at bounding box center [1287, 468] width 47 height 12
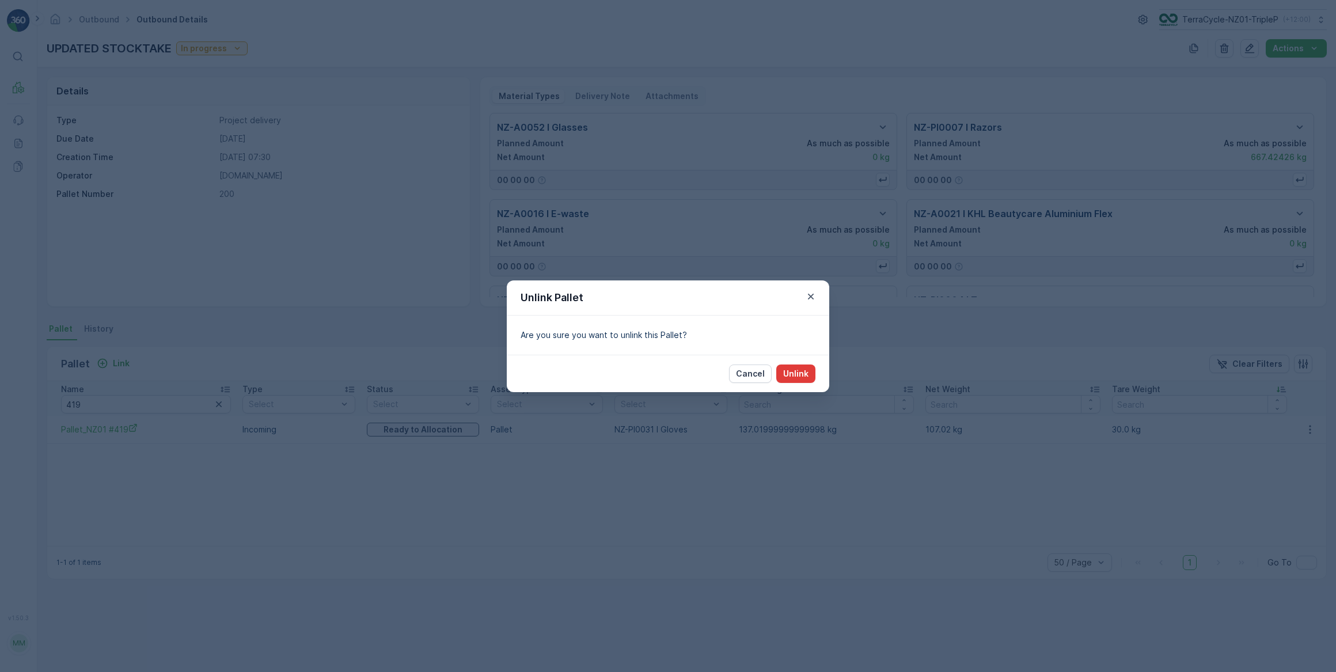
click at [798, 373] on p "Unlink" at bounding box center [795, 374] width 25 height 12
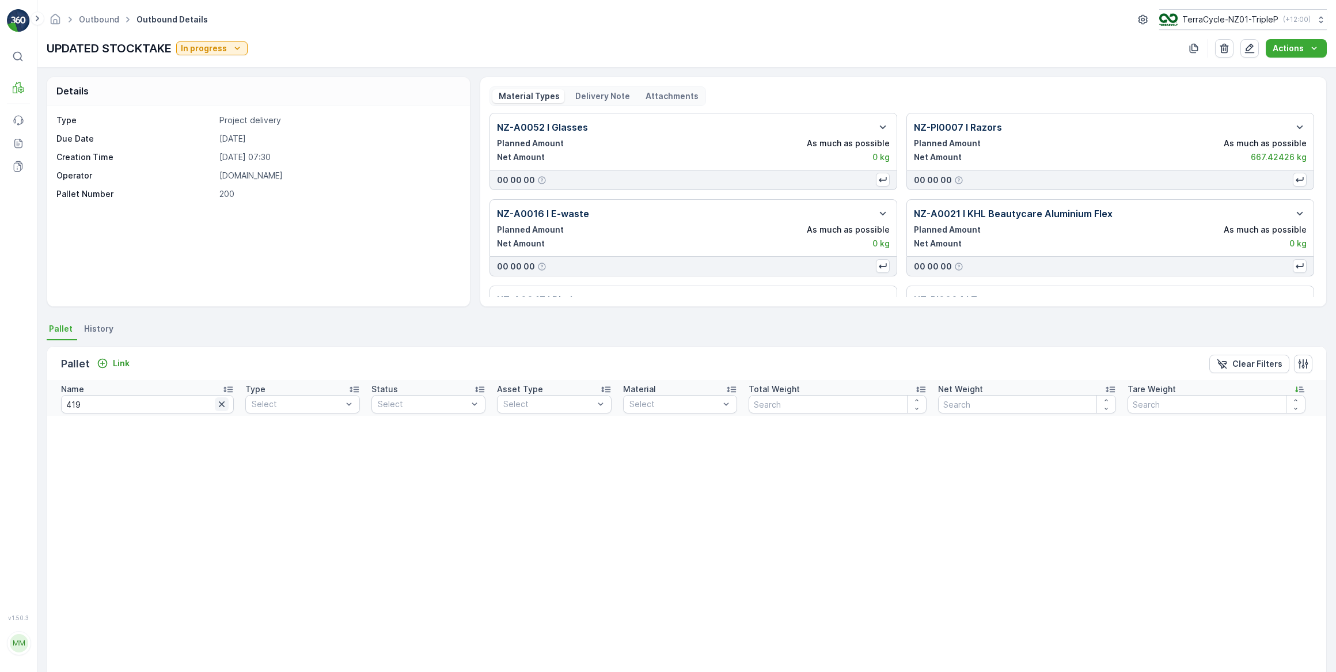
click at [219, 404] on icon "button" at bounding box center [222, 404] width 6 height 6
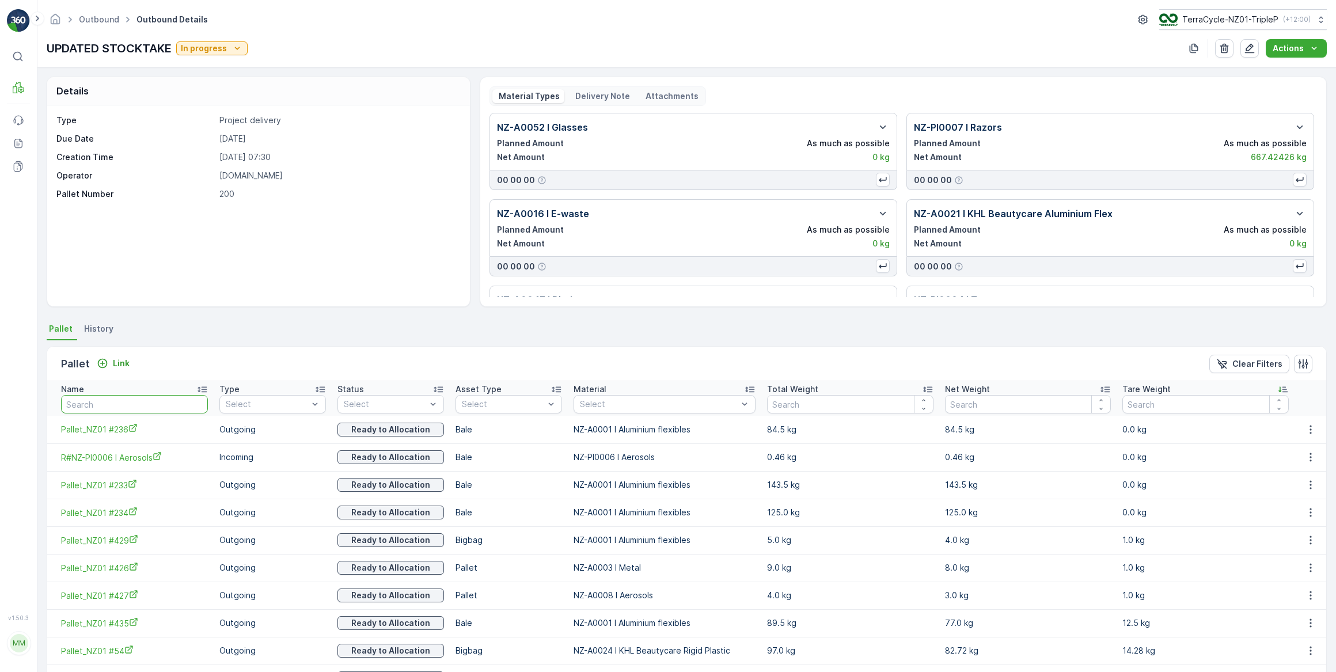
drag, startPoint x: 108, startPoint y: 402, endPoint x: 131, endPoint y: 376, distance: 34.3
click at [112, 396] on input "text" at bounding box center [134, 404] width 147 height 18
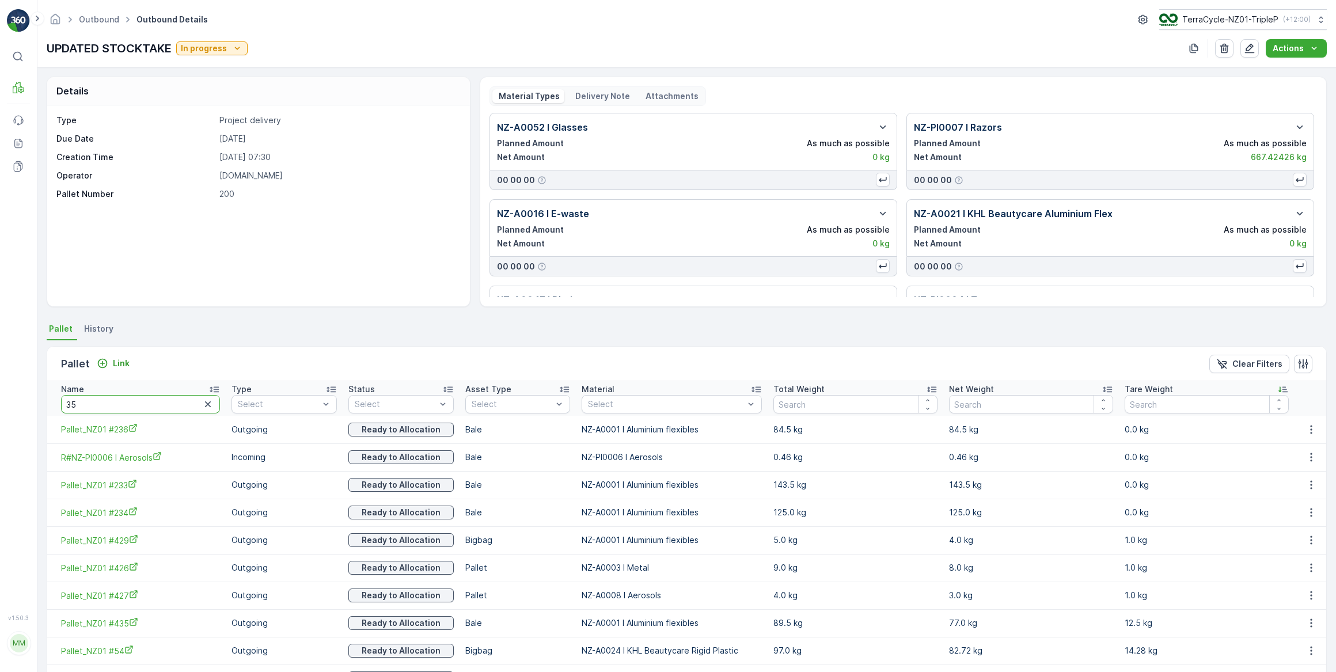
type input "355"
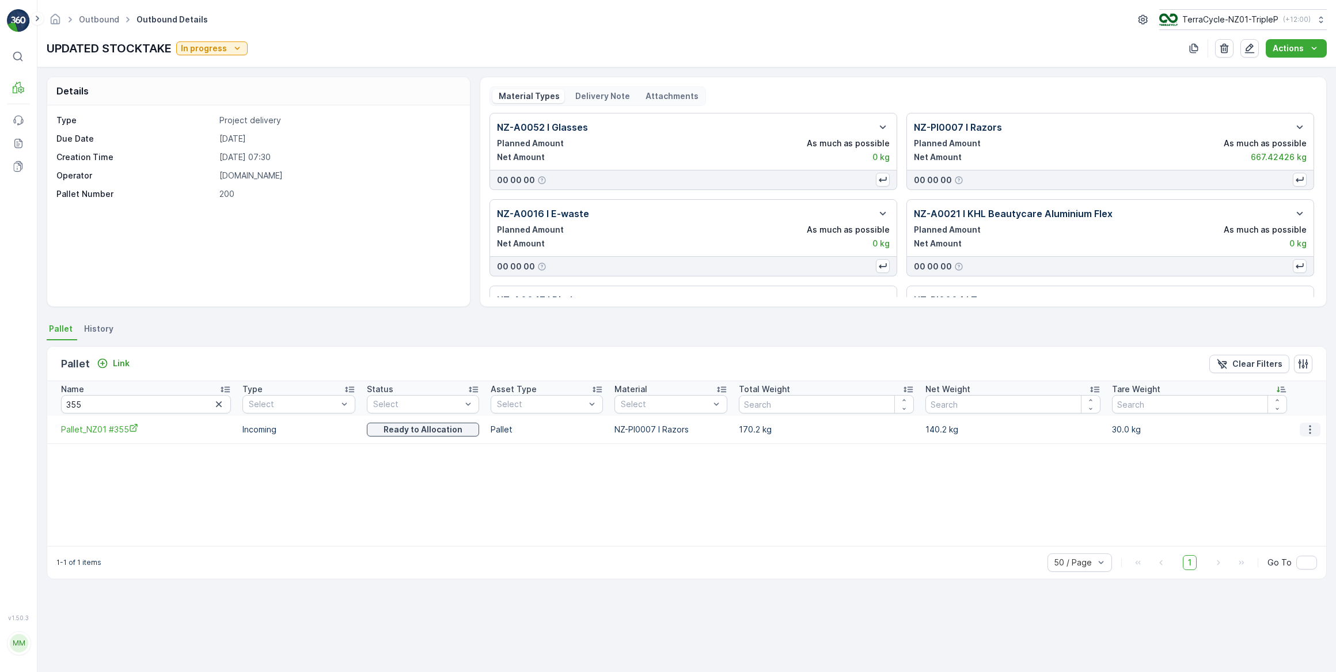
click at [1309, 428] on icon "button" at bounding box center [1310, 429] width 2 height 9
click at [1280, 467] on span "Unlink Pallet" at bounding box center [1287, 468] width 47 height 12
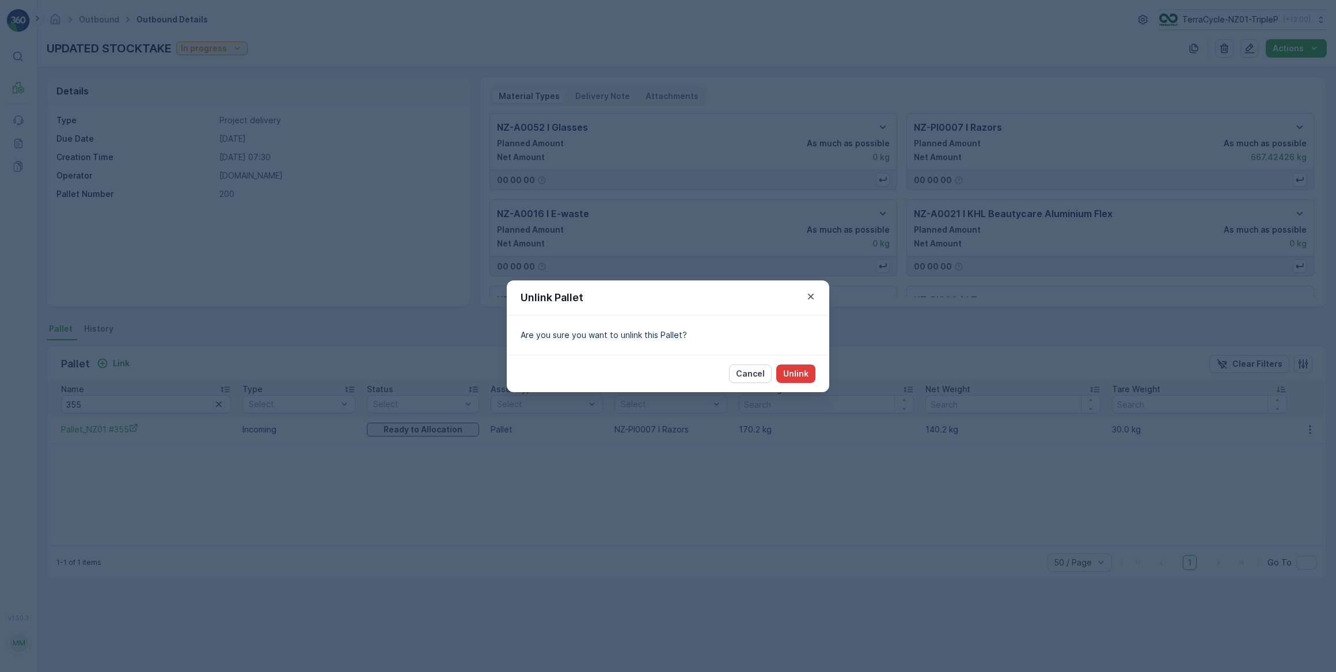
click at [806, 375] on p "Unlink" at bounding box center [795, 374] width 25 height 12
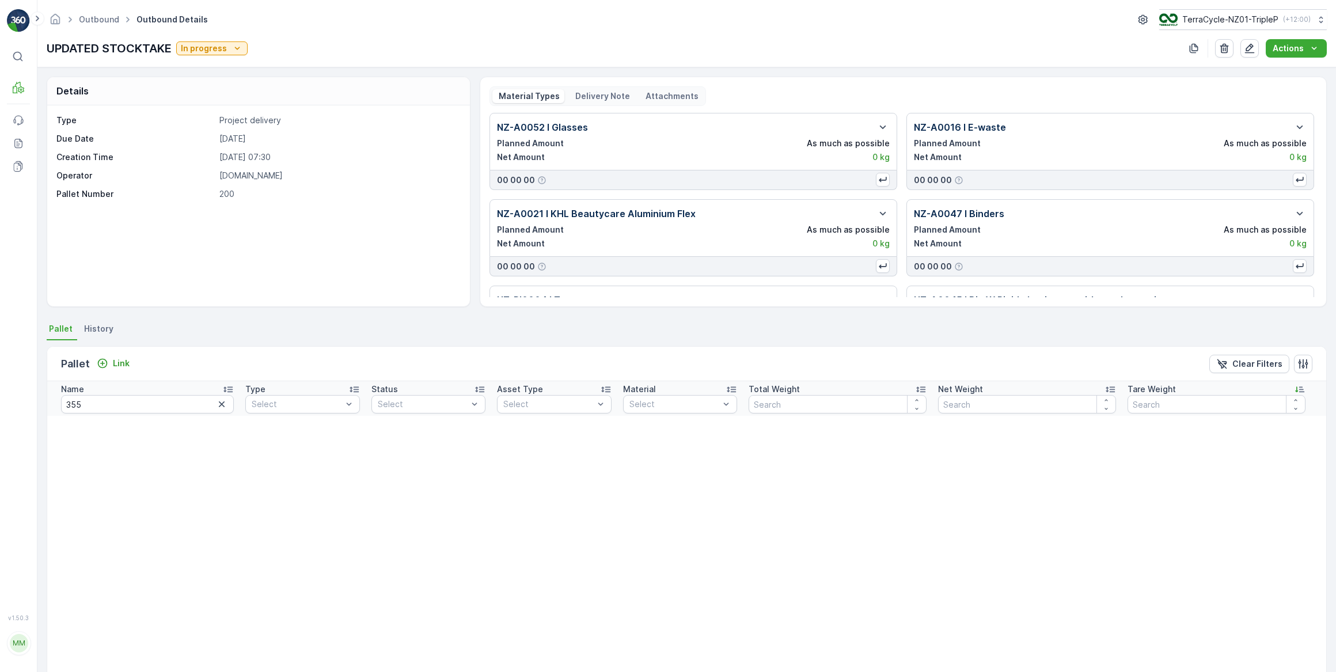
click at [216, 404] on icon "button" at bounding box center [222, 404] width 12 height 12
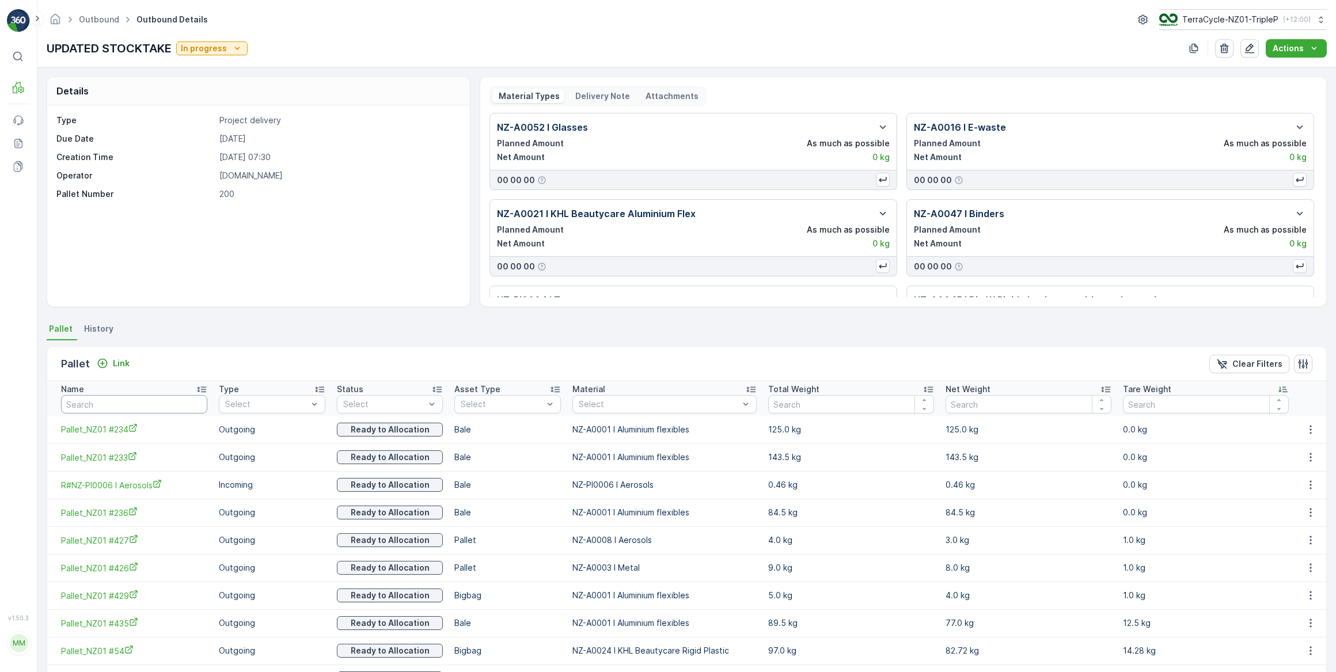
click at [149, 408] on input "text" at bounding box center [134, 404] width 146 height 18
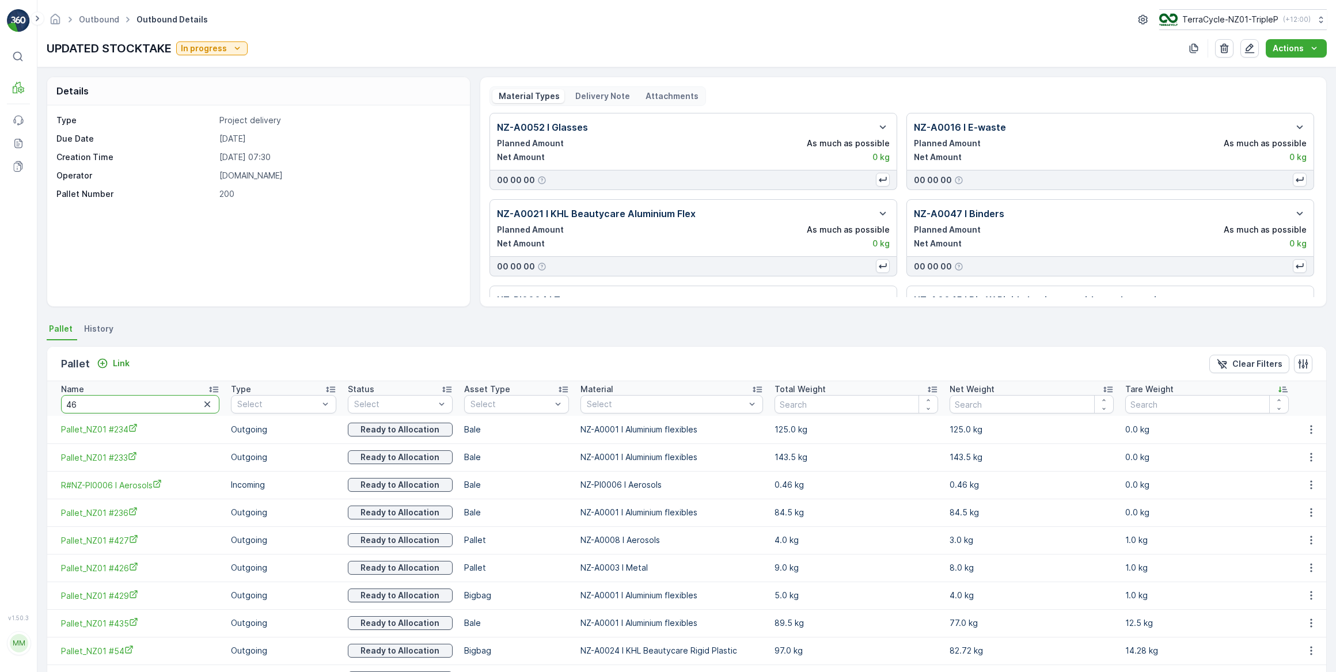
type input "467"
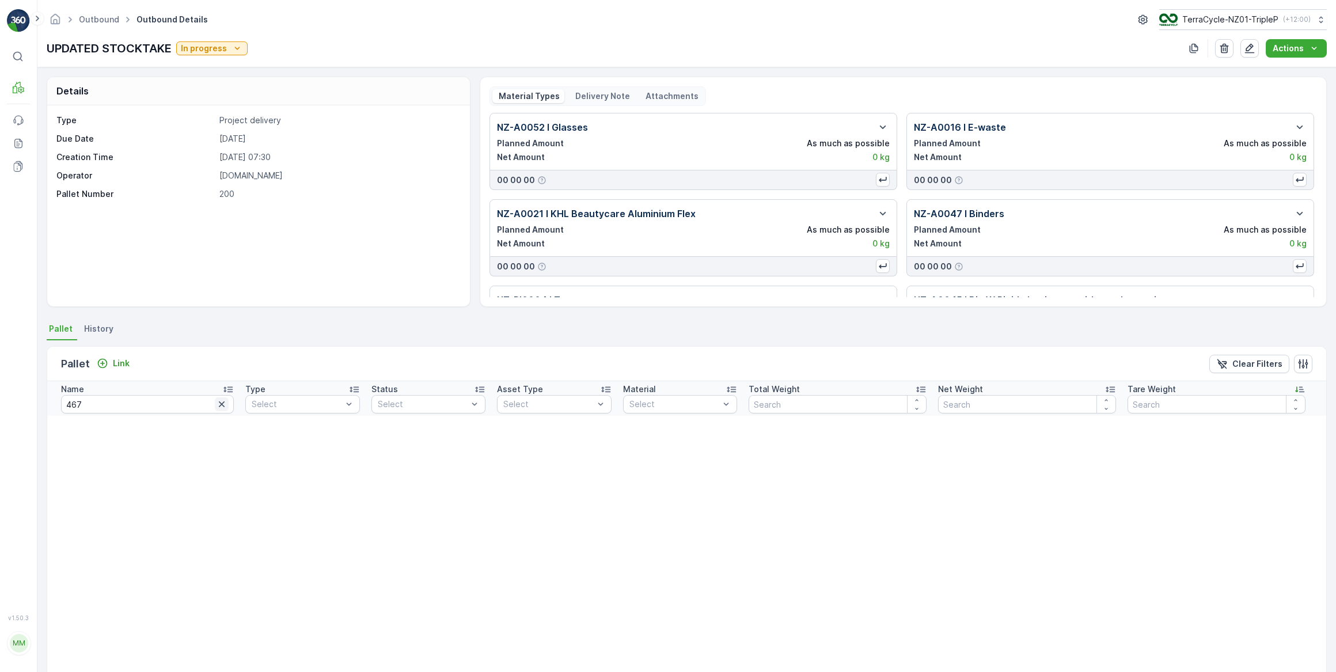
click at [216, 405] on icon "button" at bounding box center [222, 404] width 12 height 12
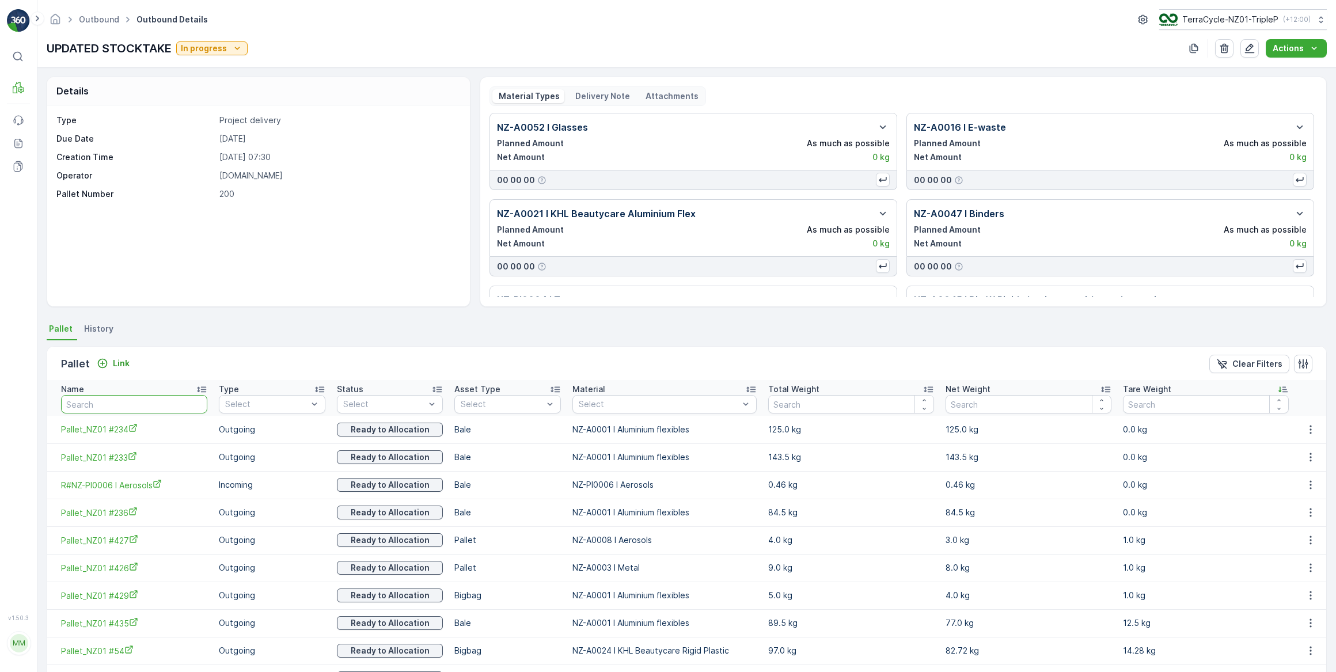
drag, startPoint x: 69, startPoint y: 403, endPoint x: 85, endPoint y: 371, distance: 35.8
click at [69, 402] on input "text" at bounding box center [134, 404] width 146 height 18
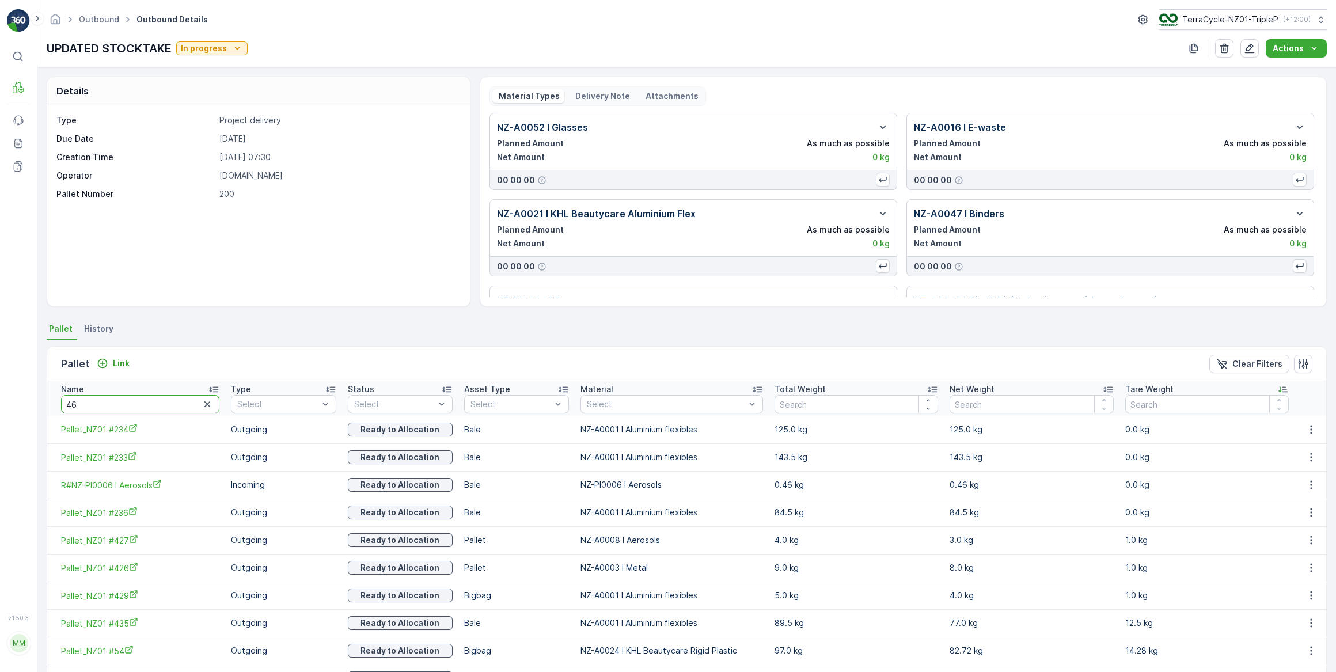
type input "460"
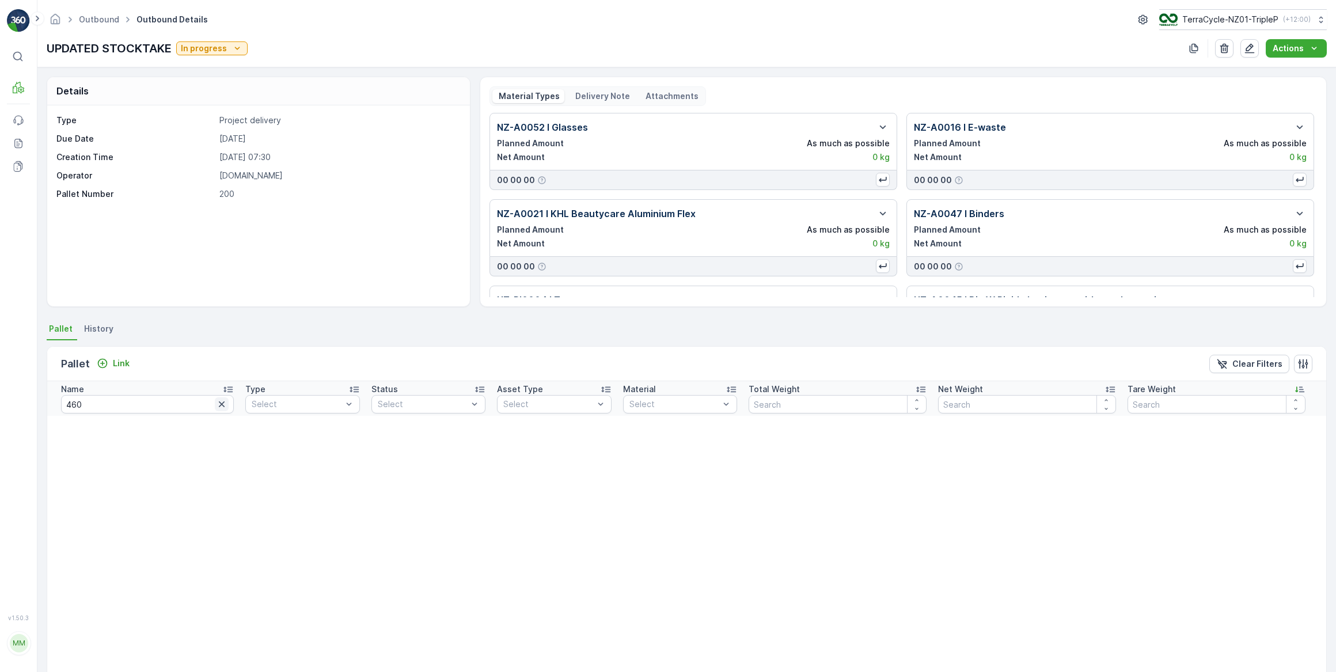
click at [219, 405] on icon "button" at bounding box center [222, 404] width 6 height 6
